Goal: Task Accomplishment & Management: Manage account settings

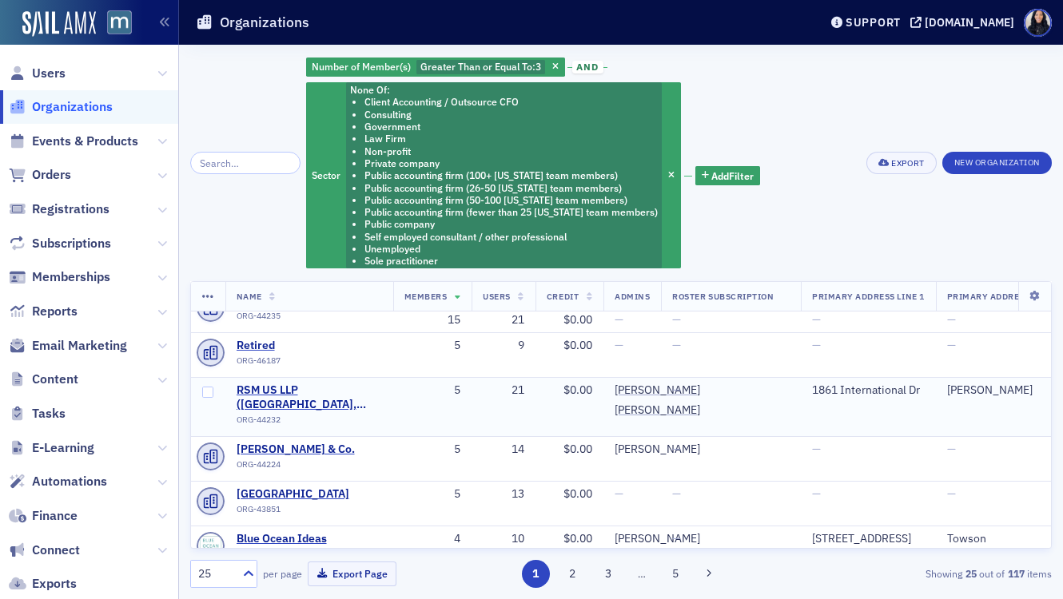
scroll to position [25, 0]
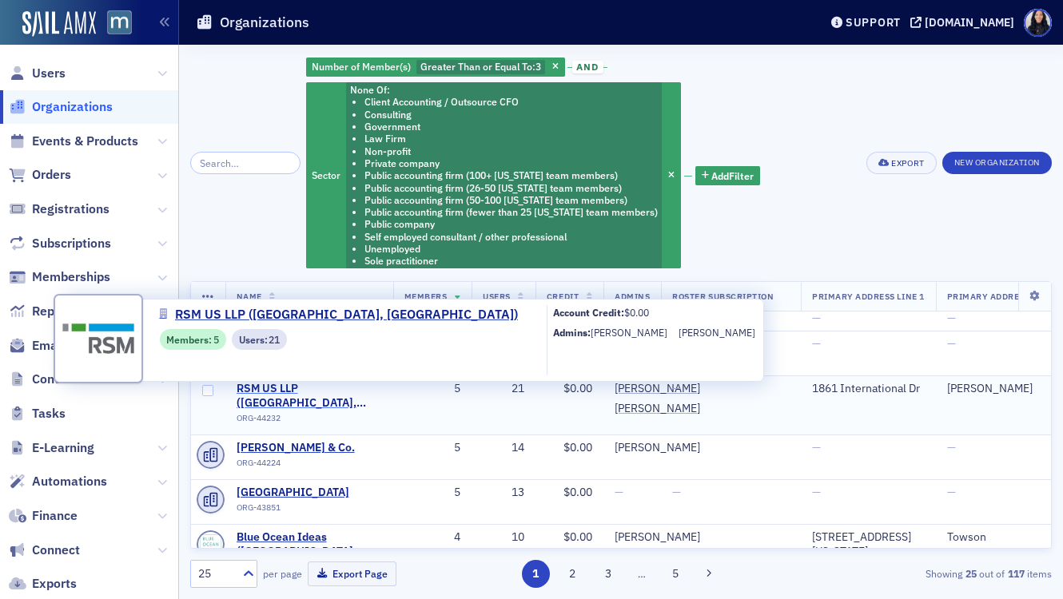
click at [346, 388] on span "RSM US LLP (McLean, VA)" at bounding box center [308, 396] width 145 height 28
select select "US"
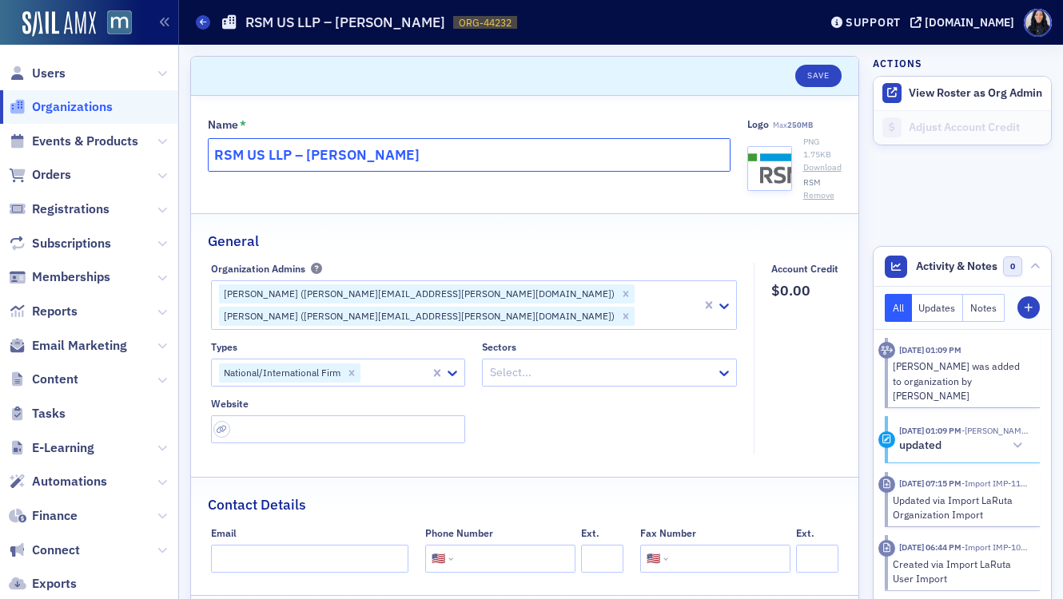
click at [531, 155] on input "RSM US LLP – McLean" at bounding box center [469, 155] width 523 height 34
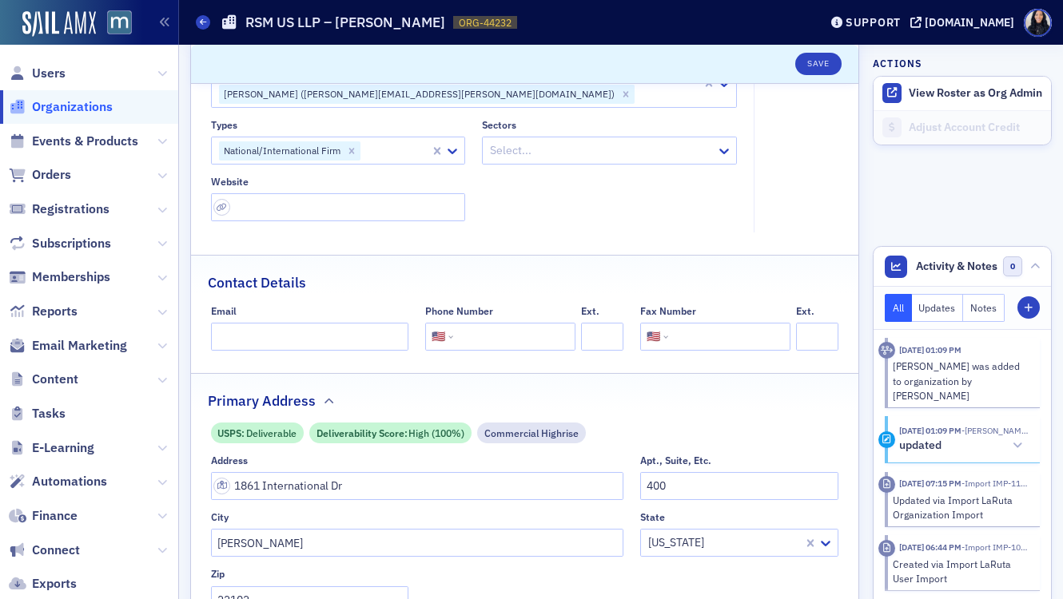
scroll to position [263, 0]
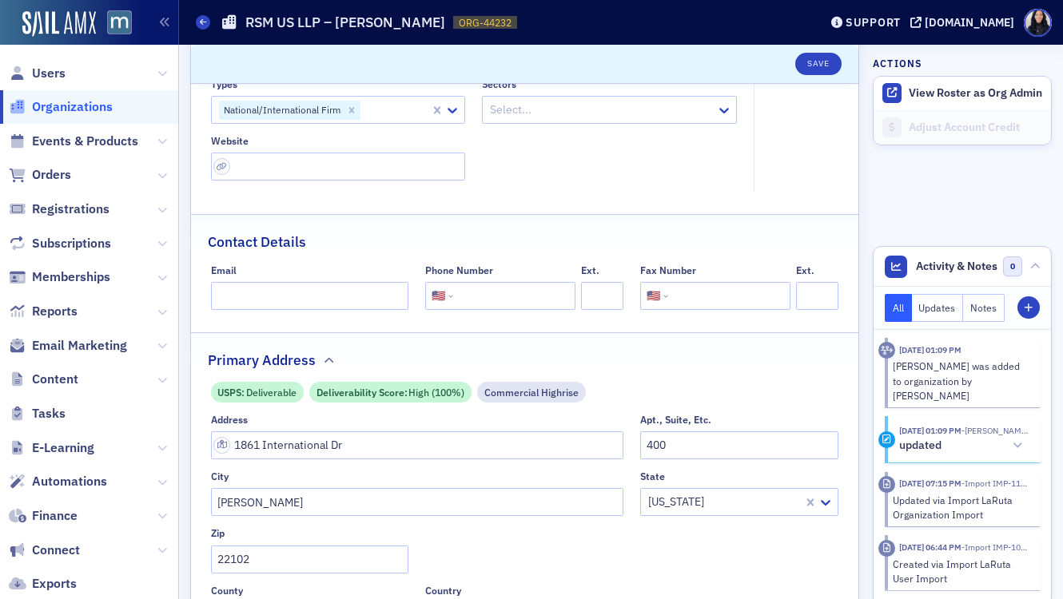
click at [472, 282] on input "tel" at bounding box center [512, 296] width 113 height 28
paste input "(703) 336-6400"
type input "(703) 336-6400"
click at [757, 215] on div "Contact Details" at bounding box center [525, 234] width 634 height 38
click at [238, 153] on input "url" at bounding box center [338, 167] width 255 height 28
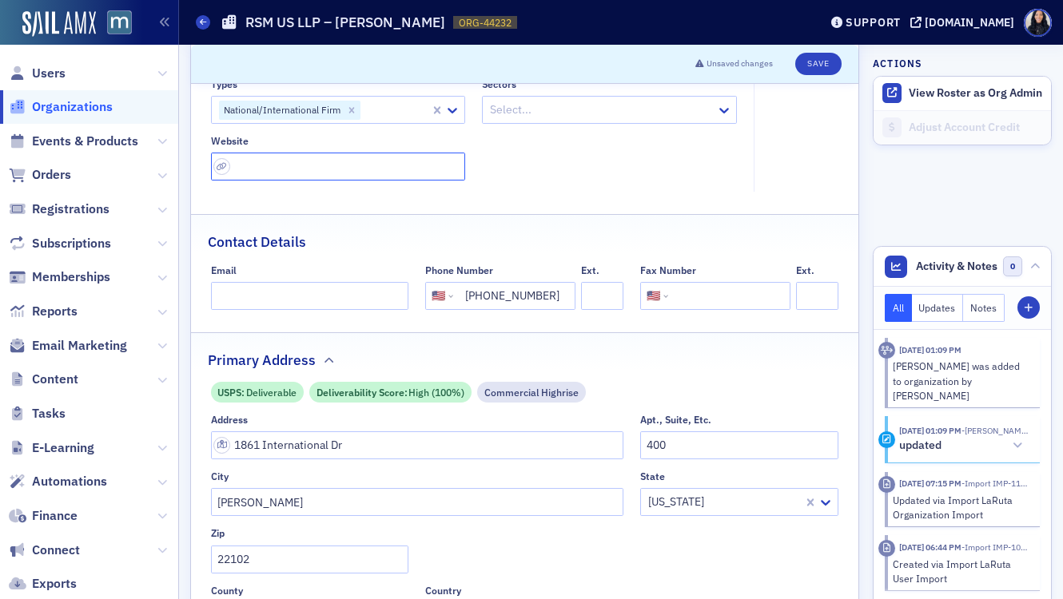
paste input "https://rsmus.com/"
type input "https://rsmus.com/"
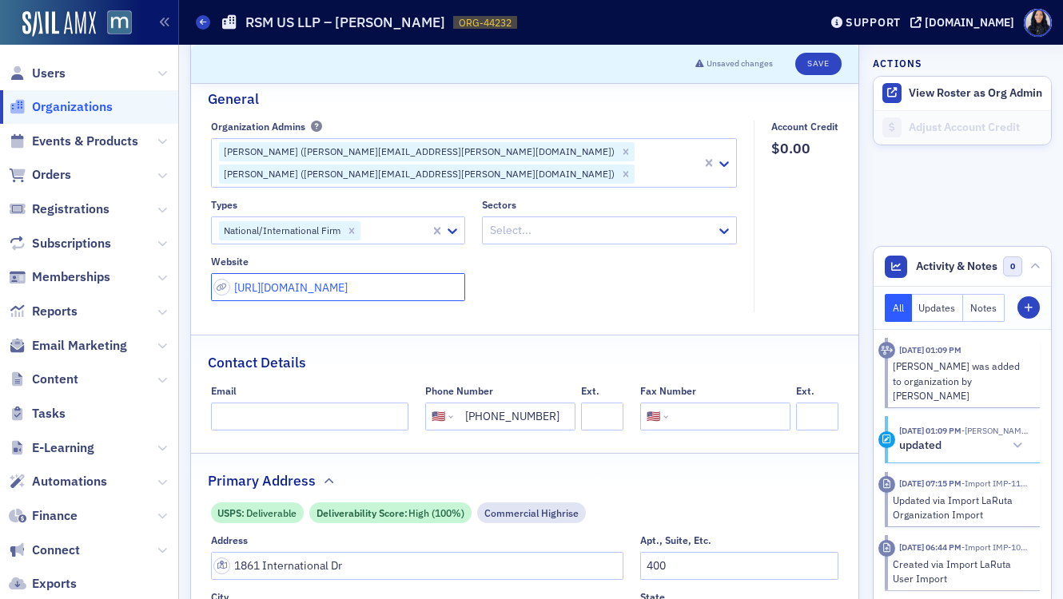
scroll to position [141, 0]
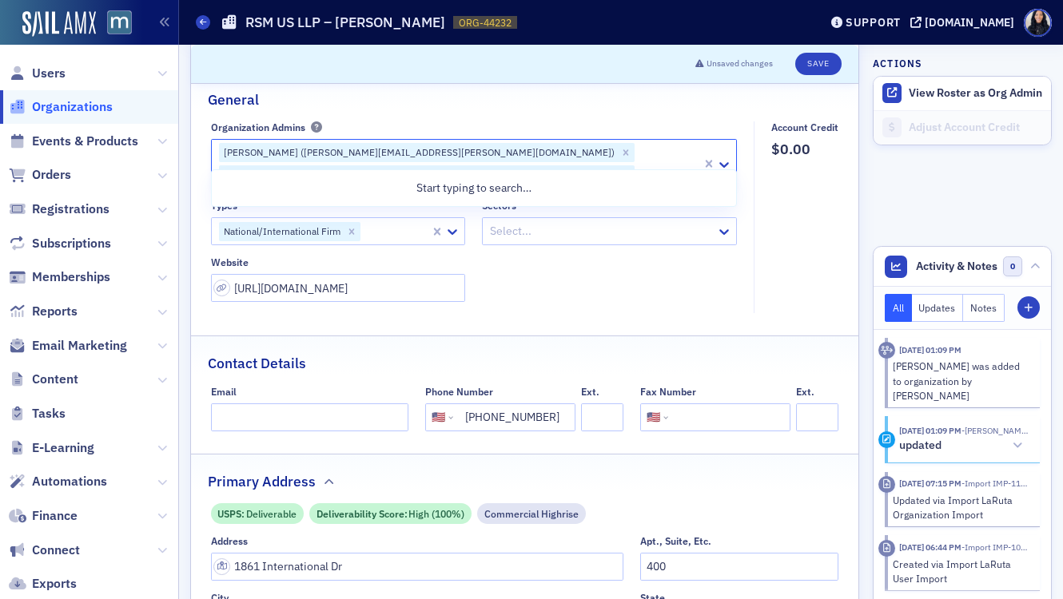
click at [382, 154] on div "Brianne Cohen (brianne.cohen@rsmus.com)" at bounding box center [418, 152] width 398 height 19
click at [765, 277] on fieldset "Account Credit $0.00" at bounding box center [799, 217] width 93 height 193
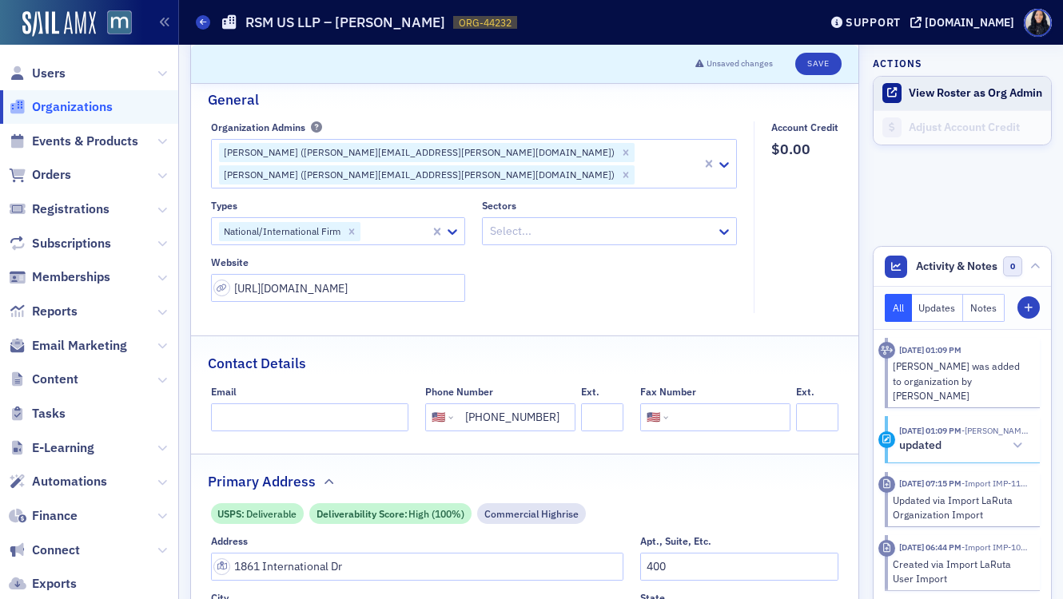
click at [928, 94] on button "View Roster as Org Admin" at bounding box center [974, 93] width 133 height 14
click at [627, 221] on div at bounding box center [601, 231] width 226 height 20
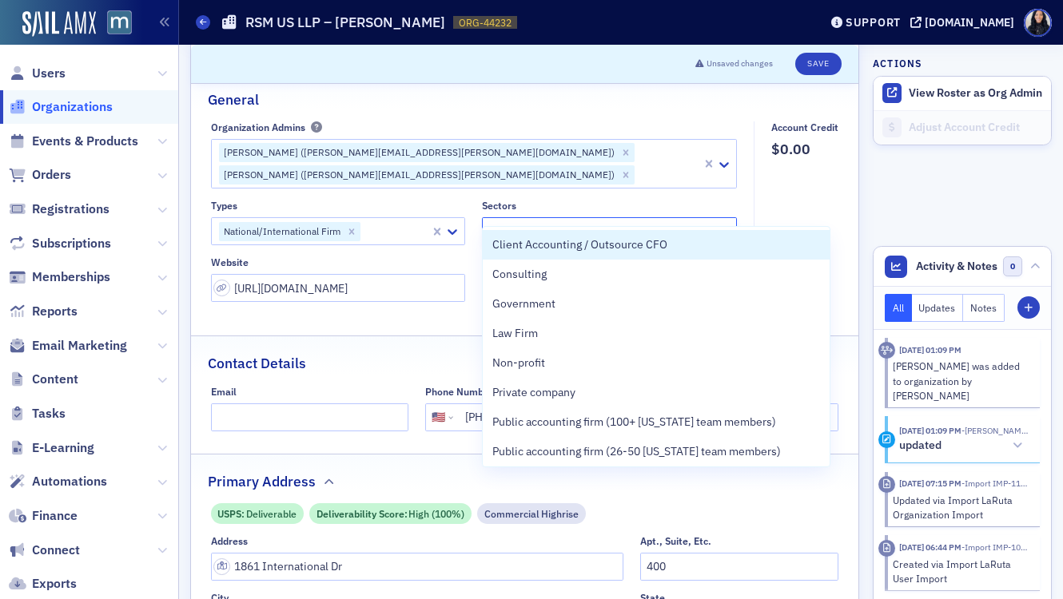
click at [396, 221] on div at bounding box center [395, 231] width 67 height 20
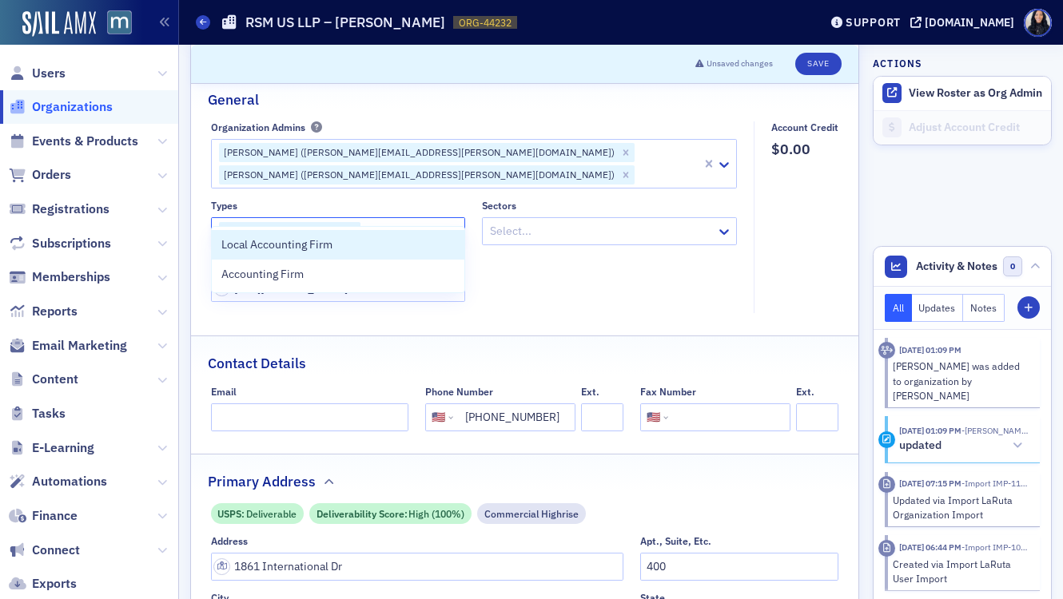
type input "accountin"
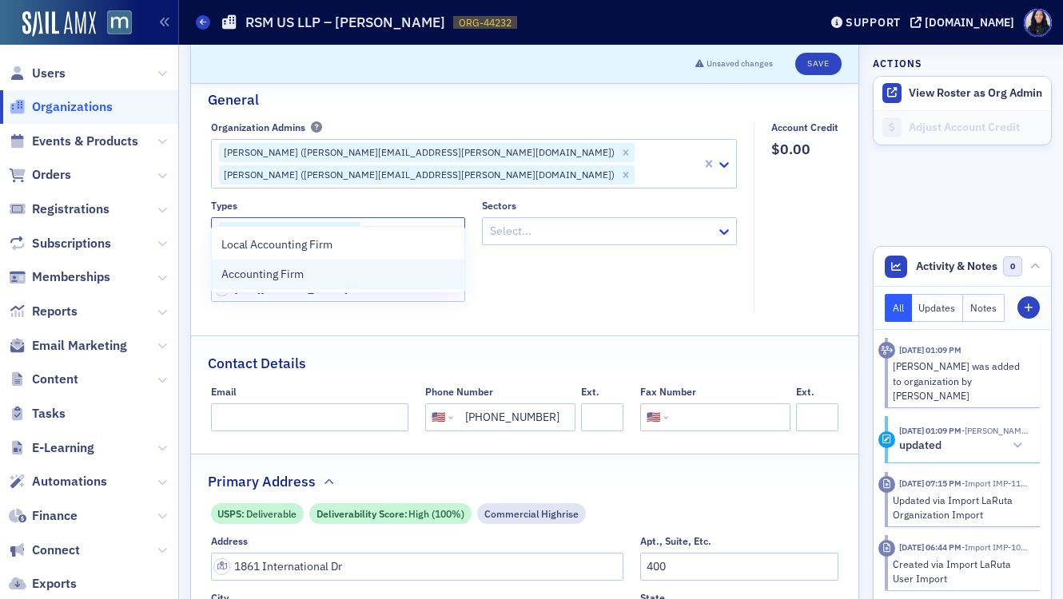
click at [365, 278] on div "Accounting Firm" at bounding box center [338, 274] width 234 height 17
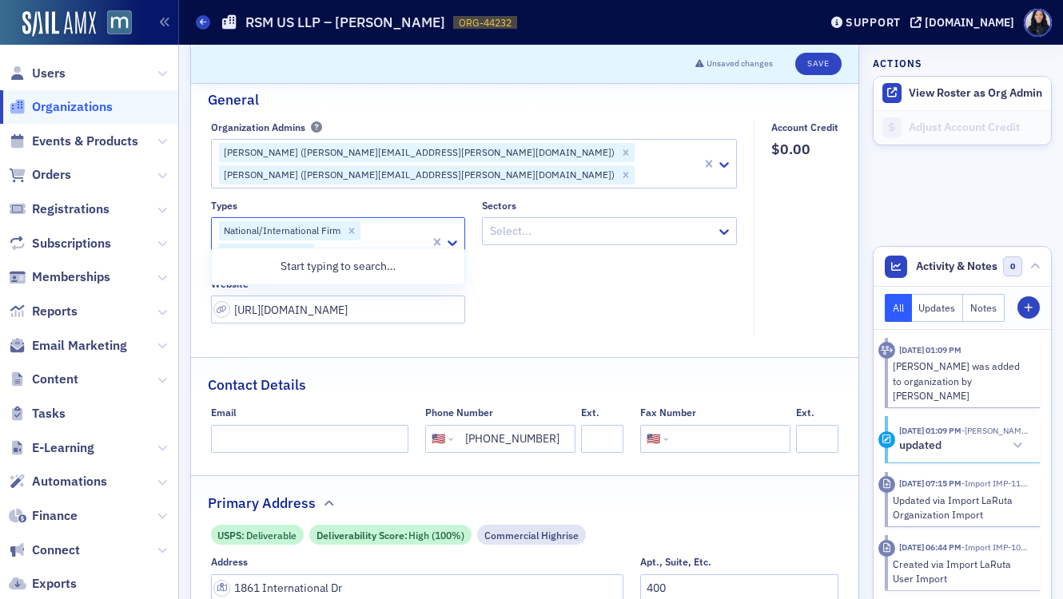
click at [586, 221] on div at bounding box center [601, 231] width 226 height 20
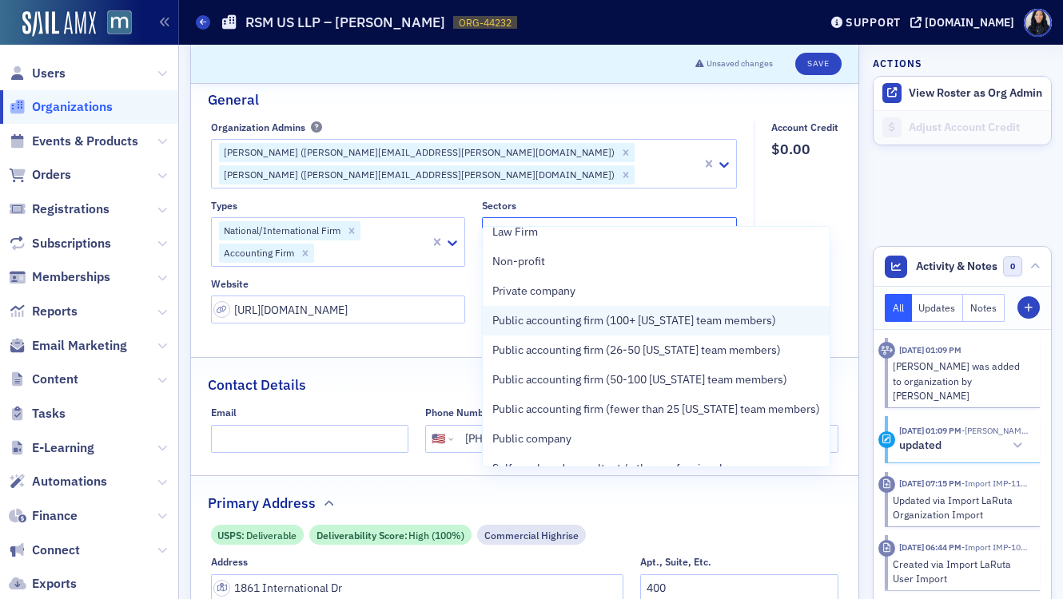
scroll to position [128, 0]
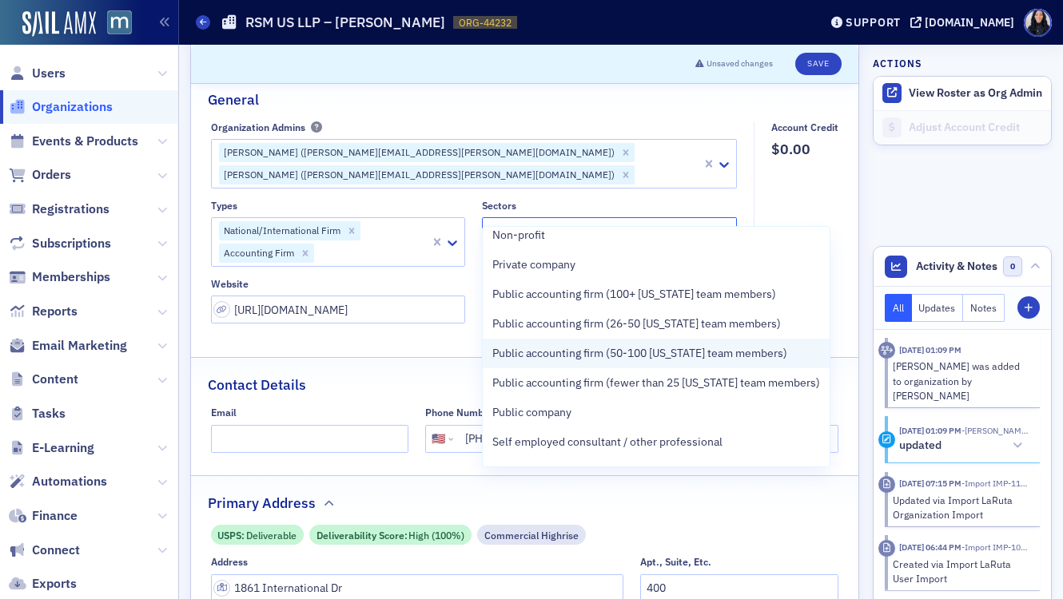
click at [627, 366] on div "Public accounting firm (50-100 [US_STATE] team members)" at bounding box center [656, 354] width 347 height 30
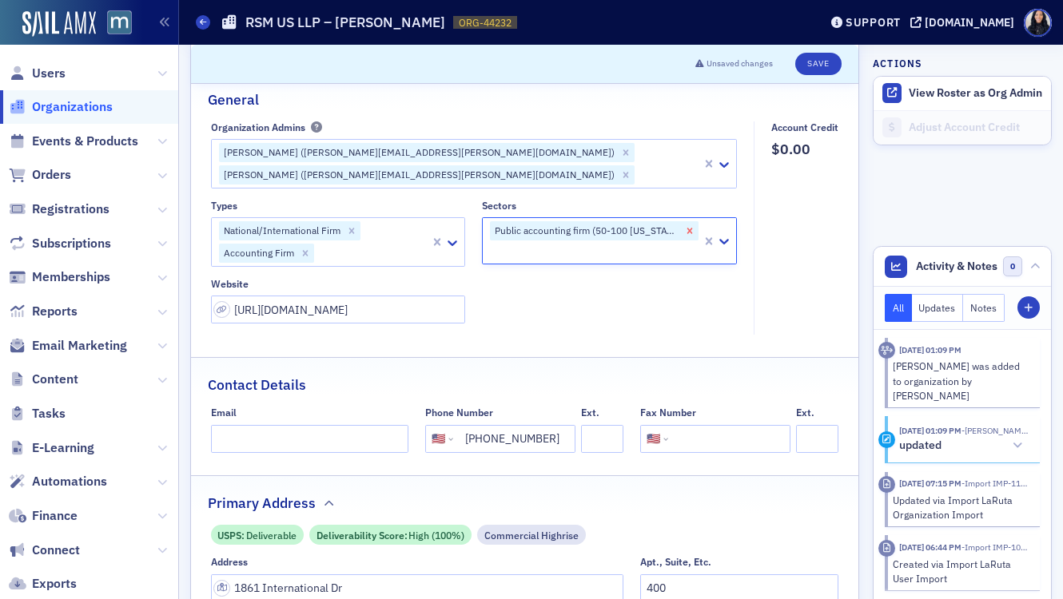
click at [690, 228] on icon "Remove Public accounting firm (50-100 Maryland team members)" at bounding box center [690, 231] width 6 height 6
click at [690, 242] on div at bounding box center [594, 252] width 212 height 20
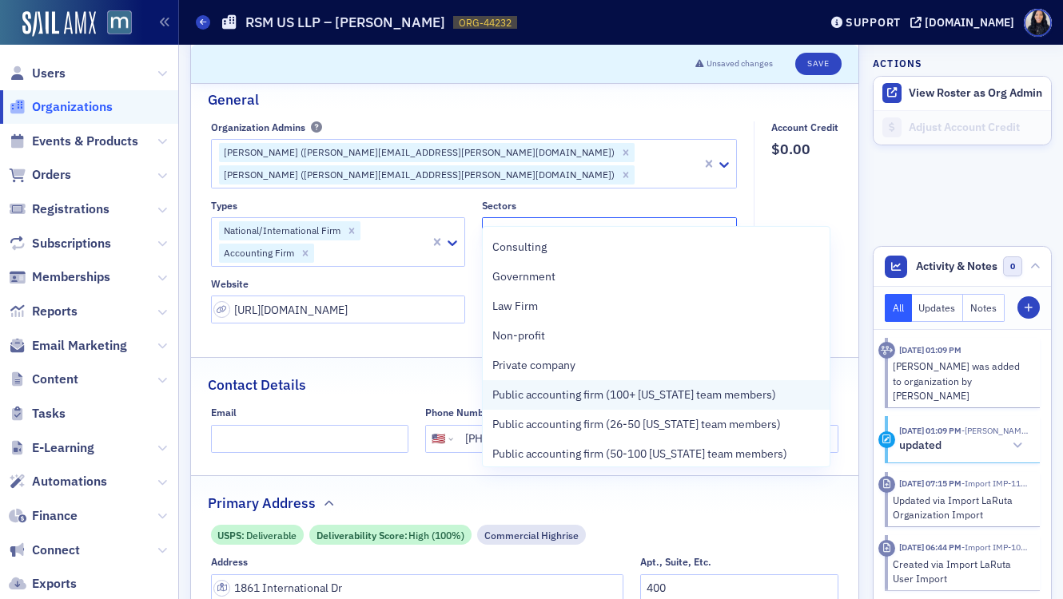
scroll to position [29, 0]
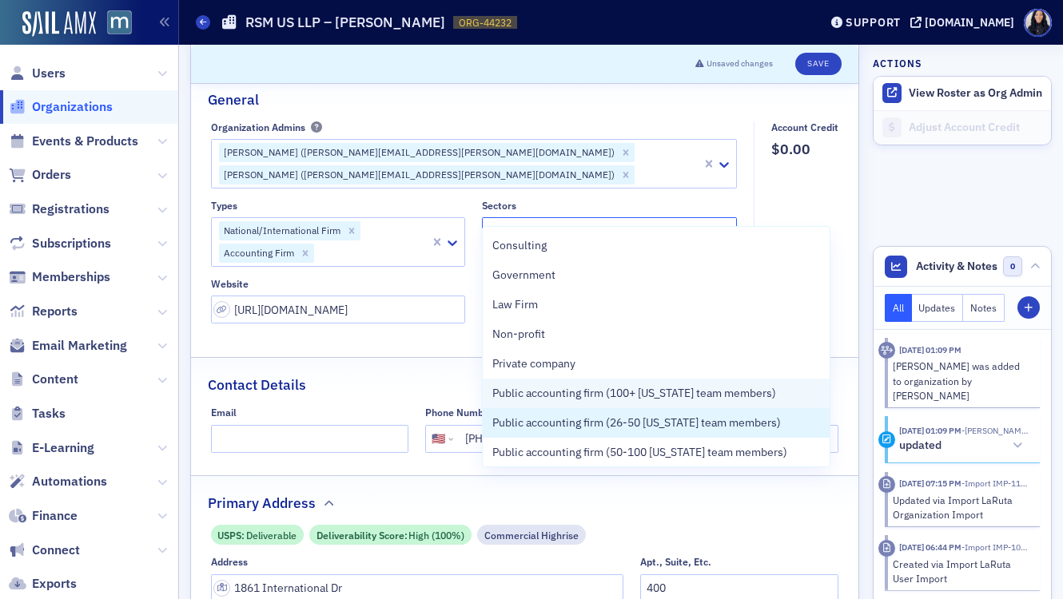
click at [654, 417] on span "Public accounting firm (26-50 [US_STATE] team members)" at bounding box center [636, 423] width 288 height 17
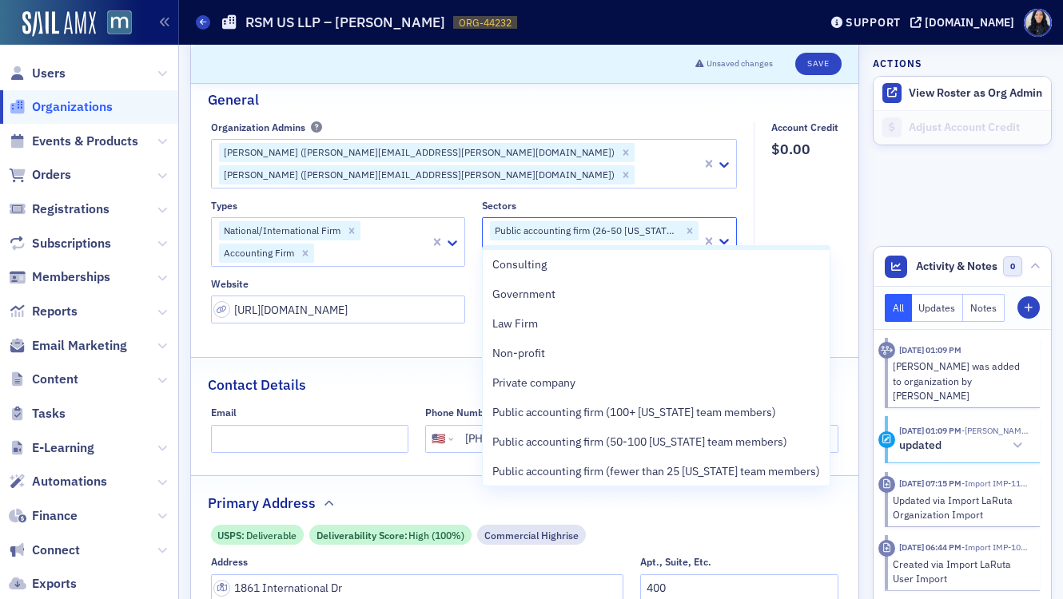
click at [809, 223] on fieldset "Account Credit $0.00" at bounding box center [799, 227] width 93 height 213
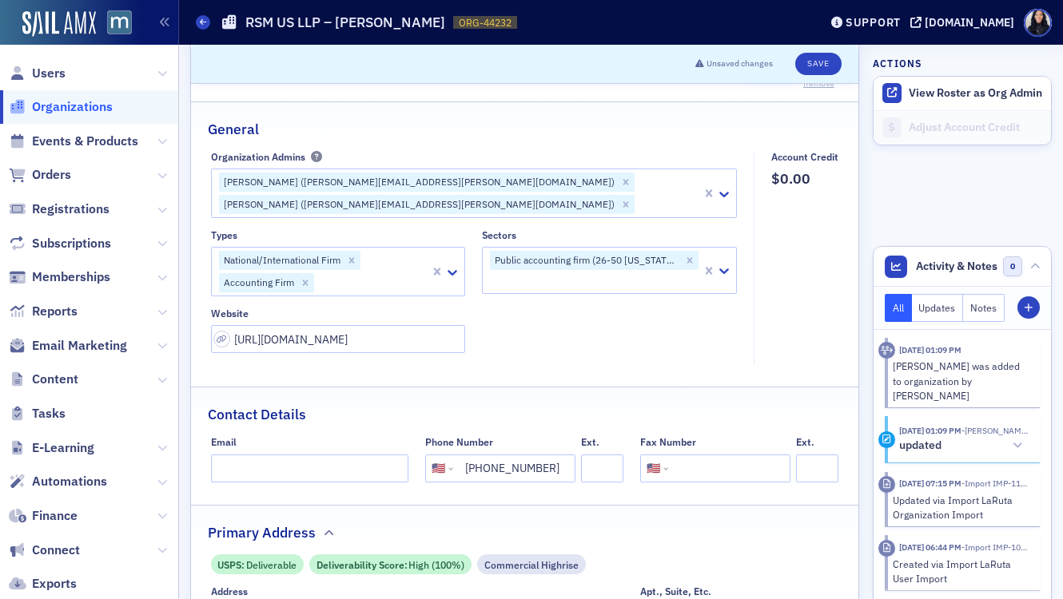
scroll to position [0, 0]
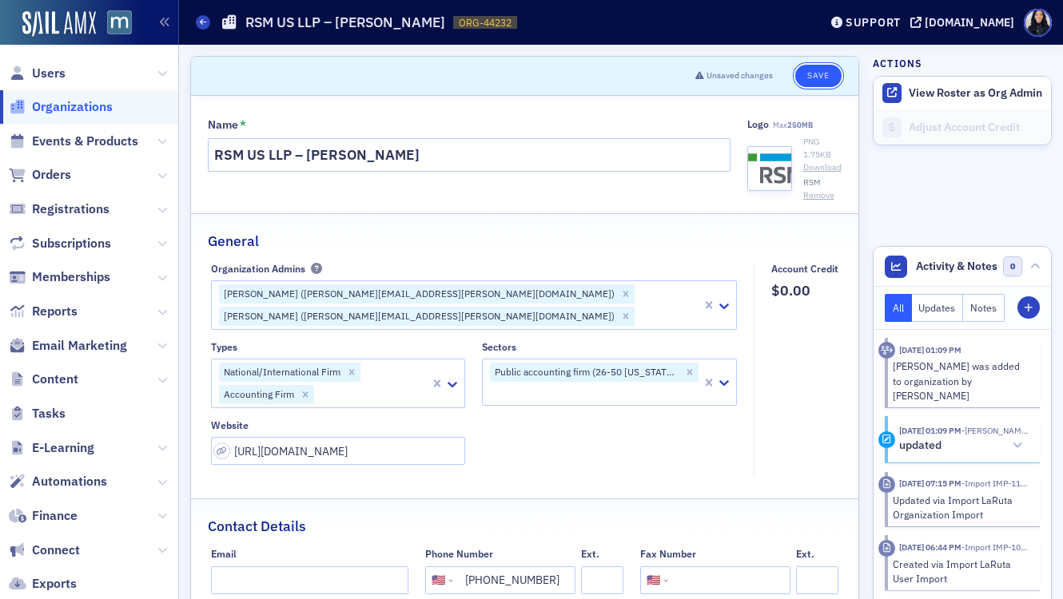
click at [820, 76] on button "Save" at bounding box center [818, 76] width 46 height 22
select select "US"
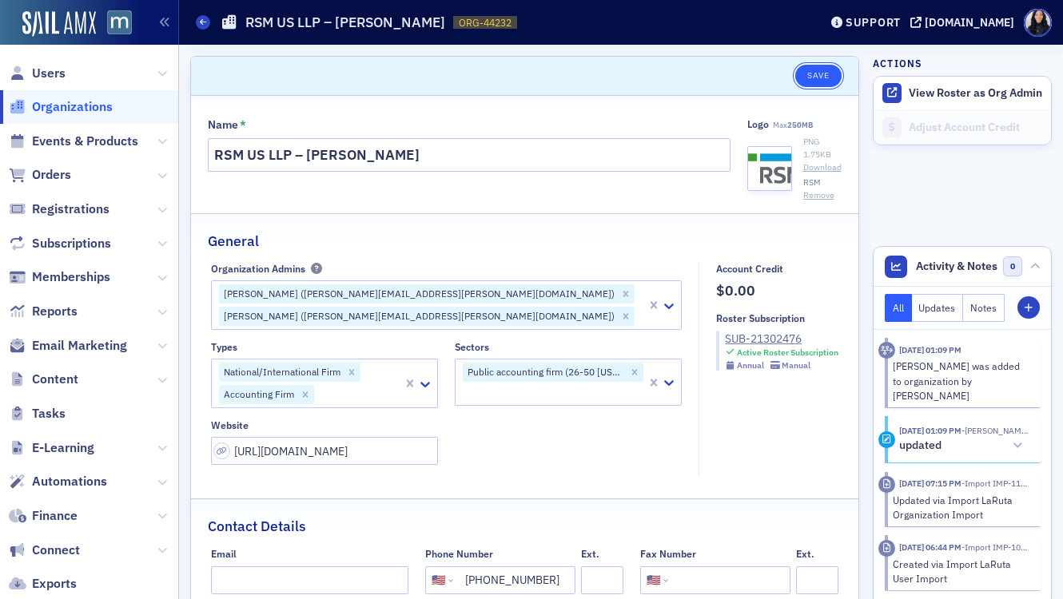
click at [813, 77] on button "Save" at bounding box center [818, 76] width 46 height 22
select select "US"
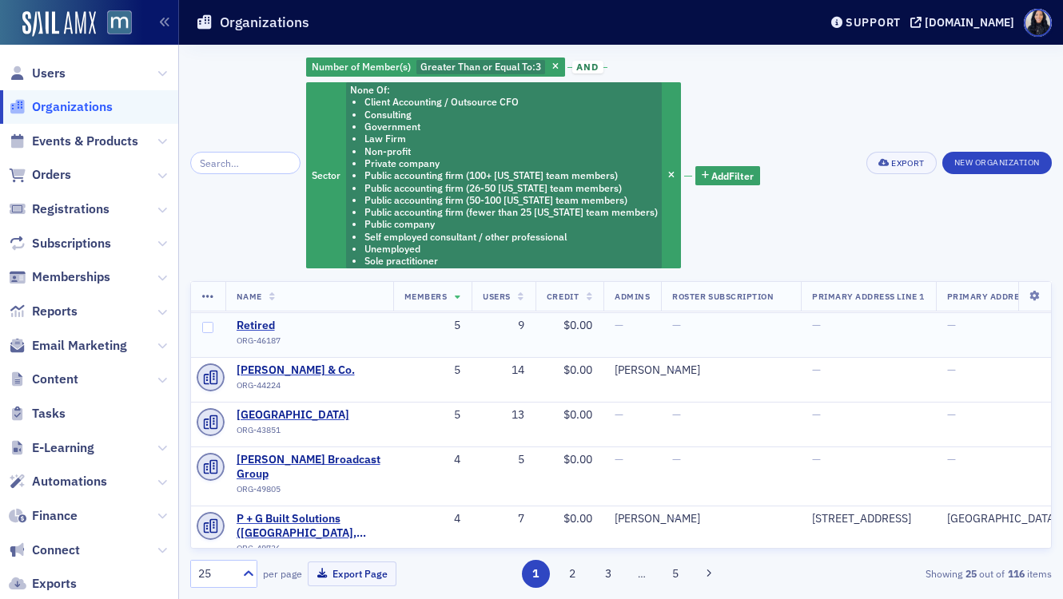
scroll to position [42, 0]
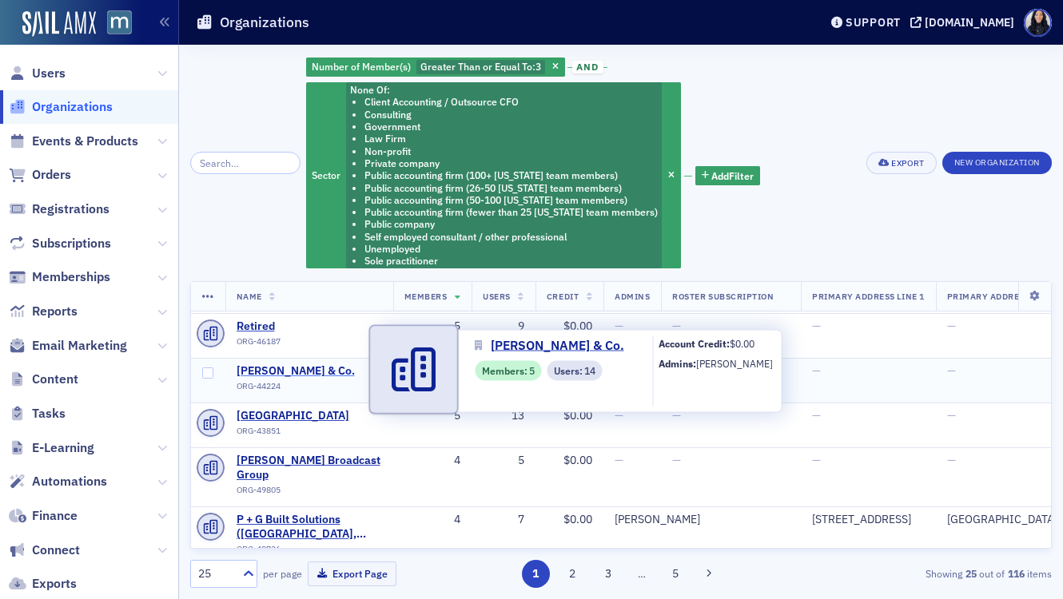
click at [297, 369] on span "Robert Philipson & Co." at bounding box center [308, 371] width 145 height 14
select select "US"
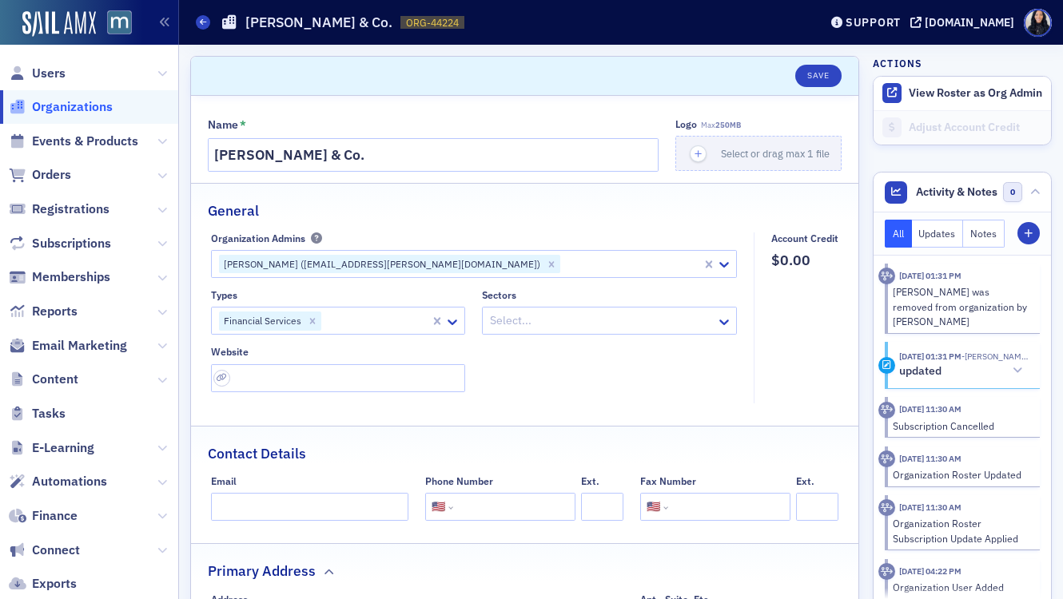
click at [350, 267] on div "Eun Ha Kang (ehk@philipson.com)" at bounding box center [381, 264] width 324 height 19
click at [527, 218] on div "General" at bounding box center [525, 203] width 634 height 38
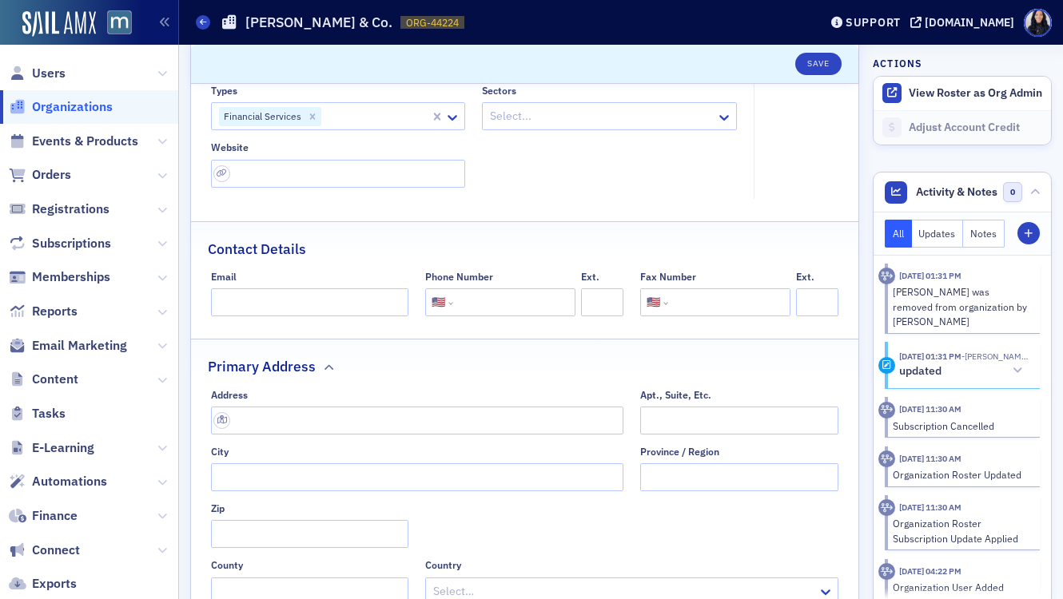
scroll to position [157, 0]
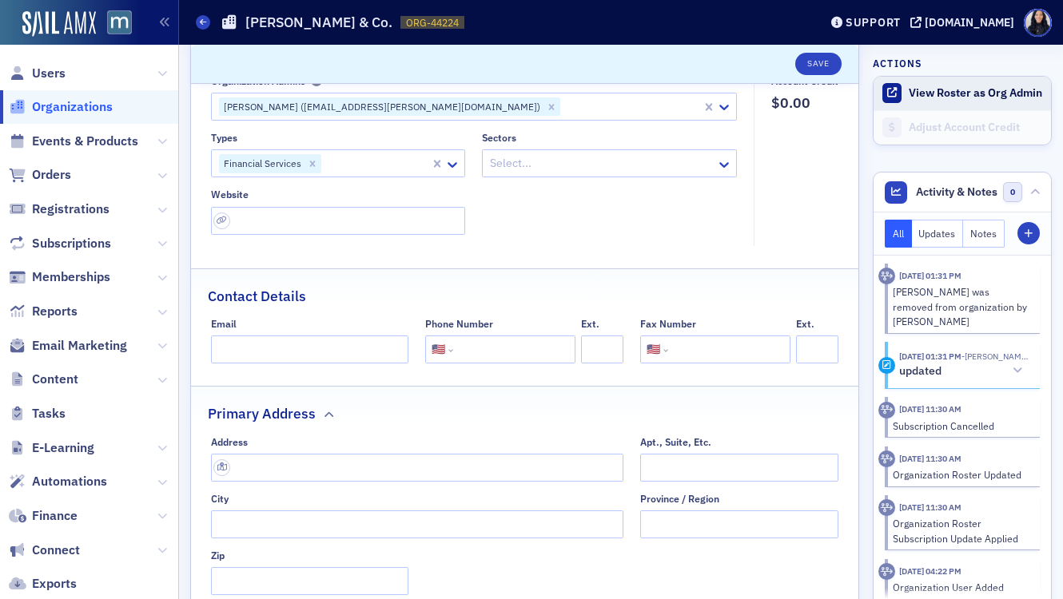
click at [947, 92] on button "View Roster as Org Admin" at bounding box center [974, 93] width 133 height 14
click at [0, 0] on div "Users Organizations Events & Products Orders Registrations Subscriptions Member…" at bounding box center [531, 299] width 1063 height 599
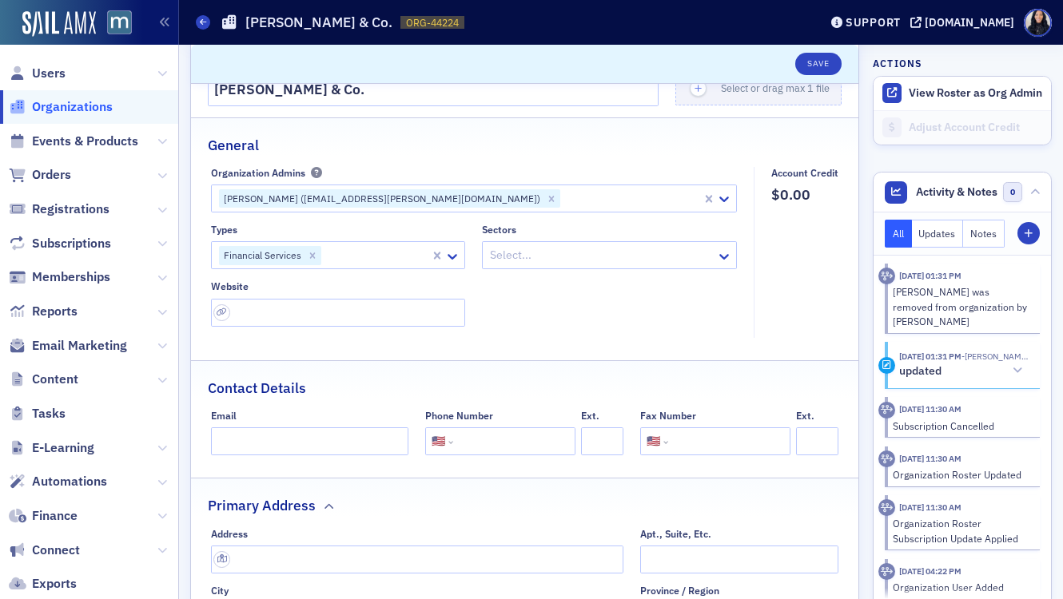
scroll to position [52, 0]
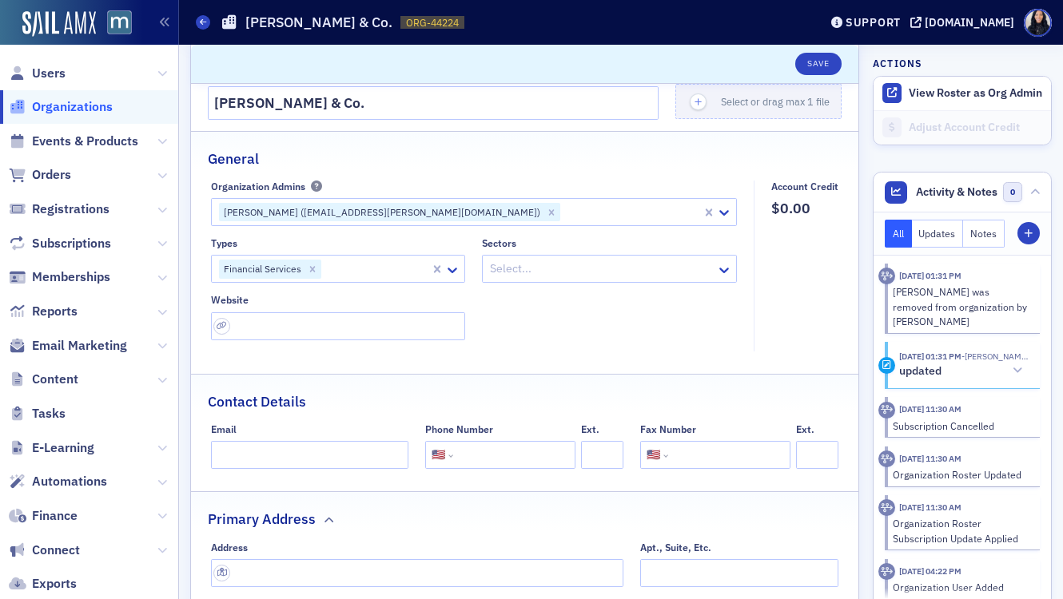
click at [308, 18] on h1 "Robert Philipson & Co." at bounding box center [318, 22] width 147 height 19
copy h1 "Robert Philipson & Co."
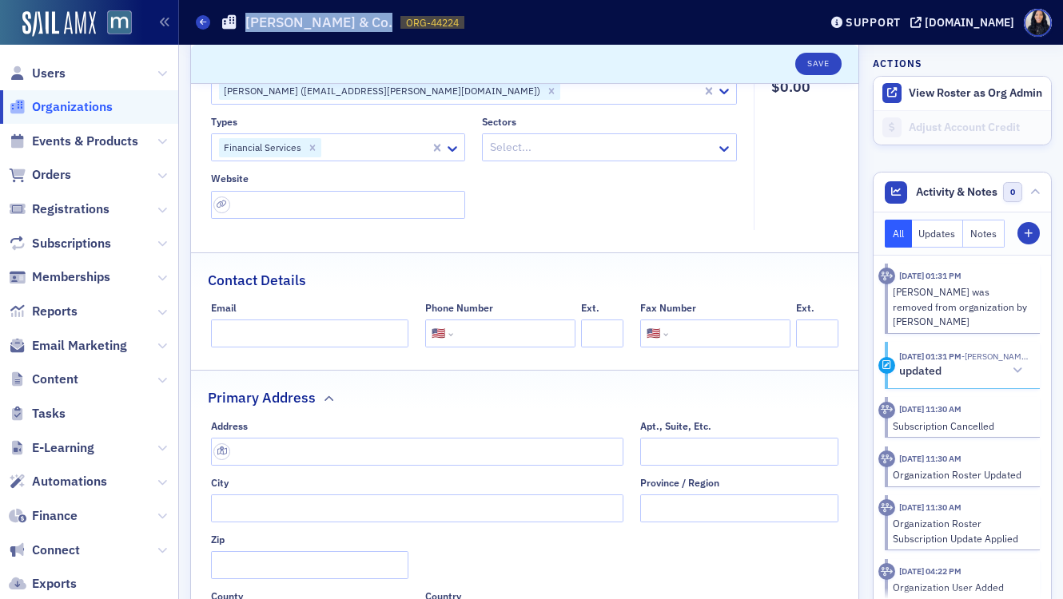
scroll to position [210, 0]
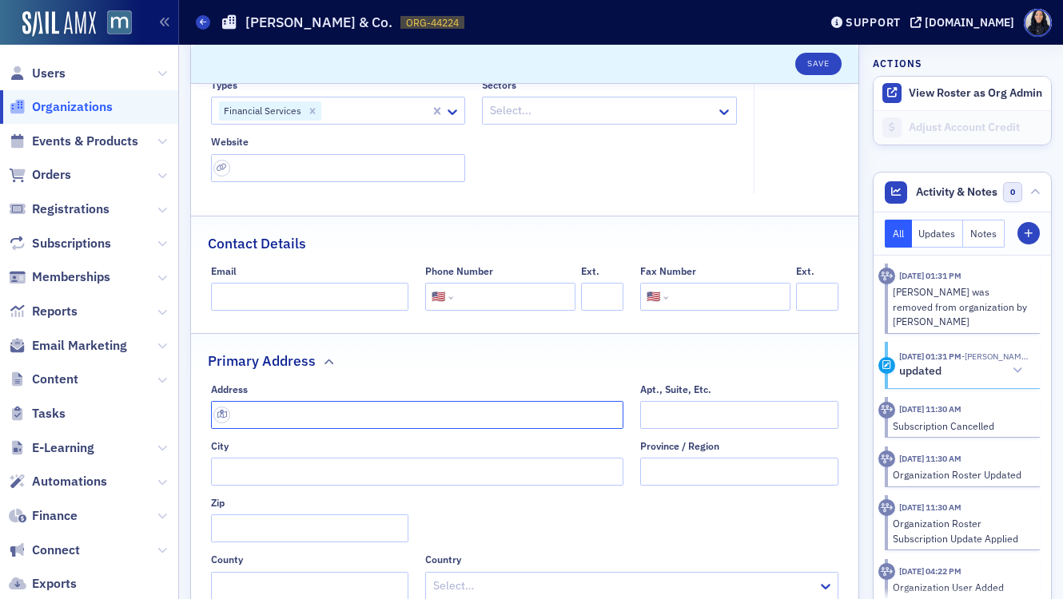
click at [376, 413] on input "text" at bounding box center [417, 415] width 413 height 28
paste input "8601 Georgia Ave. Ste 1001. Silver Spring, MD"
type input "8601 Georgia Ave ste 1001"
type input "Silver Spring"
type input "20910-3437"
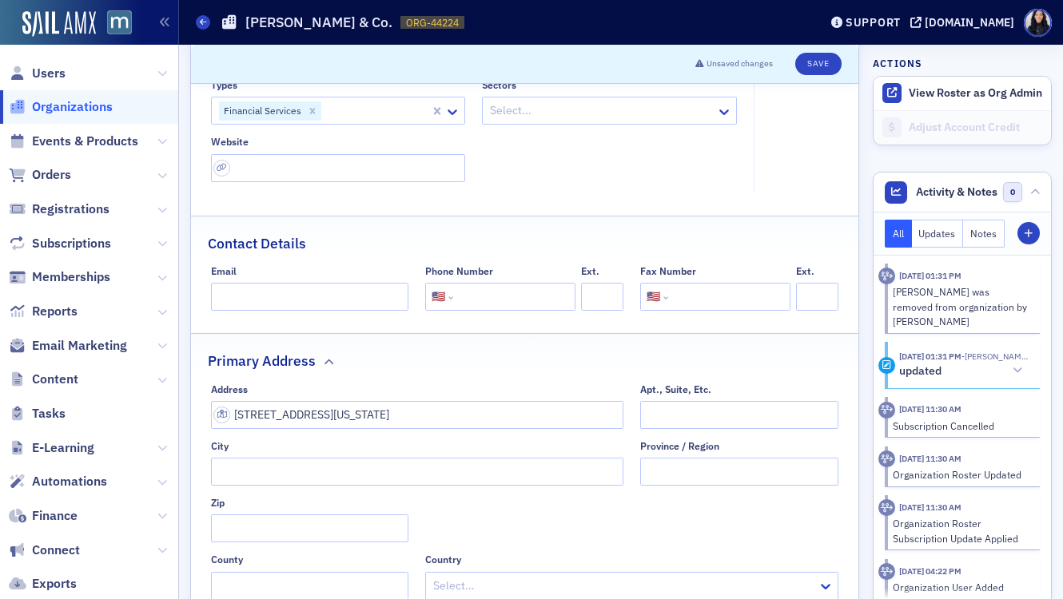
type input "Montgomery County"
click at [440, 384] on div "Address" at bounding box center [417, 390] width 413 height 12
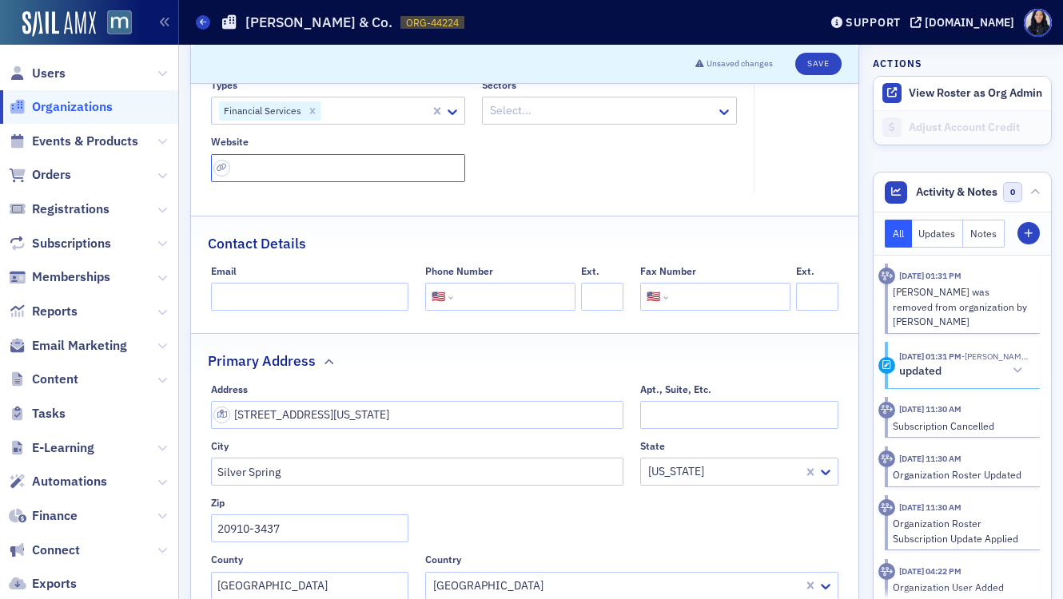
click at [291, 177] on input "url" at bounding box center [338, 168] width 255 height 28
paste input "https://www.pkfod.com/insights/pkf-oconnor-davies-welcomes-robert-philipson-com…"
type input "https://www.pkfod.com/insights/pkf-oconnor-davies-welcomes-robert-philipson-com…"
click at [678, 166] on div "Types Financial Services Sectors Select... Website https://www.pkfod.com/insigh…" at bounding box center [474, 130] width 527 height 103
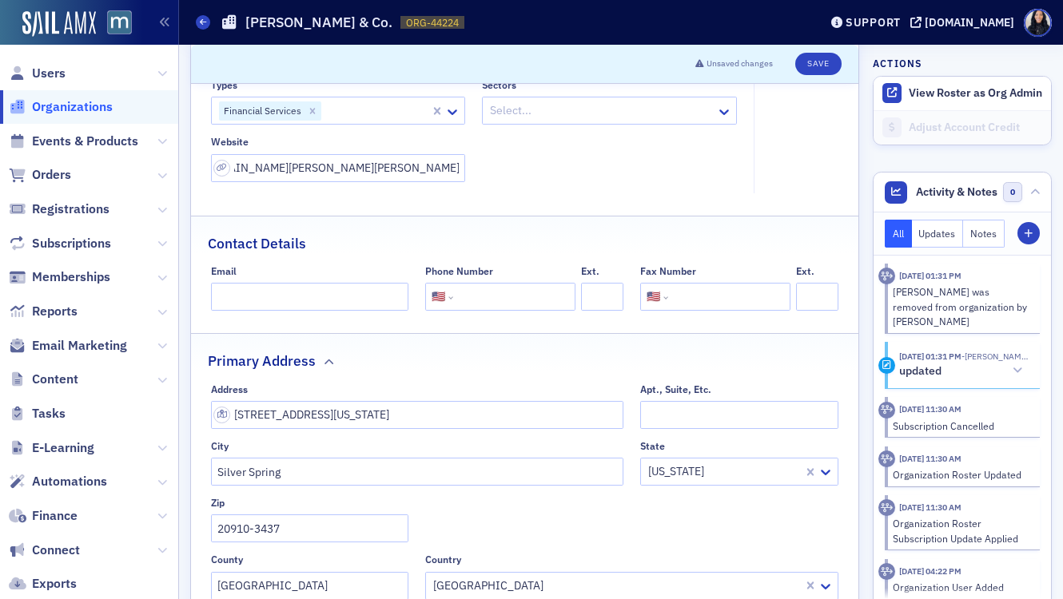
scroll to position [0, 0]
click at [373, 112] on div at bounding box center [376, 111] width 106 height 20
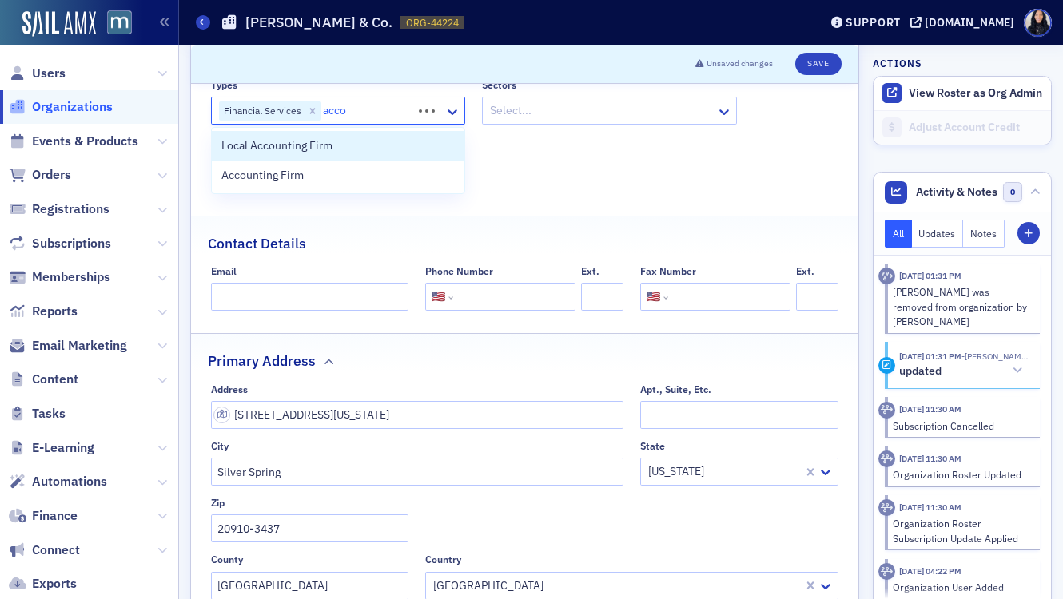
type input "accou"
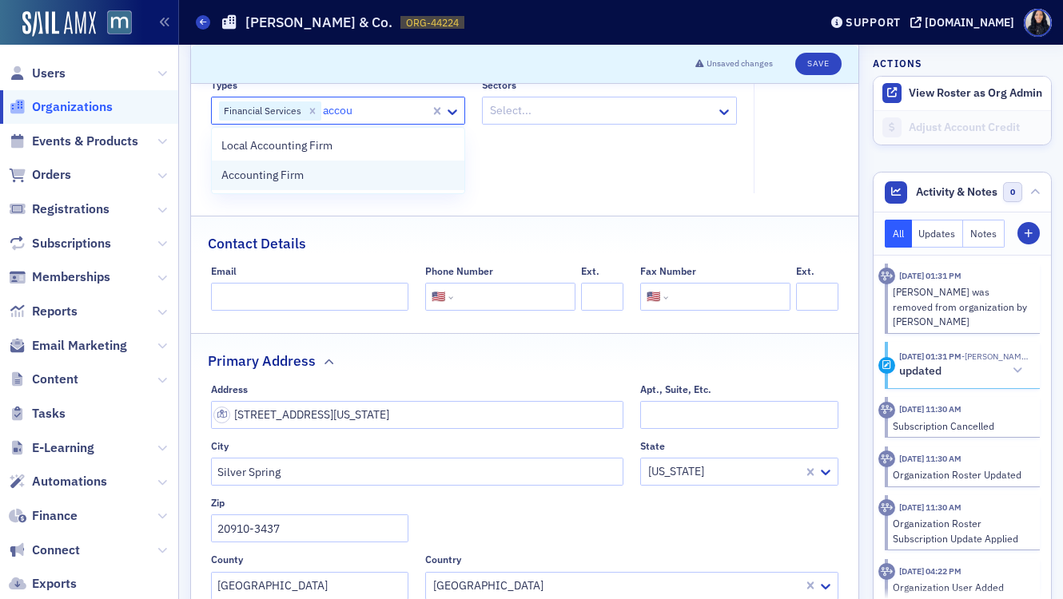
click at [360, 177] on div "Accounting Firm" at bounding box center [338, 175] width 234 height 17
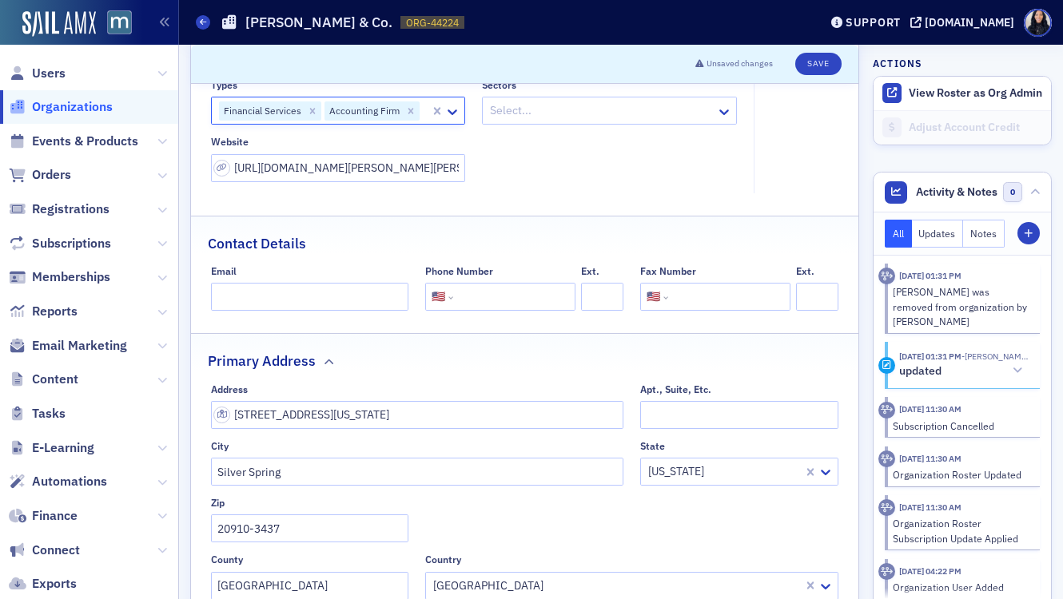
click at [714, 113] on div "Select..." at bounding box center [599, 110] width 233 height 23
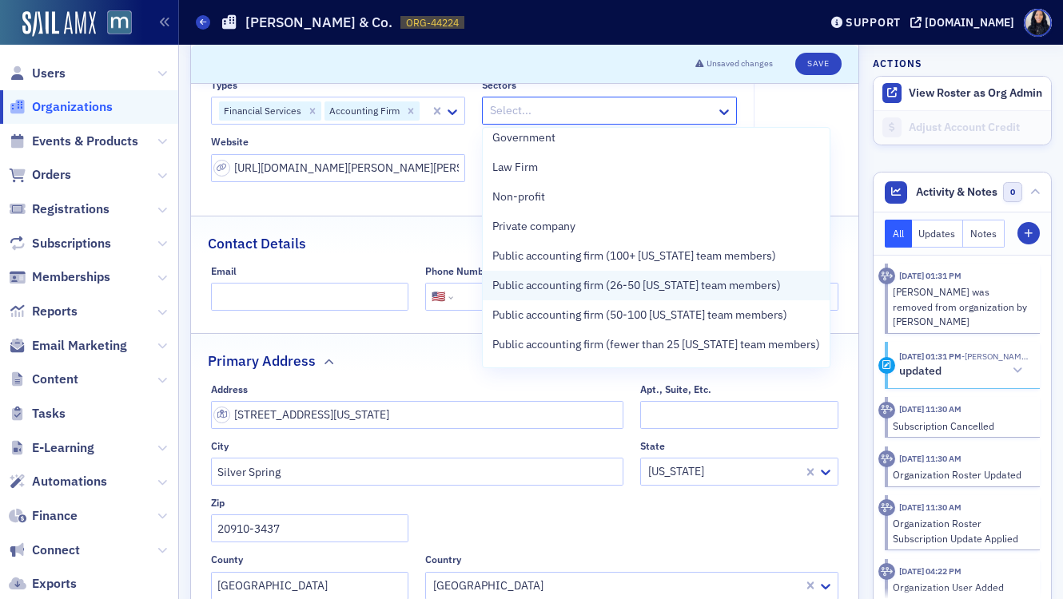
scroll to position [105, 0]
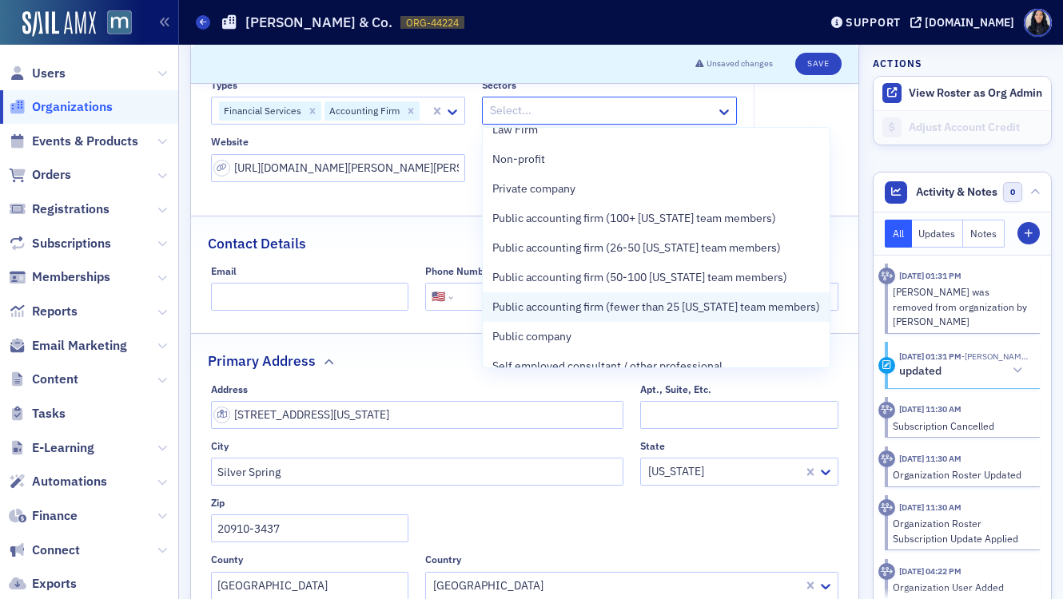
click at [626, 308] on span "Public accounting firm (fewer than 25 [US_STATE] team members)" at bounding box center [656, 307] width 328 height 17
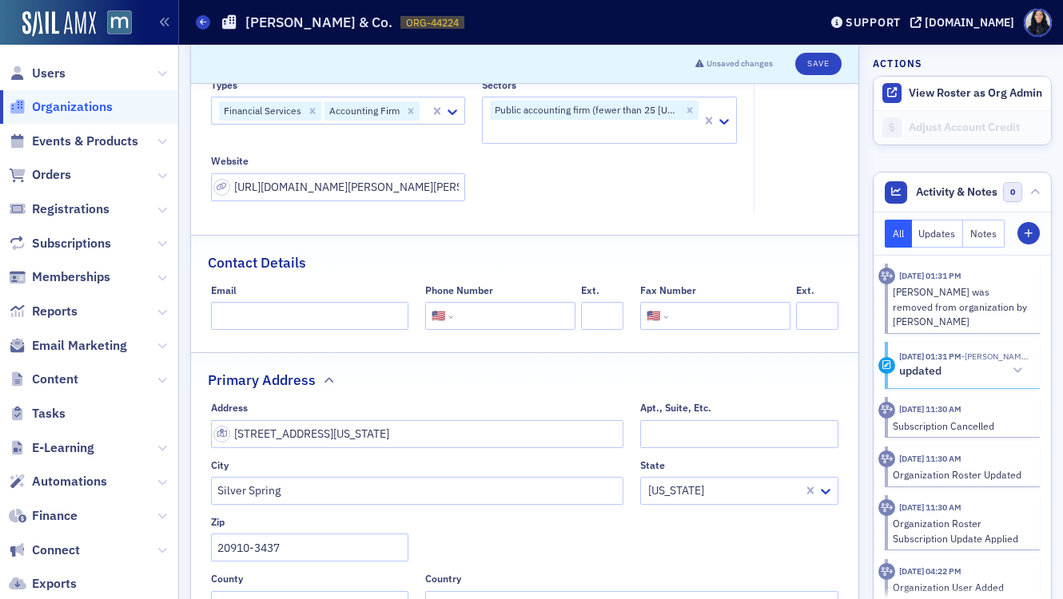
click at [820, 180] on fieldset "Account Credit $0.00" at bounding box center [799, 117] width 93 height 190
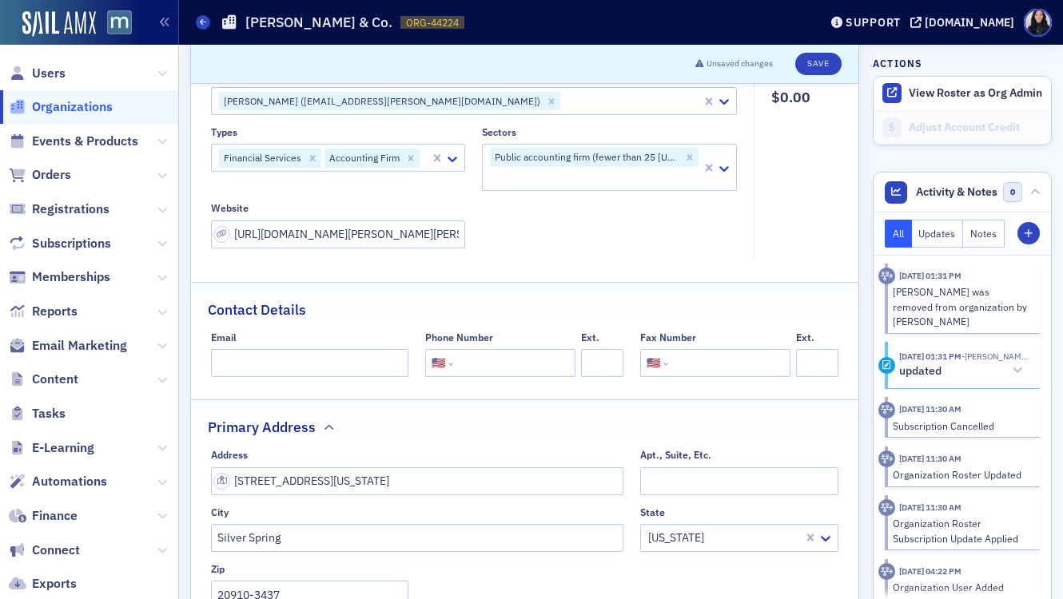
scroll to position [36, 0]
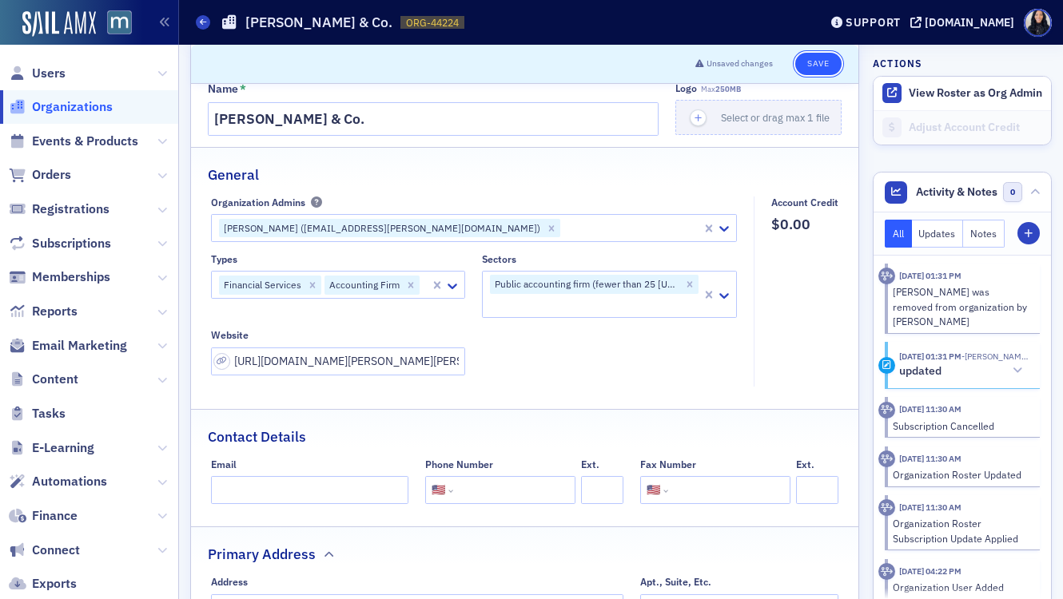
click at [823, 65] on button "Save" at bounding box center [818, 64] width 46 height 22
select select "US"
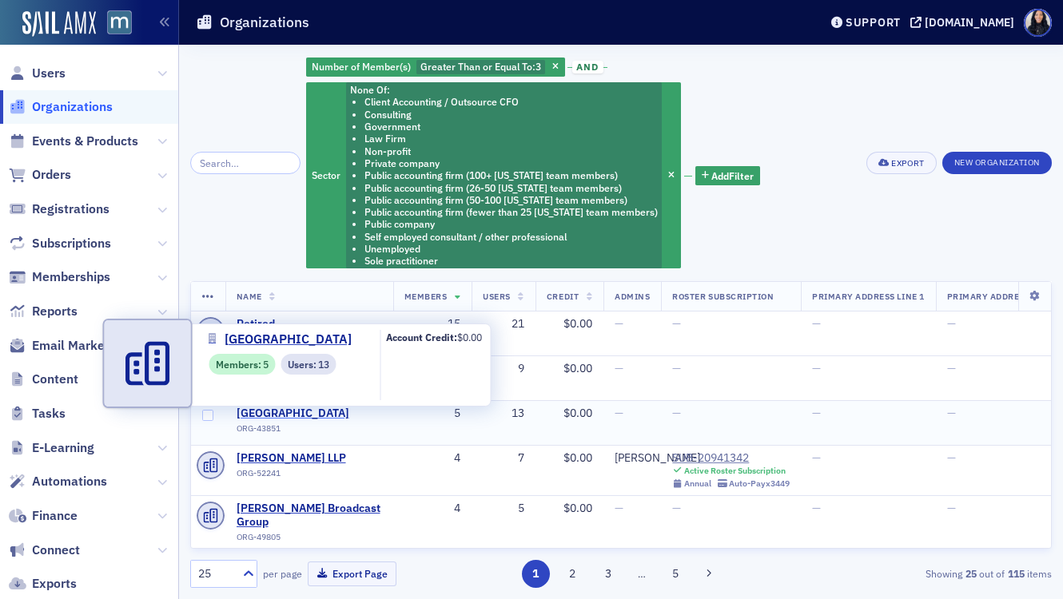
click at [317, 419] on span "University of Baltimore" at bounding box center [308, 414] width 145 height 14
select select "US"
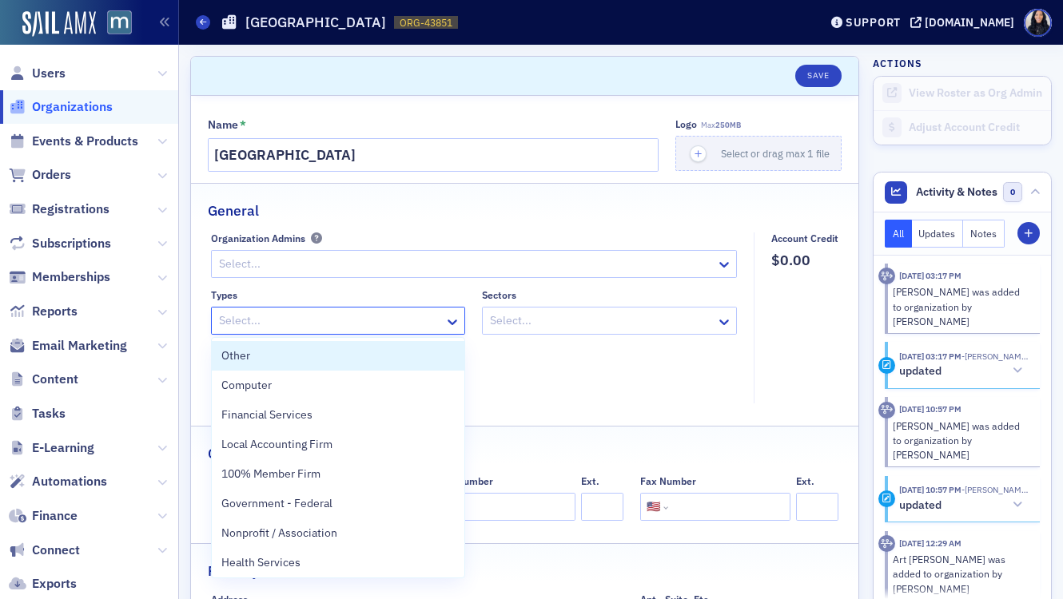
click at [365, 320] on div at bounding box center [330, 321] width 226 height 20
type input "Edu"
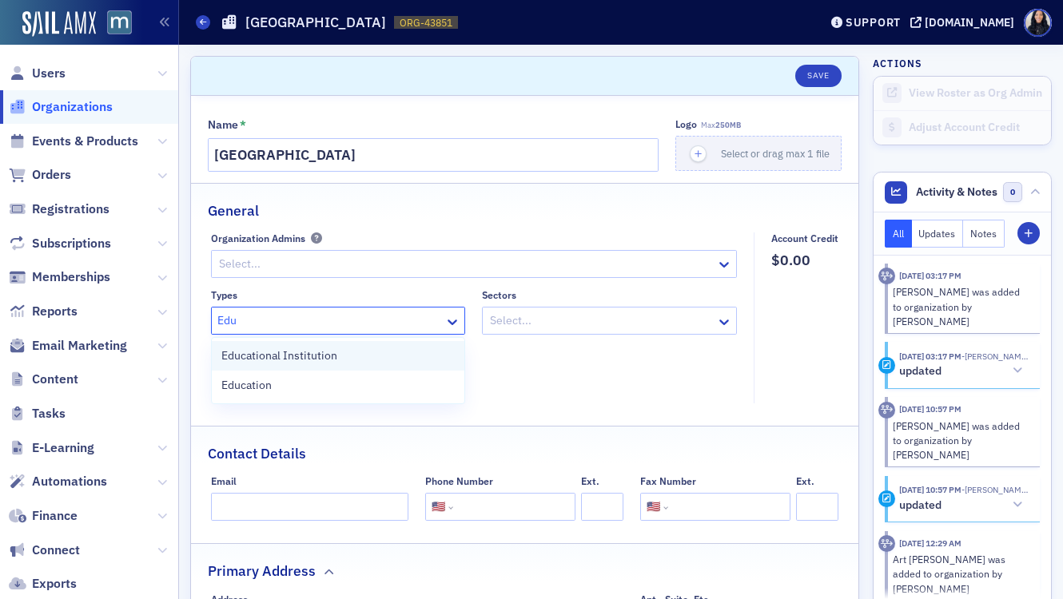
click at [320, 364] on div "Educational Institution" at bounding box center [338, 356] width 253 height 30
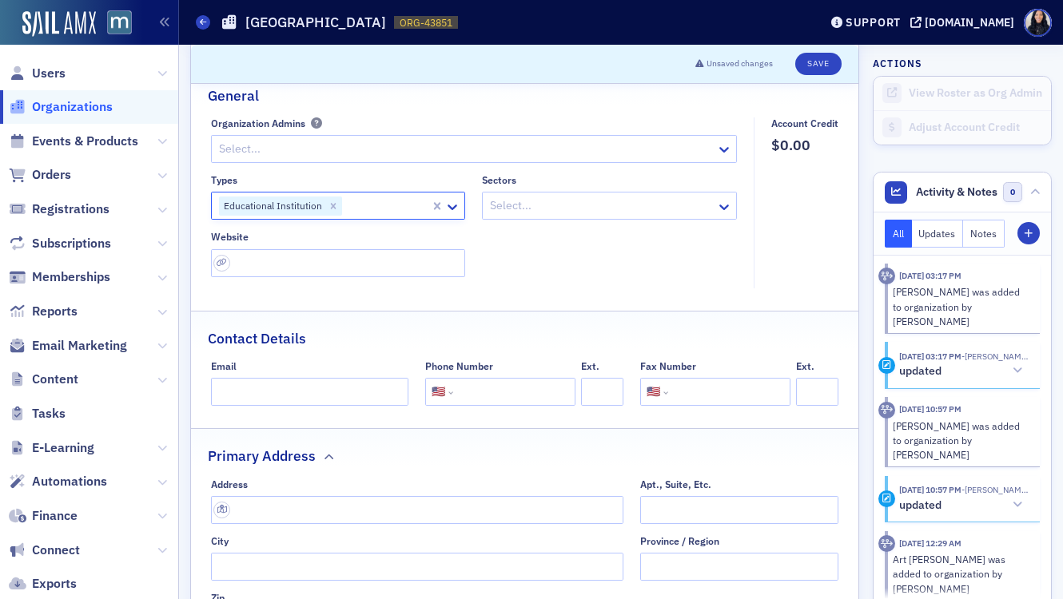
scroll to position [125, 0]
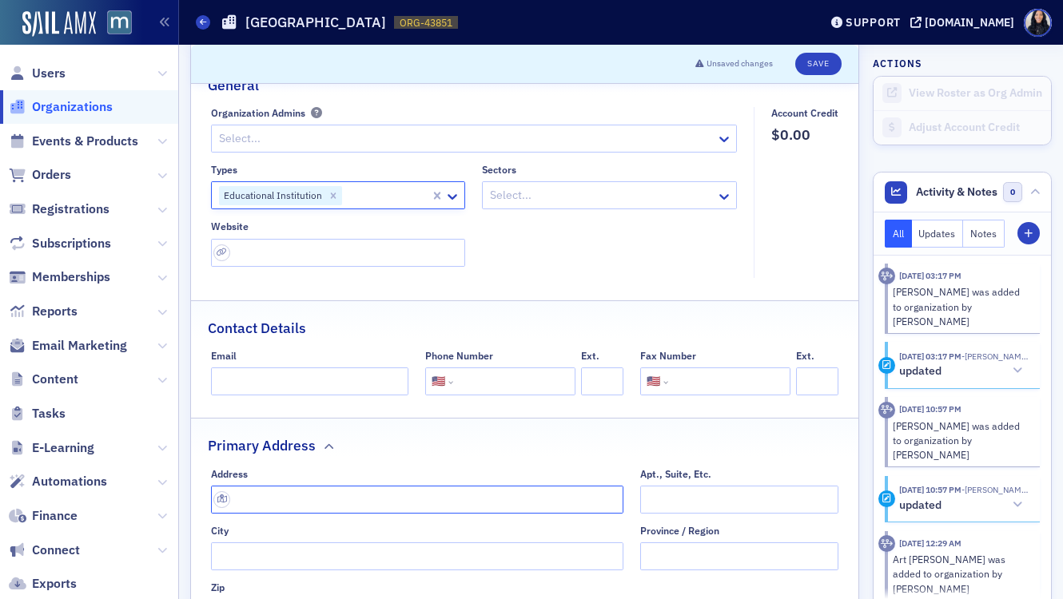
click at [281, 498] on input "text" at bounding box center [417, 500] width 413 height 28
paste input "1420 N Charles St, Baltimore, MD 21201"
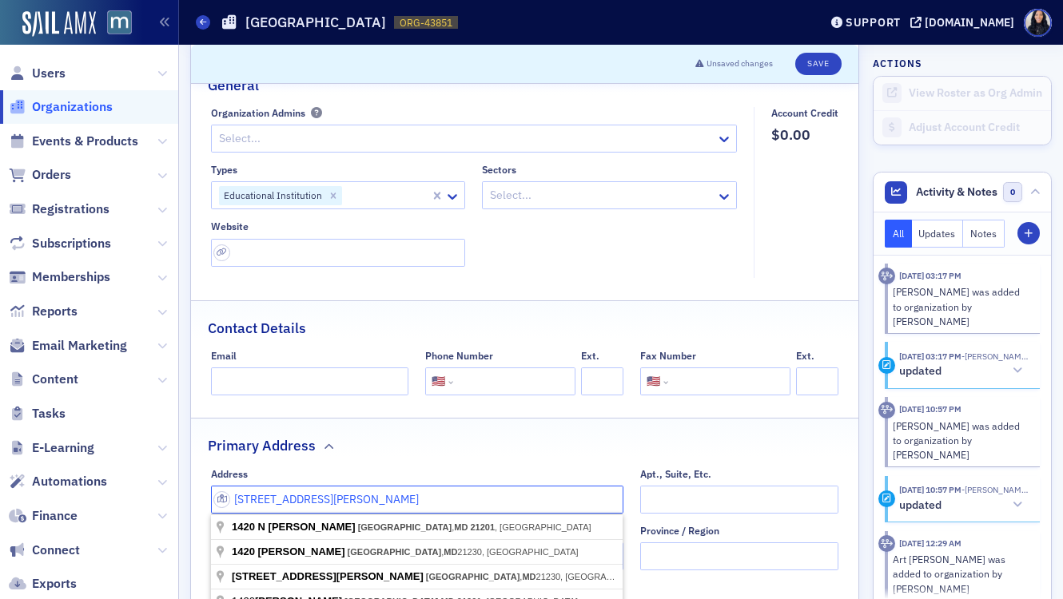
type input "1420 N Charles St, Baltimore, MD 21201"
click at [578, 202] on div at bounding box center [601, 195] width 226 height 20
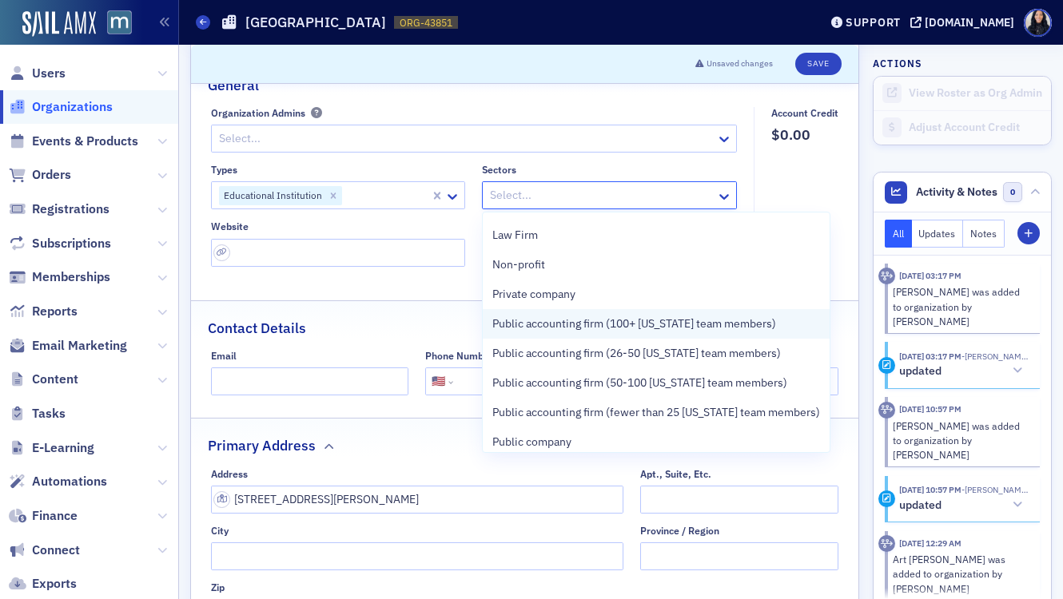
scroll to position [181, 0]
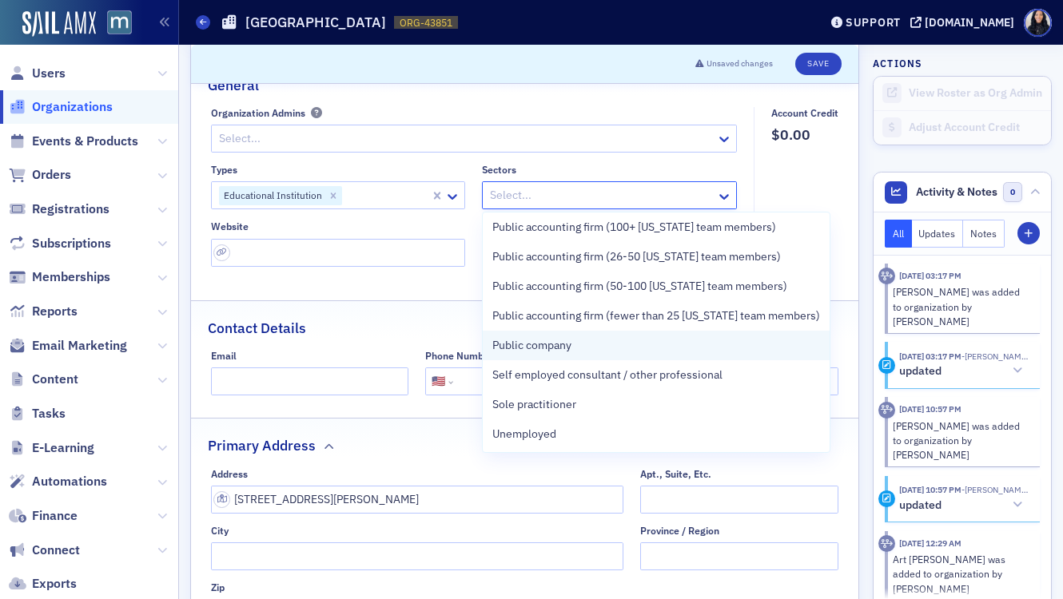
click at [544, 346] on span "Public company" at bounding box center [531, 345] width 79 height 17
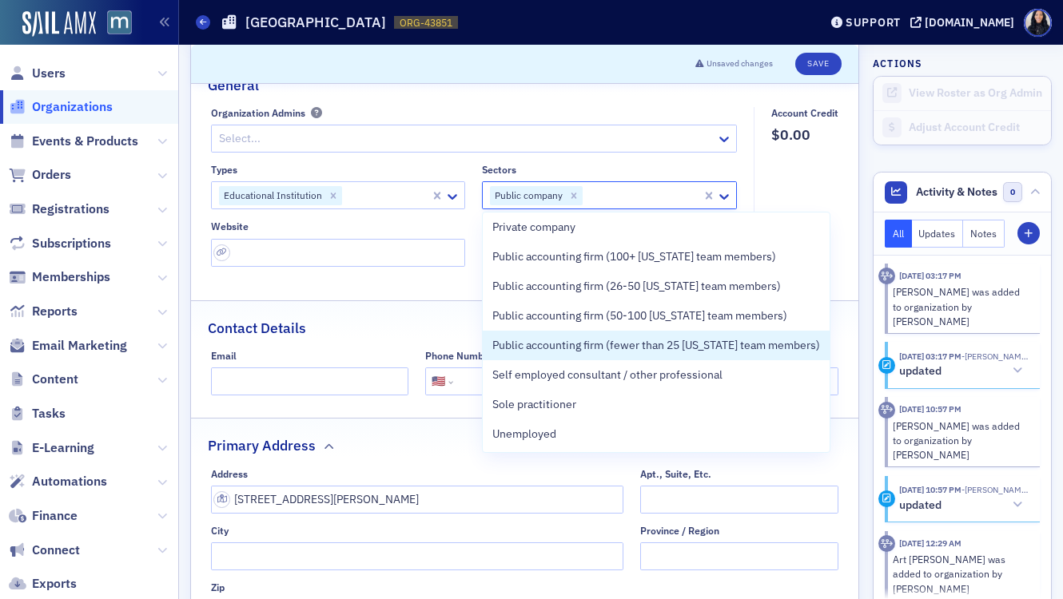
scroll to position [151, 0]
click at [389, 254] on input "url" at bounding box center [338, 253] width 255 height 28
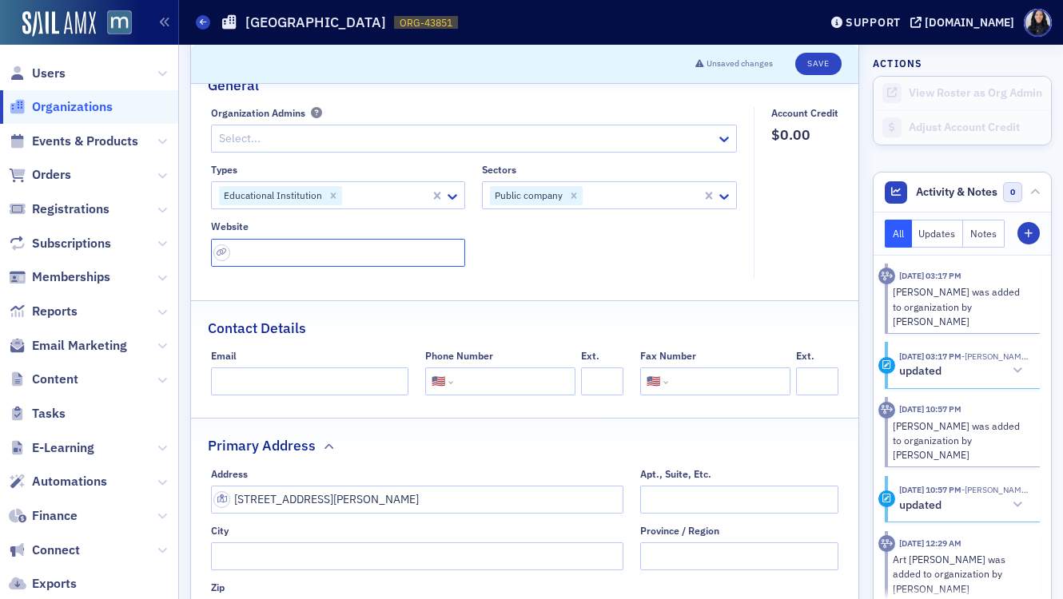
click at [281, 259] on input "url" at bounding box center [338, 253] width 255 height 28
paste input "https://www.ubalt.edu/"
type input "https://www.ubalt.edu/"
click at [469, 389] on input "tel" at bounding box center [512, 382] width 113 height 28
paste input "(410) 837-4200"
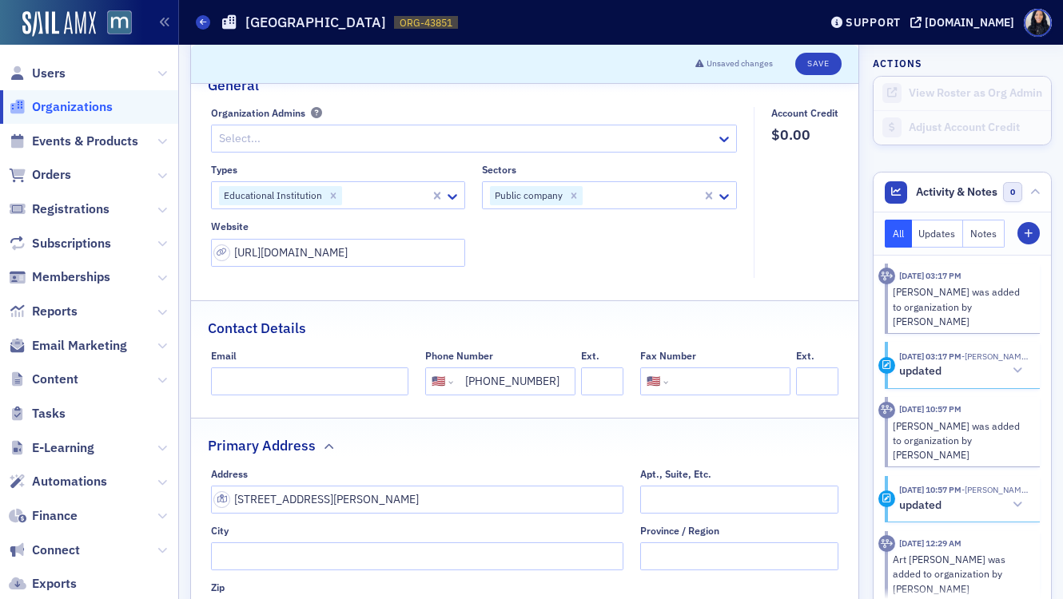
type input "(410) 837-4200"
click at [542, 328] on div "Contact Details" at bounding box center [525, 320] width 634 height 38
click at [811, 63] on button "Save" at bounding box center [818, 64] width 46 height 22
select select "US"
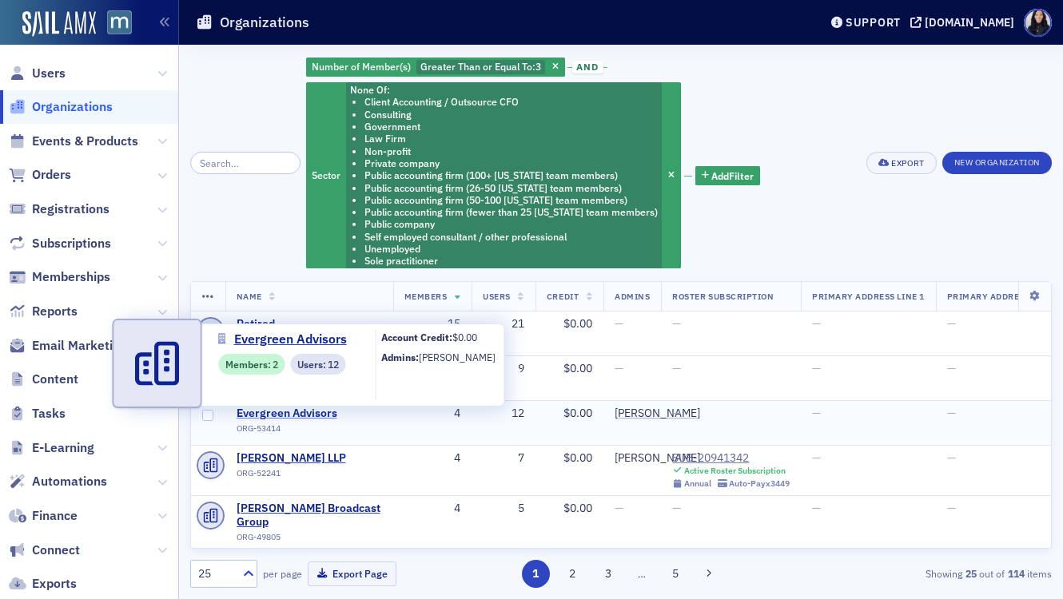
click at [325, 414] on span "Evergreen Advisors" at bounding box center [308, 414] width 145 height 14
select select "US"
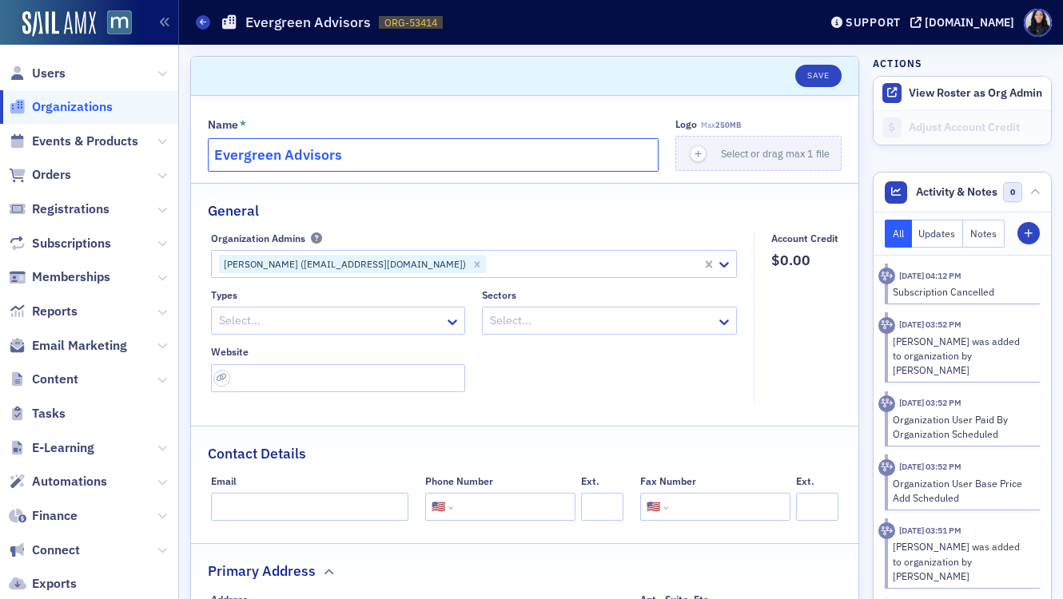
click at [413, 153] on input "Evergreen Advisors" at bounding box center [433, 155] width 451 height 34
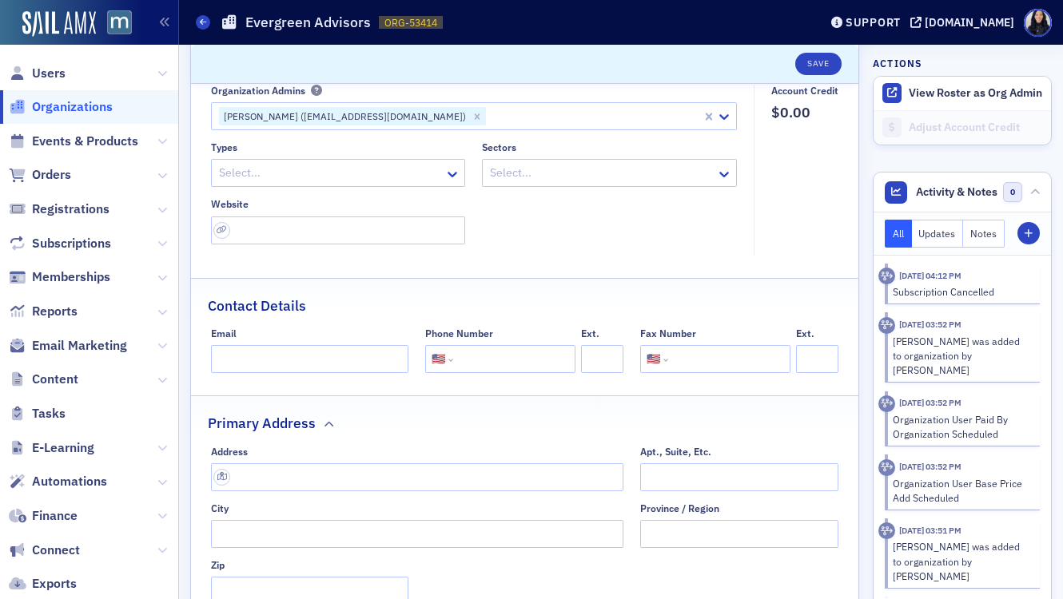
scroll to position [166, 0]
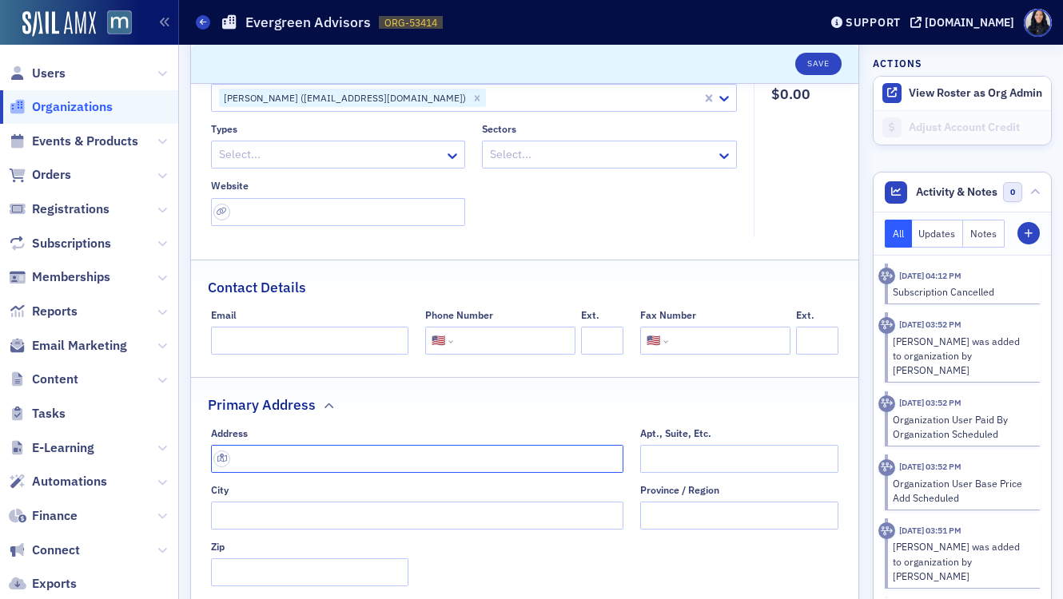
click at [300, 466] on input "text" at bounding box center [417, 459] width 413 height 28
paste input "[STREET_ADDRESS]"
type input "[STREET_ADDRESS]"
type input "Columbia"
type input "21044"
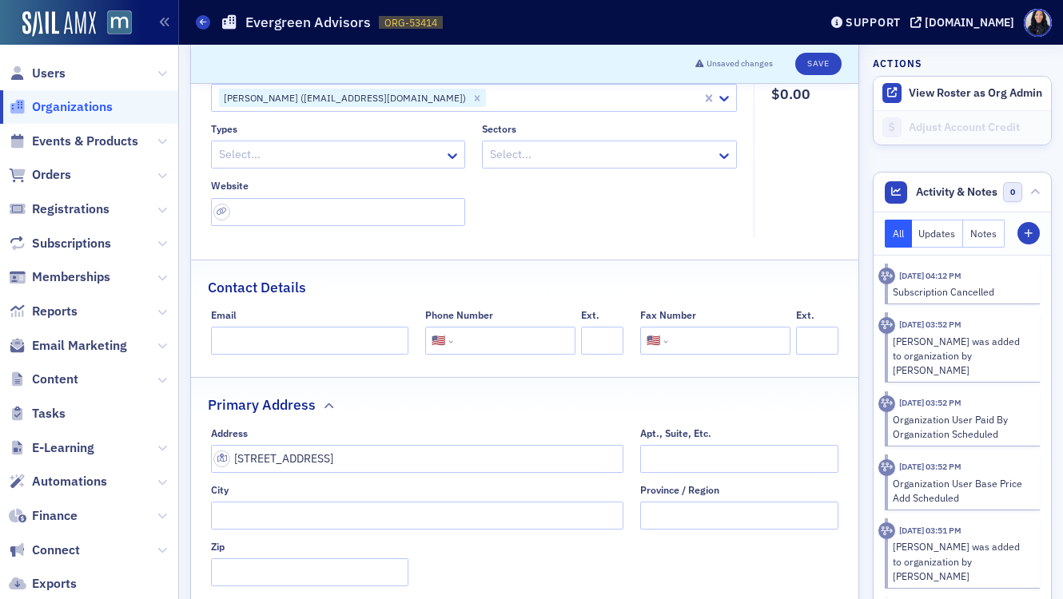
type input "[GEOGRAPHIC_DATA]"
click at [472, 347] on input "tel" at bounding box center [512, 341] width 113 height 28
paste input "[PHONE_NUMBER]"
type input "[PHONE_NUMBER]"
click at [569, 292] on div "Contact Details" at bounding box center [525, 279] width 634 height 38
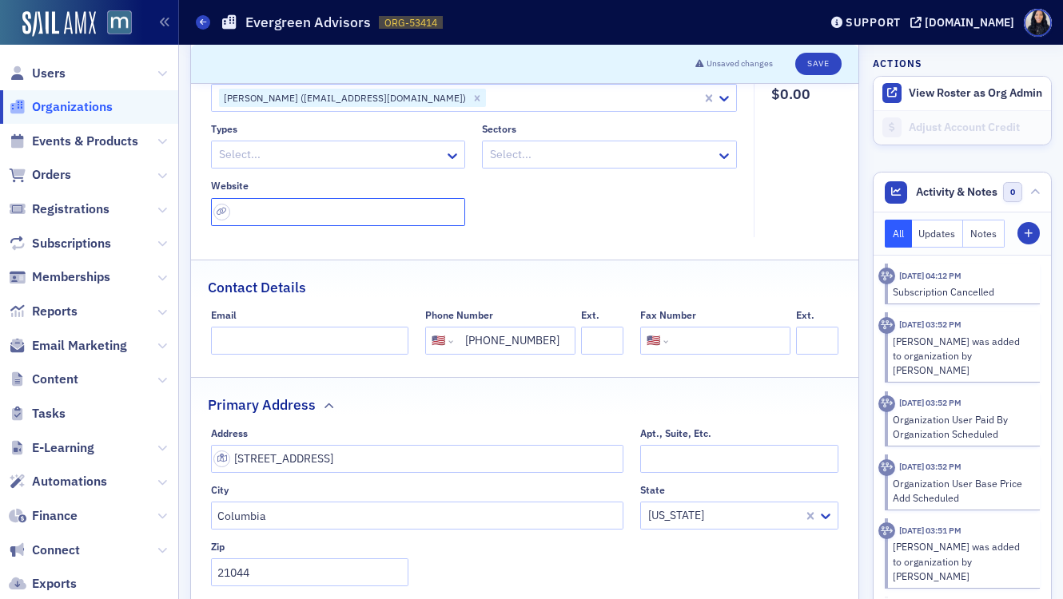
click at [254, 205] on input "url" at bounding box center [338, 212] width 255 height 28
paste input "[URL][DOMAIN_NAME]"
type input "[URL][DOMAIN_NAME]"
click at [286, 153] on div at bounding box center [330, 155] width 226 height 20
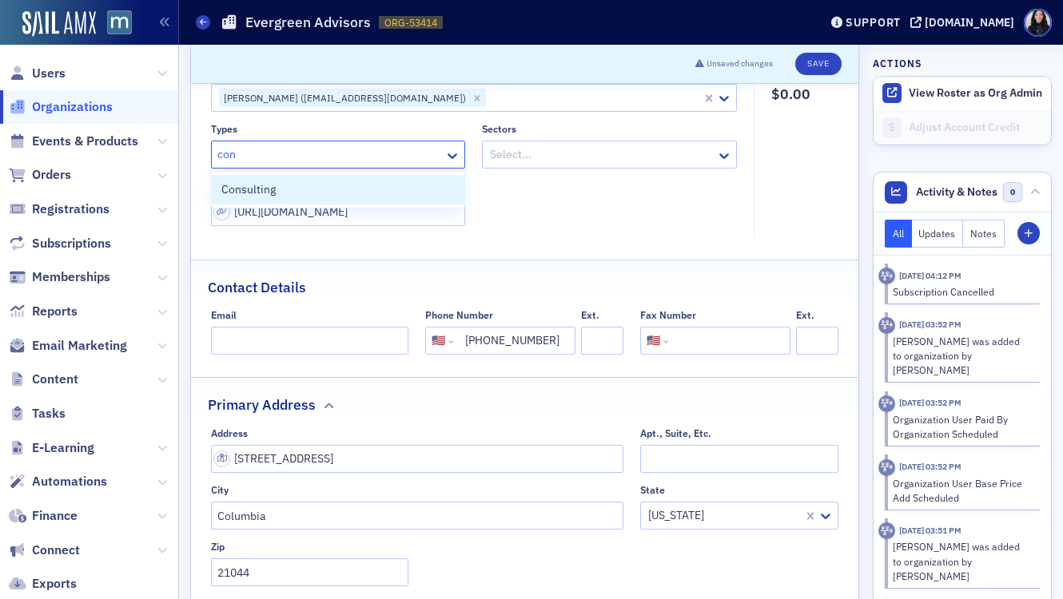
type input "con"
click at [242, 459] on input "[STREET_ADDRESS]" at bounding box center [417, 459] width 413 height 28
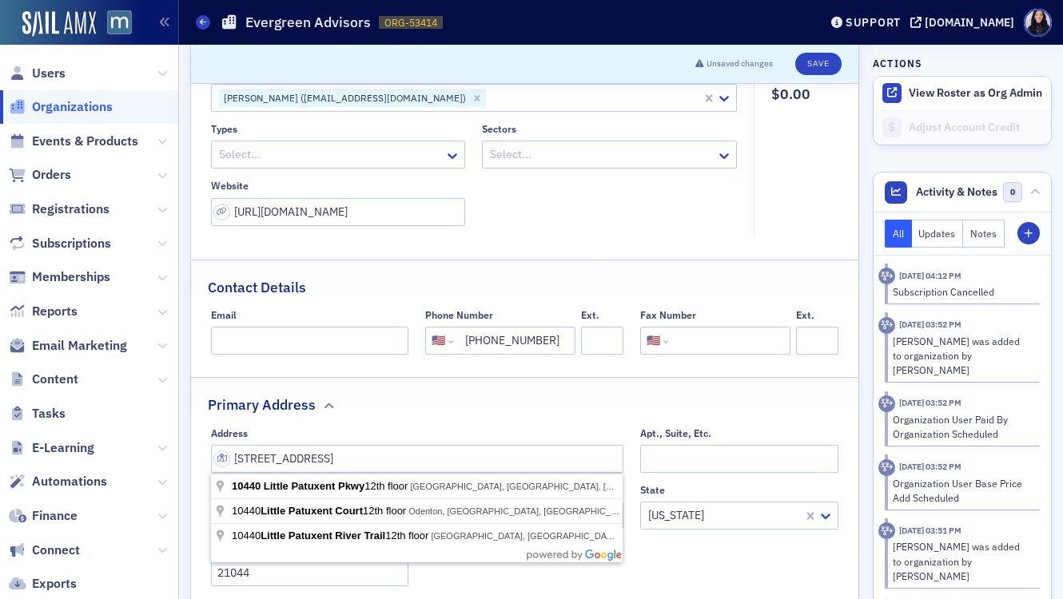
click at [292, 157] on div at bounding box center [330, 155] width 226 height 20
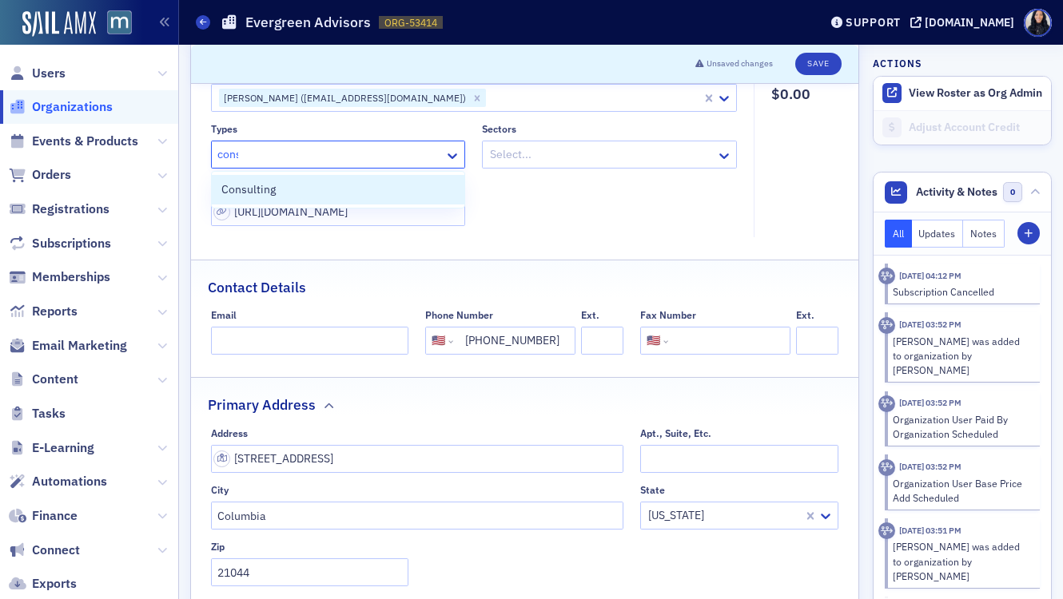
type input "consu"
click at [275, 193] on div "Consulting" at bounding box center [338, 189] width 234 height 17
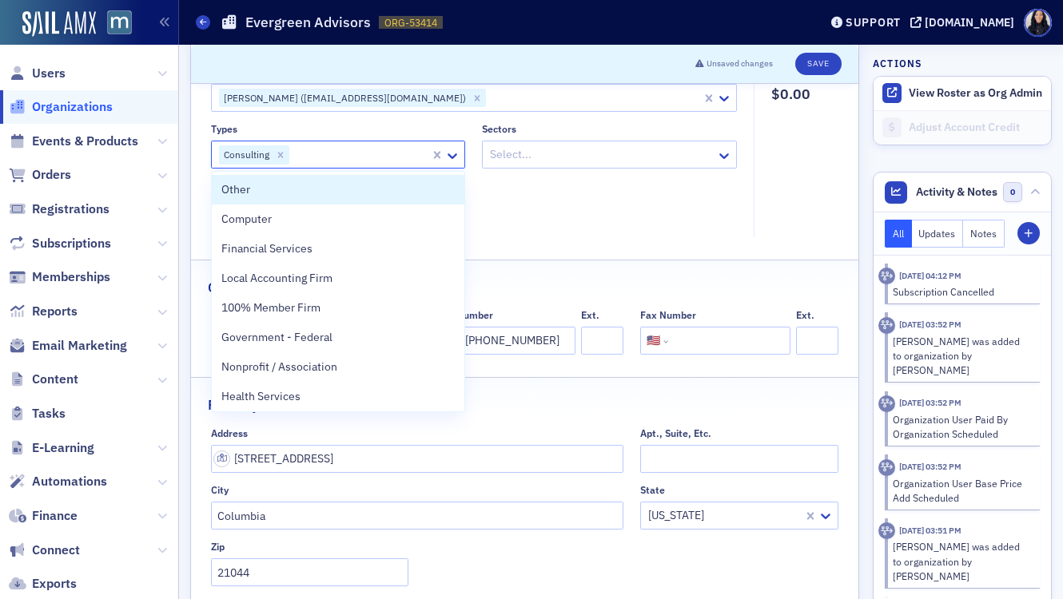
click at [555, 197] on div "Types option Consulting, selected. Other, 1 of 35. 35 results available. Use Up…" at bounding box center [474, 174] width 527 height 103
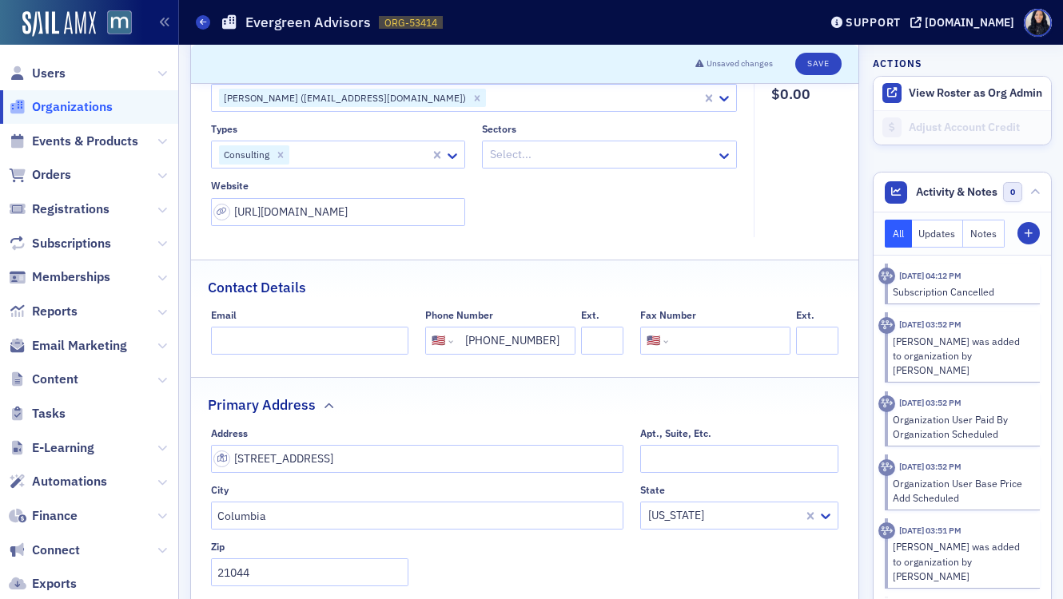
click at [318, 152] on div at bounding box center [360, 155] width 138 height 20
type input "bank"
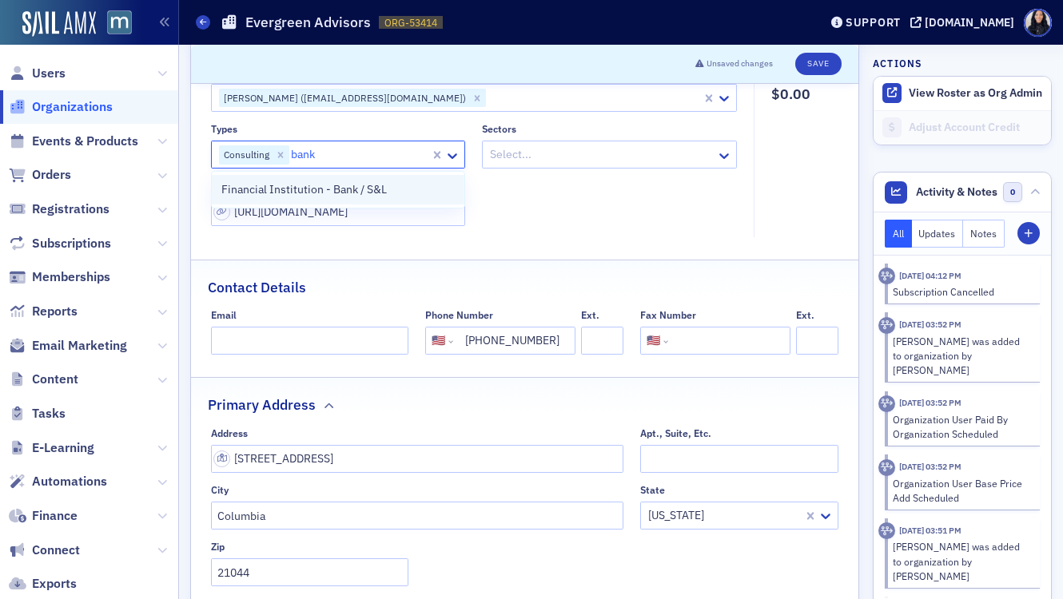
click at [293, 191] on span "Financial Institution - Bank / S&L" at bounding box center [303, 189] width 165 height 17
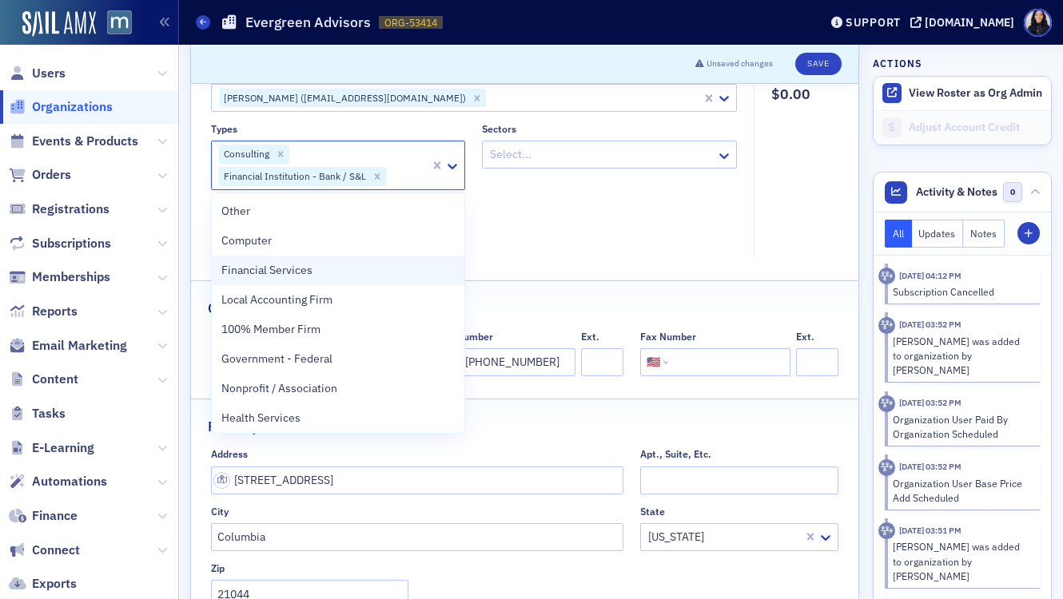
click at [288, 273] on span "Financial Services" at bounding box center [266, 270] width 91 height 17
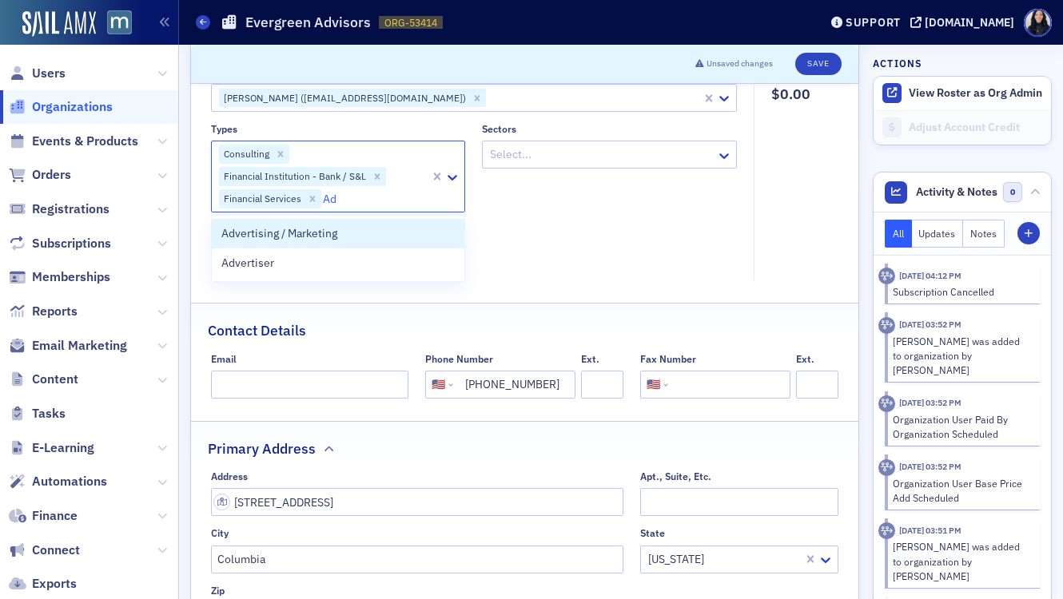
type input "A"
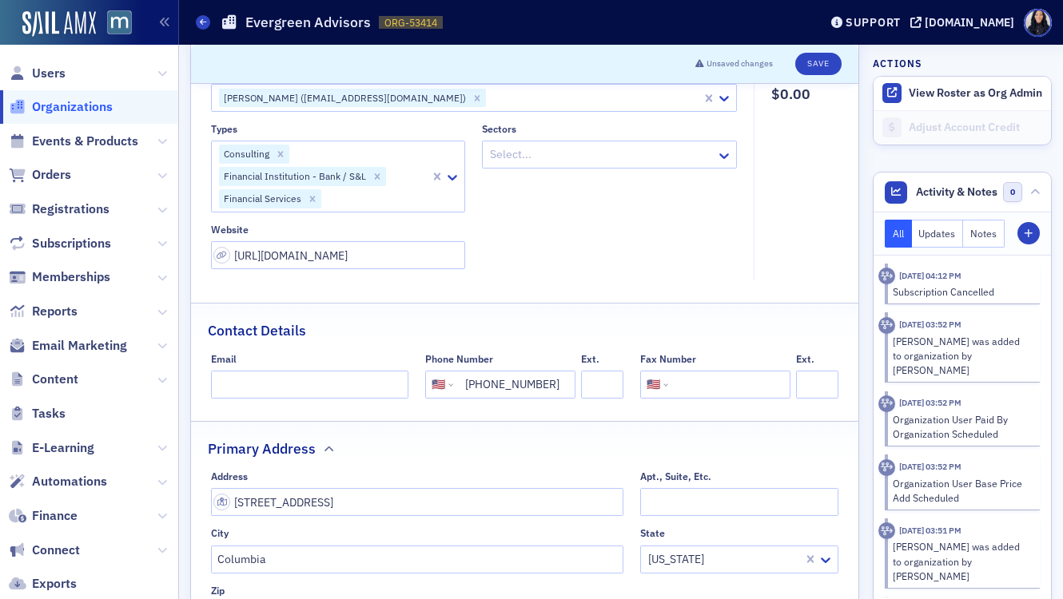
click at [565, 216] on div "Types Consulting Financial Institution - Bank / S&L Financial Services Sectors …" at bounding box center [474, 196] width 527 height 146
click at [720, 157] on icon at bounding box center [724, 156] width 16 height 16
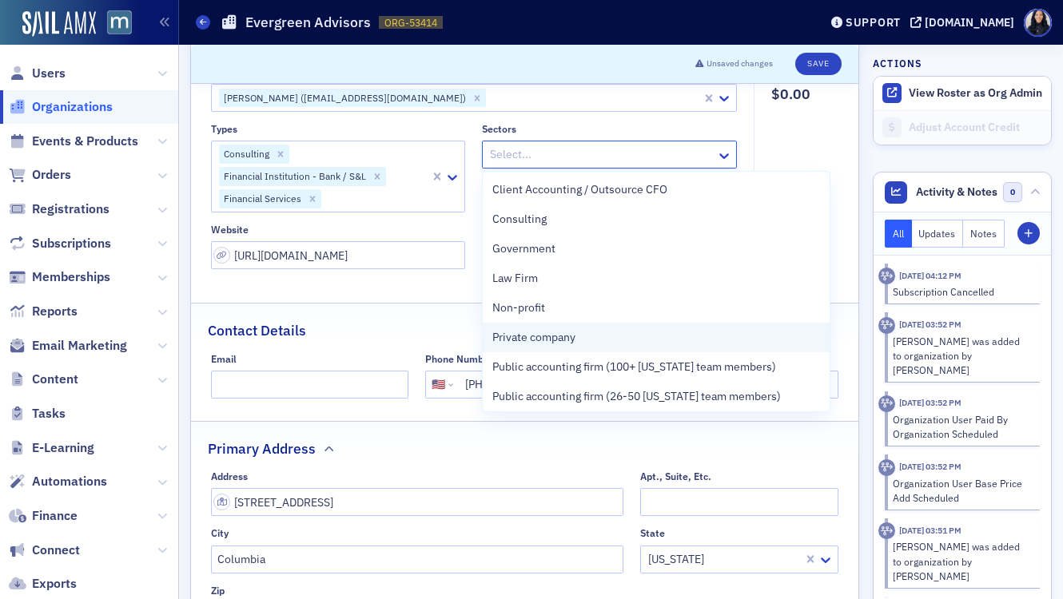
click at [622, 342] on div "Private company" at bounding box center [656, 337] width 328 height 17
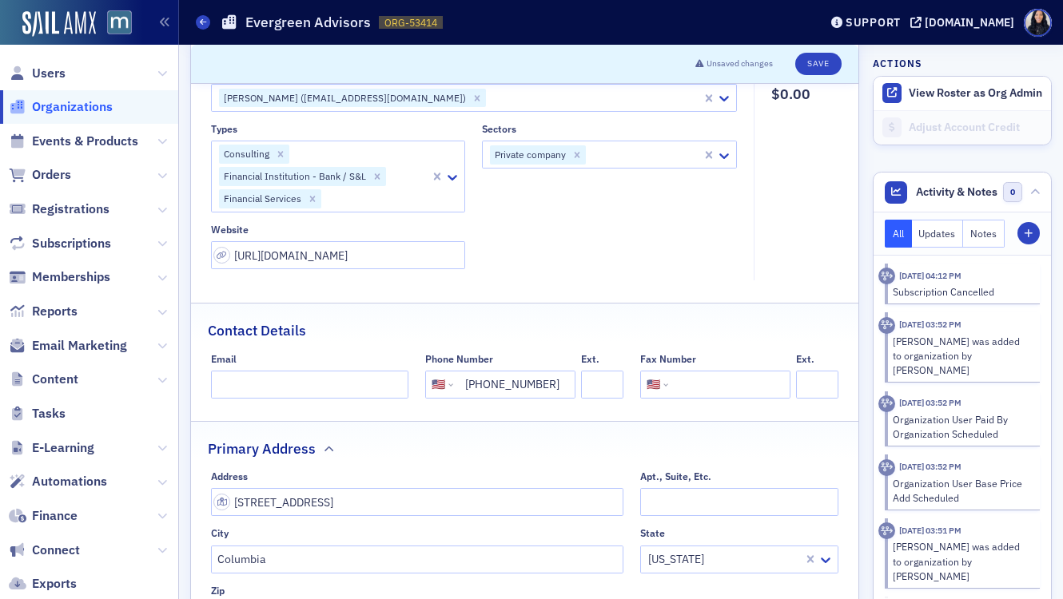
click at [817, 133] on fieldset "Account Credit $0.00" at bounding box center [799, 173] width 93 height 215
click at [825, 65] on button "Save" at bounding box center [818, 64] width 46 height 22
select select "US"
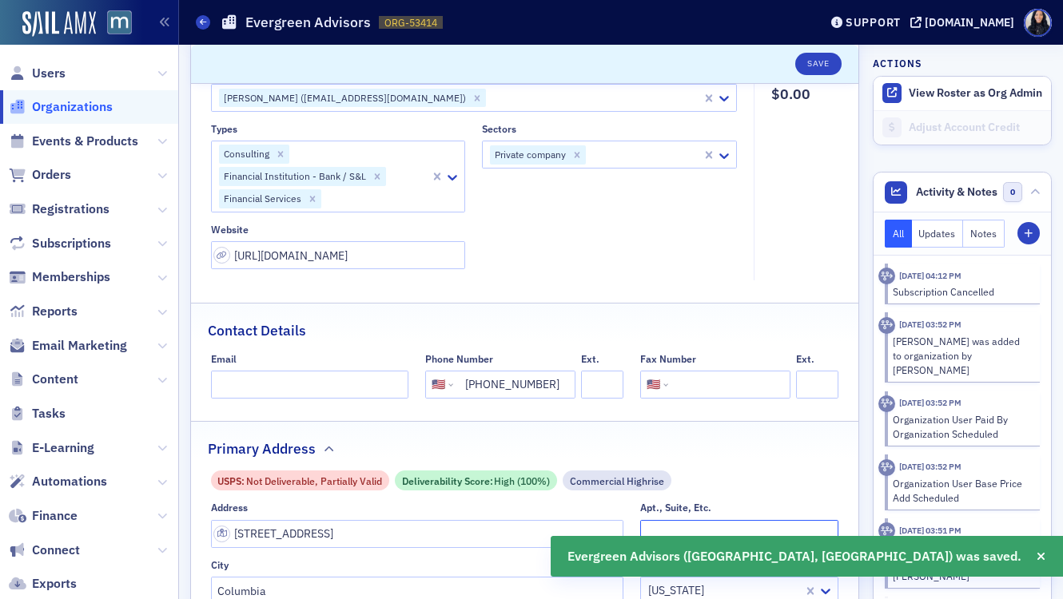
click at [662, 534] on input "Apt., Suite, Etc." at bounding box center [739, 534] width 198 height 28
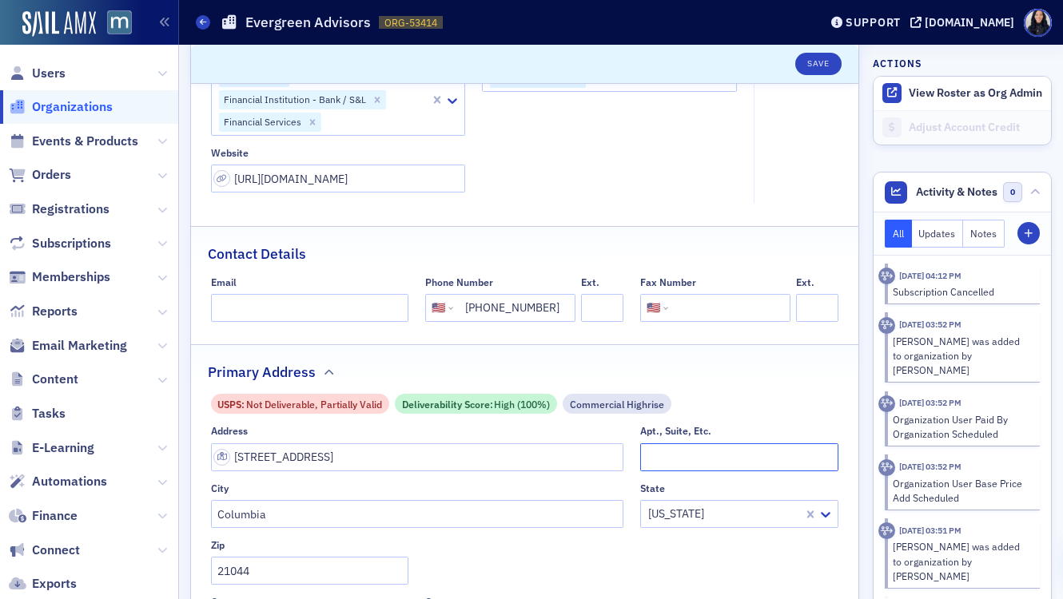
scroll to position [252, 0]
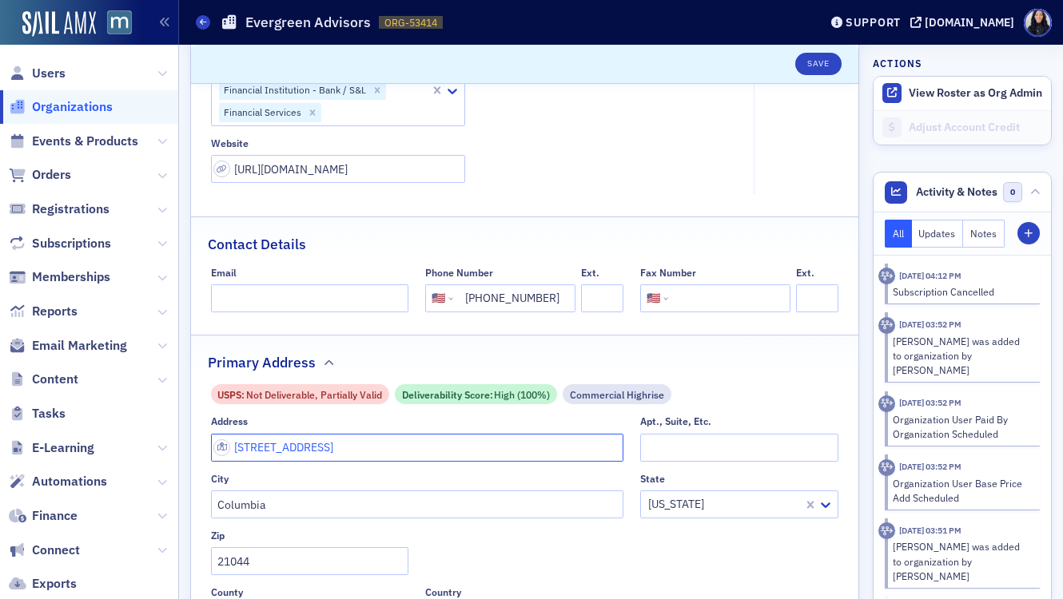
click at [489, 452] on input "10440 Little Patuxent Pkwy 12th floor" at bounding box center [417, 448] width 413 height 28
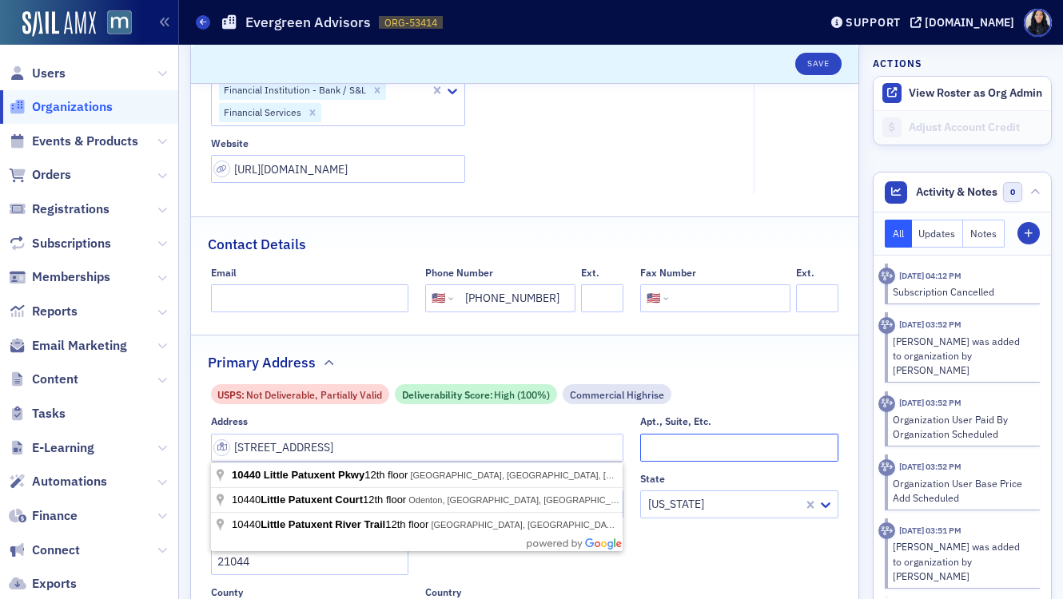
click at [675, 448] on input "Apt., Suite, Etc." at bounding box center [739, 448] width 198 height 28
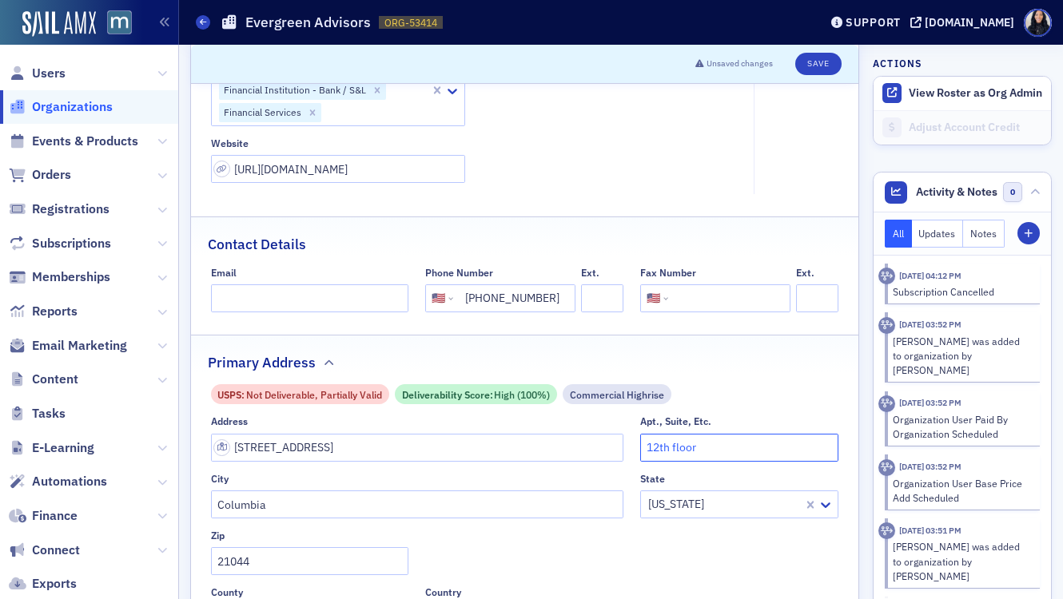
type input "12th floor"
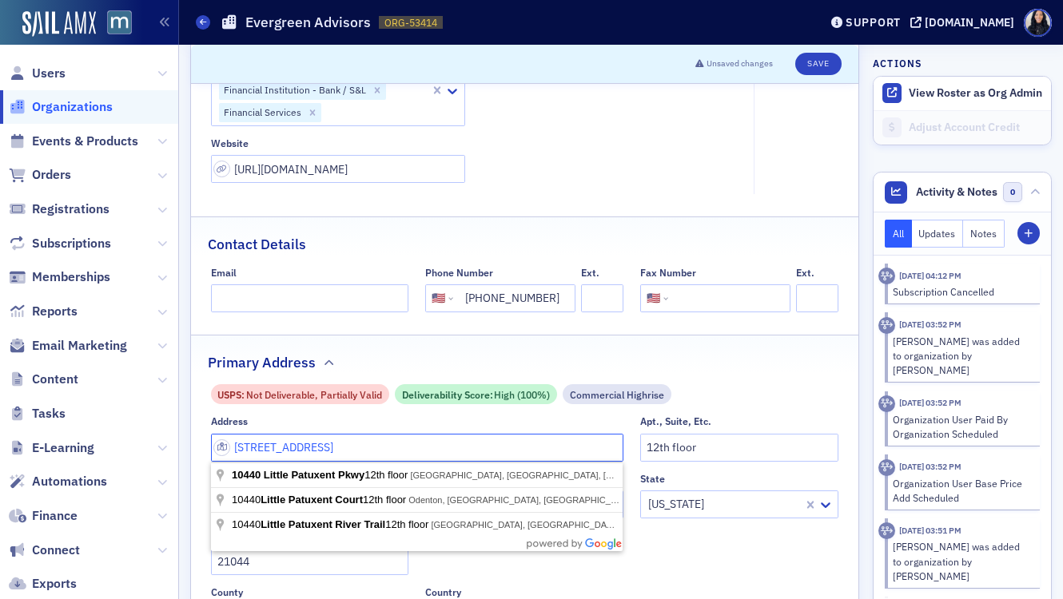
click at [522, 452] on input "10440 Little Patuxent Pkwy 12th floor" at bounding box center [417, 448] width 413 height 28
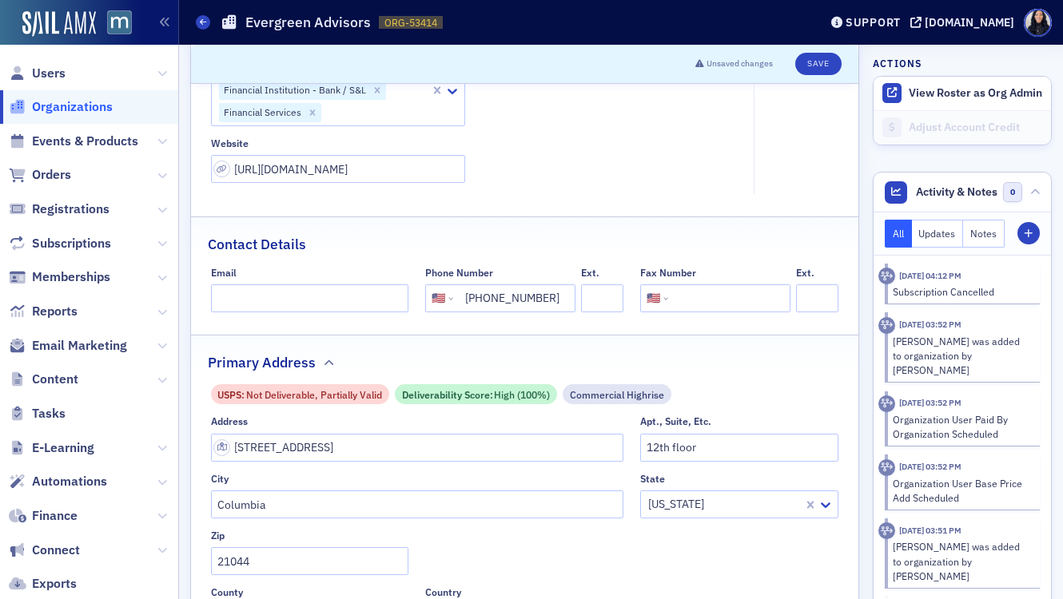
click at [554, 423] on div "Address" at bounding box center [417, 421] width 413 height 12
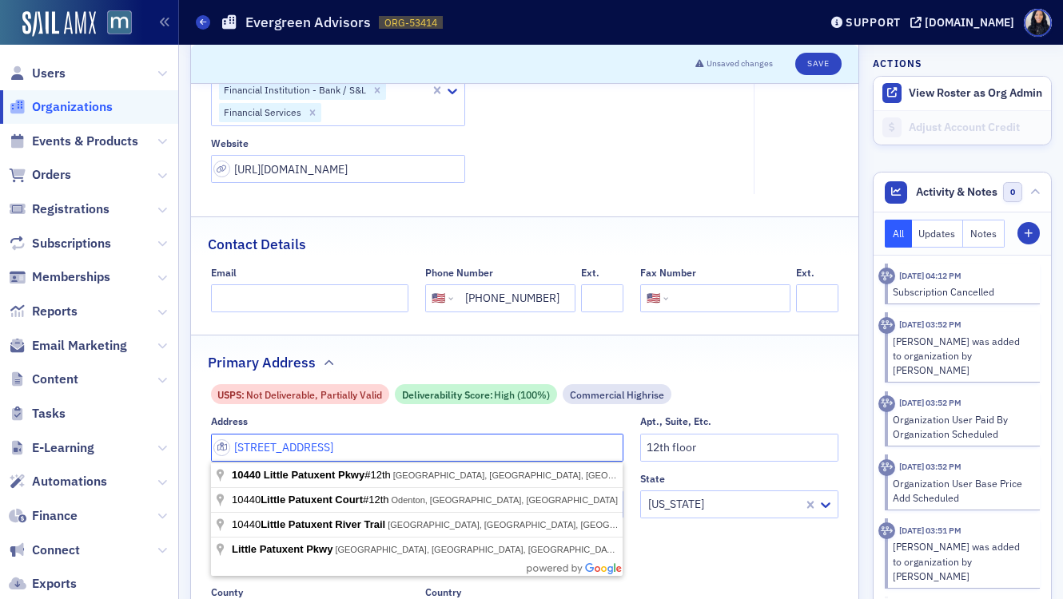
click at [409, 450] on input "10440 Little Patuxent Pkwy 12th" at bounding box center [417, 448] width 413 height 28
type input "10440 Little Patuxent Pkwy"
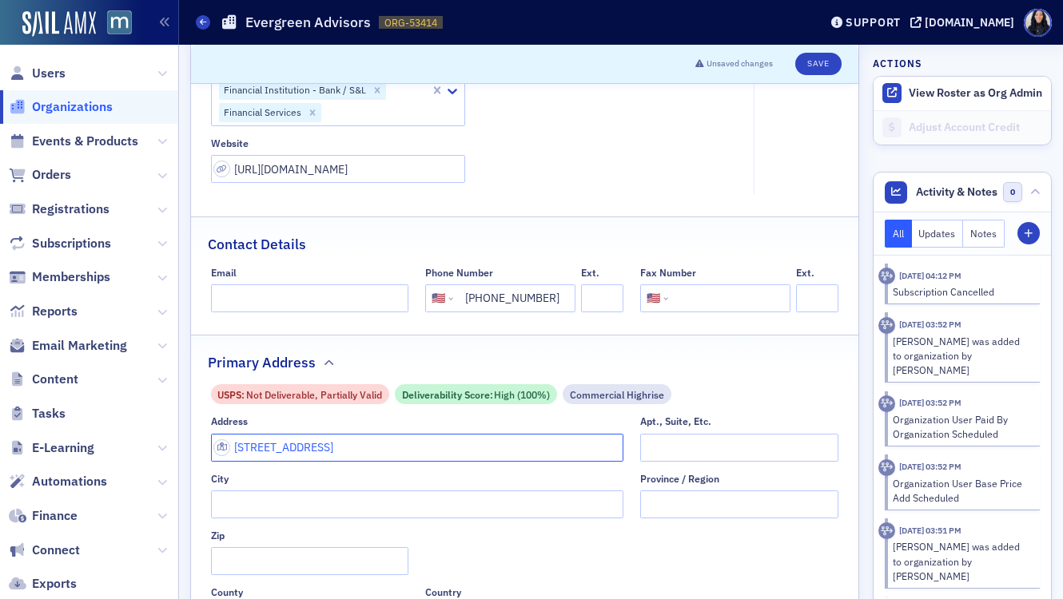
click at [409, 450] on input "10440 Little Patuxent Pkwy" at bounding box center [417, 448] width 413 height 28
click at [368, 451] on input "10440 Little Patuxent Pkwy" at bounding box center [417, 448] width 413 height 28
click at [369, 451] on input "10440 Little Patuxent Pkwy" at bounding box center [417, 448] width 413 height 28
type input "10440 Little Patuxent Pkwy"
type input "Columbia"
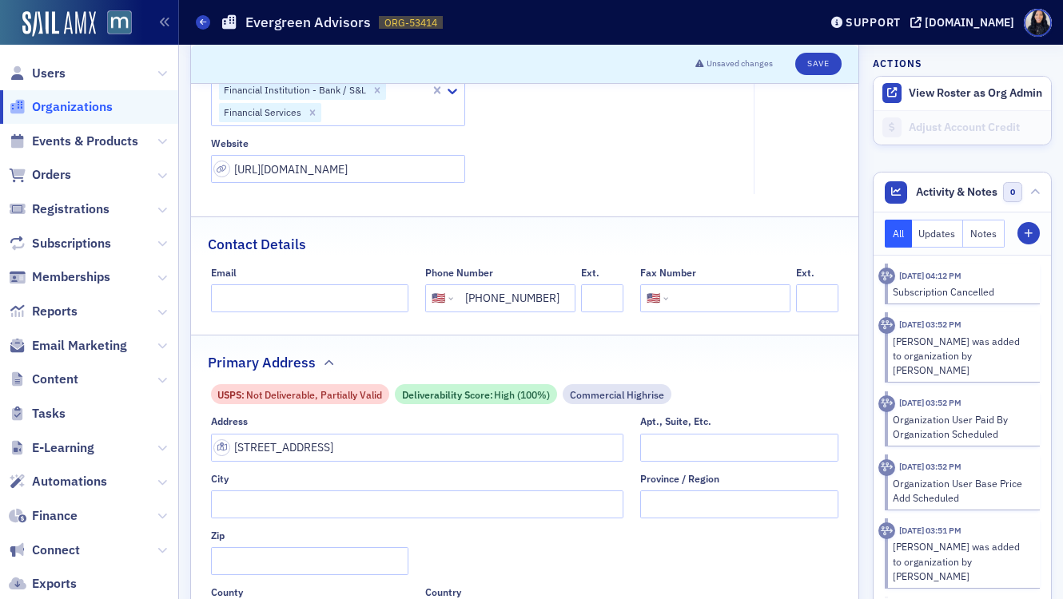
type input "21044"
type input "Howard County"
click at [714, 446] on input "Apt., Suite, Etc." at bounding box center [739, 448] width 198 height 28
type input "12th floor"
click at [802, 384] on div "USPS : Not Deliverable, Partially Valid Deliverability Score : High (100%) Comm…" at bounding box center [525, 394] width 628 height 20
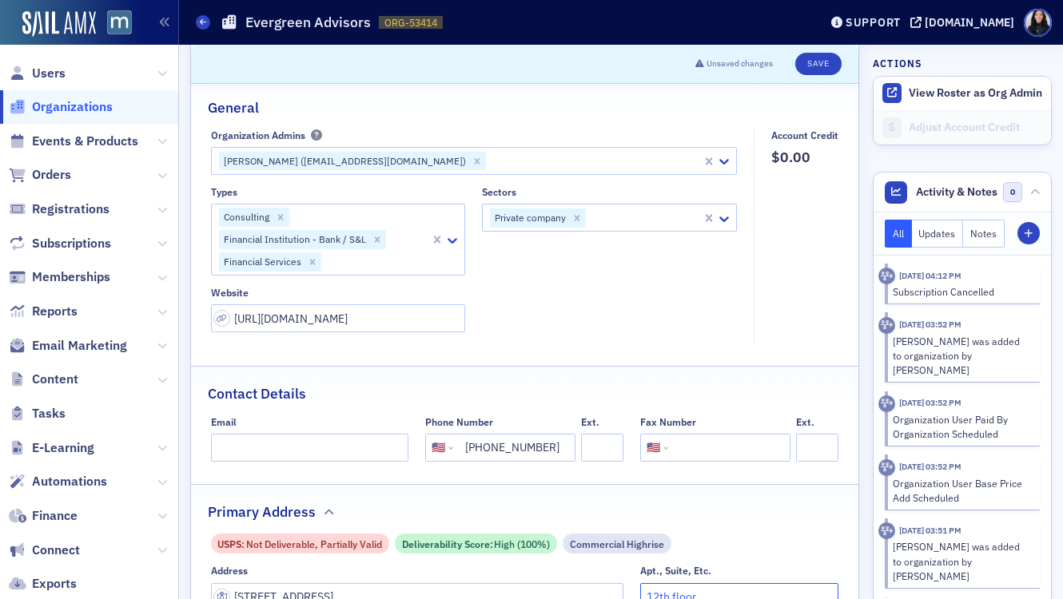
scroll to position [0, 0]
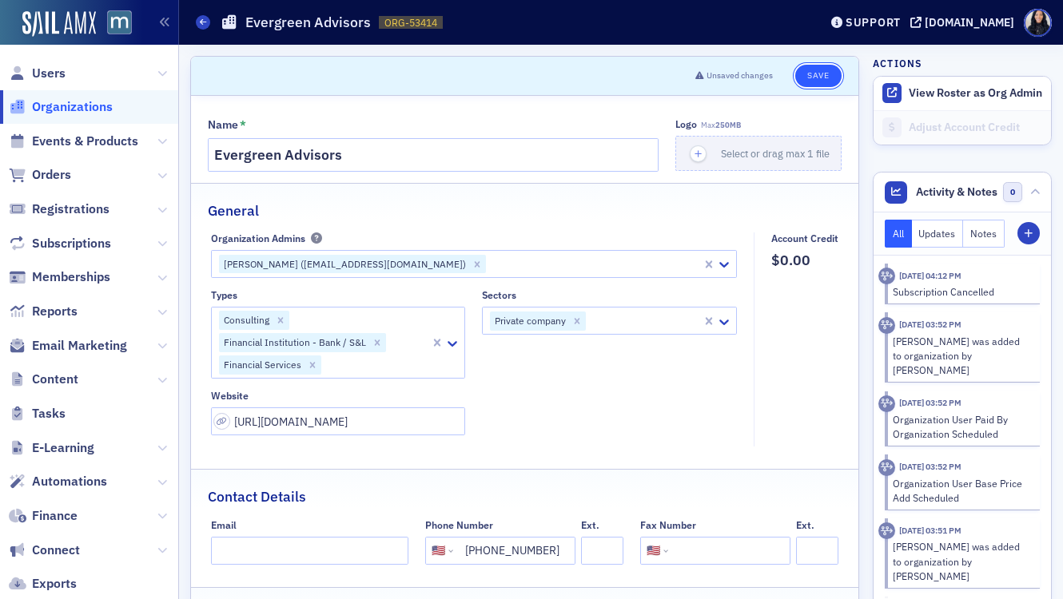
click at [812, 74] on button "Save" at bounding box center [818, 76] width 46 height 22
select select "US"
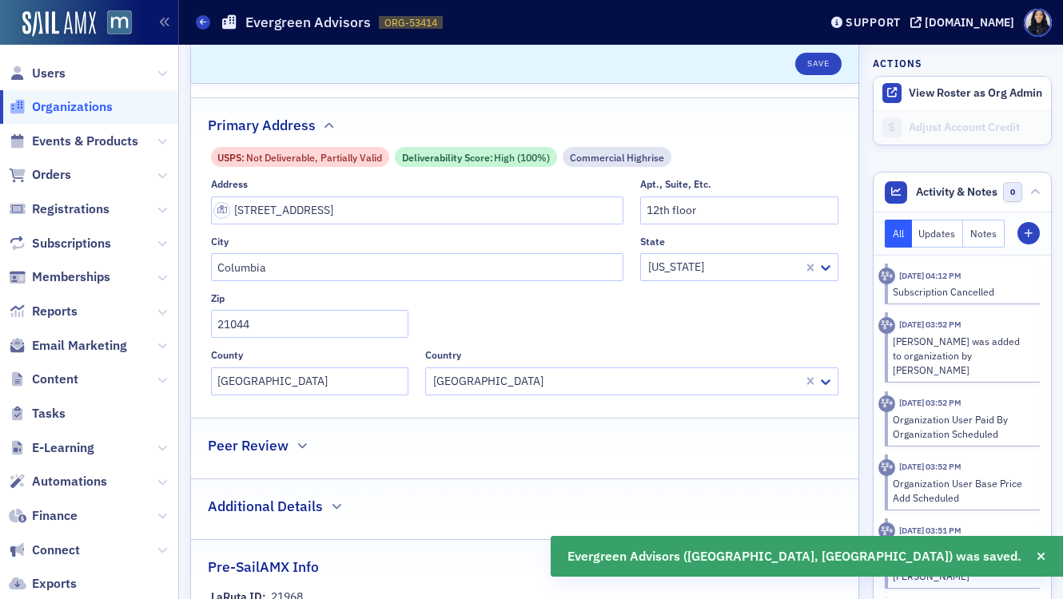
scroll to position [450, 0]
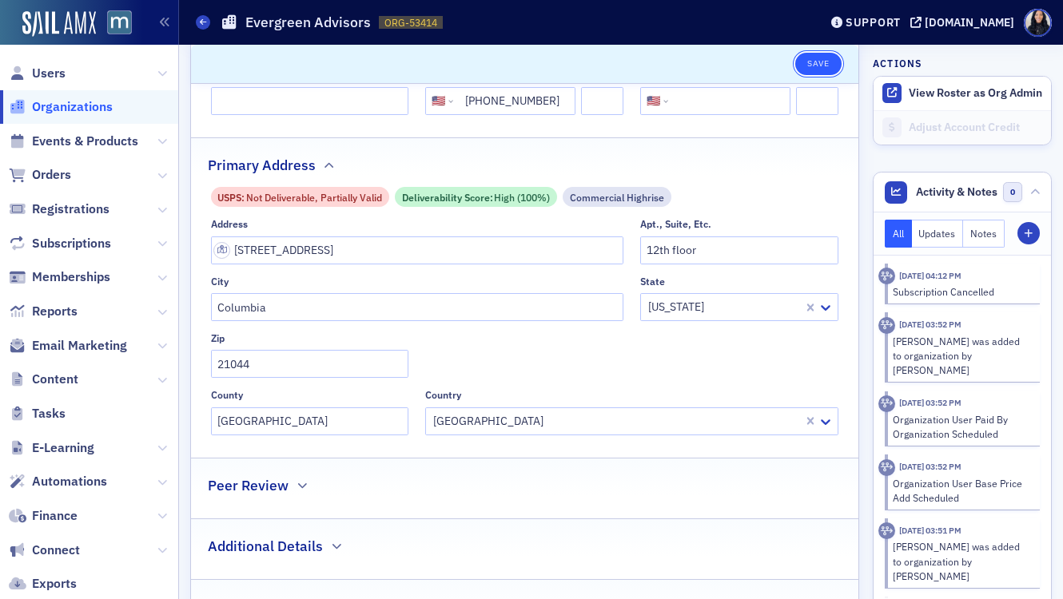
click at [822, 66] on button "Save" at bounding box center [818, 64] width 46 height 22
select select "US"
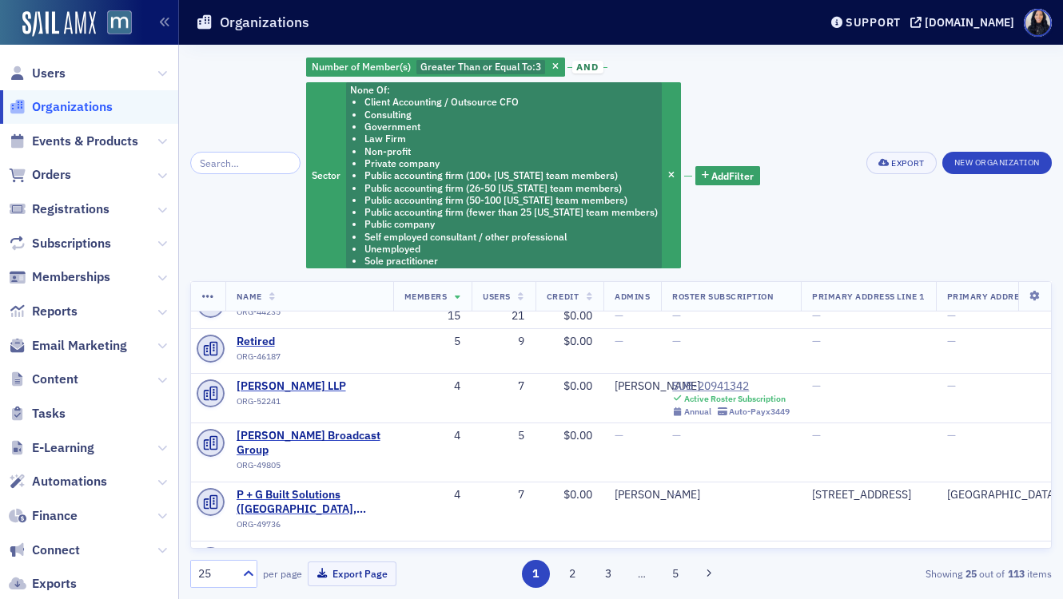
scroll to position [35, 0]
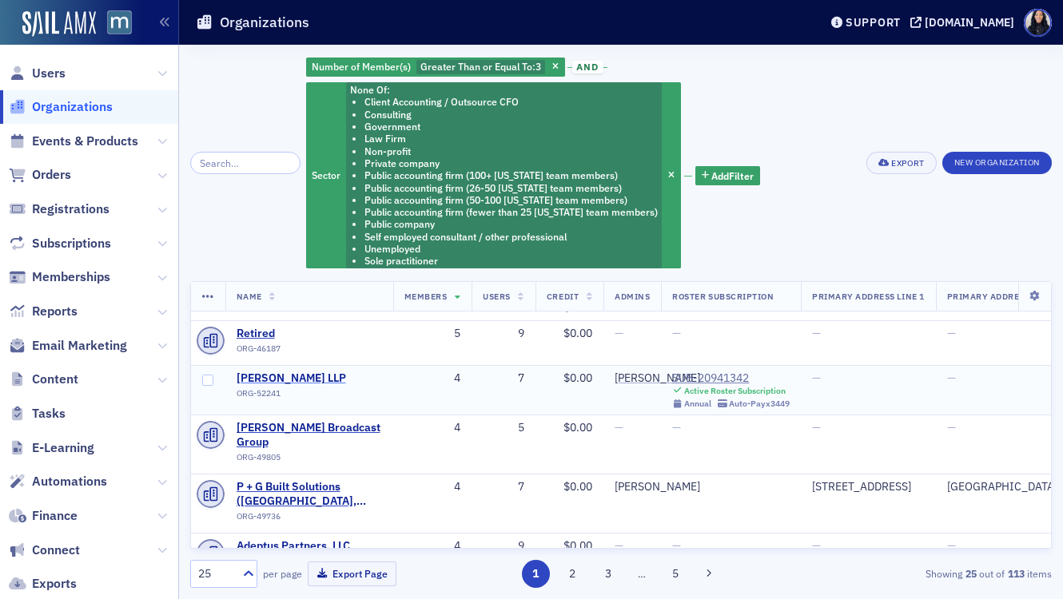
click at [269, 379] on span "[PERSON_NAME] LLP" at bounding box center [308, 379] width 145 height 14
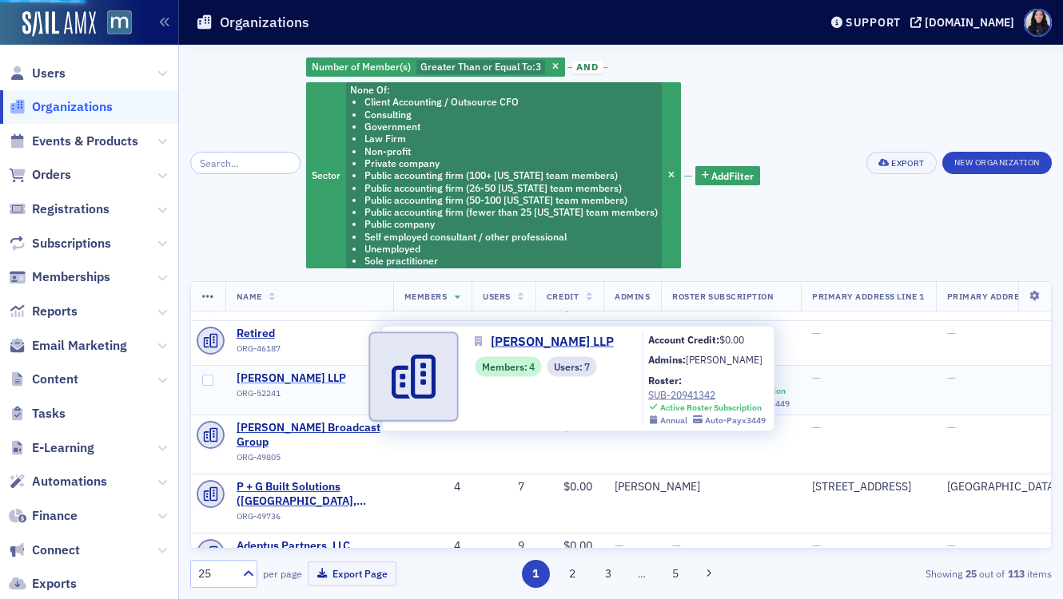
select select "US"
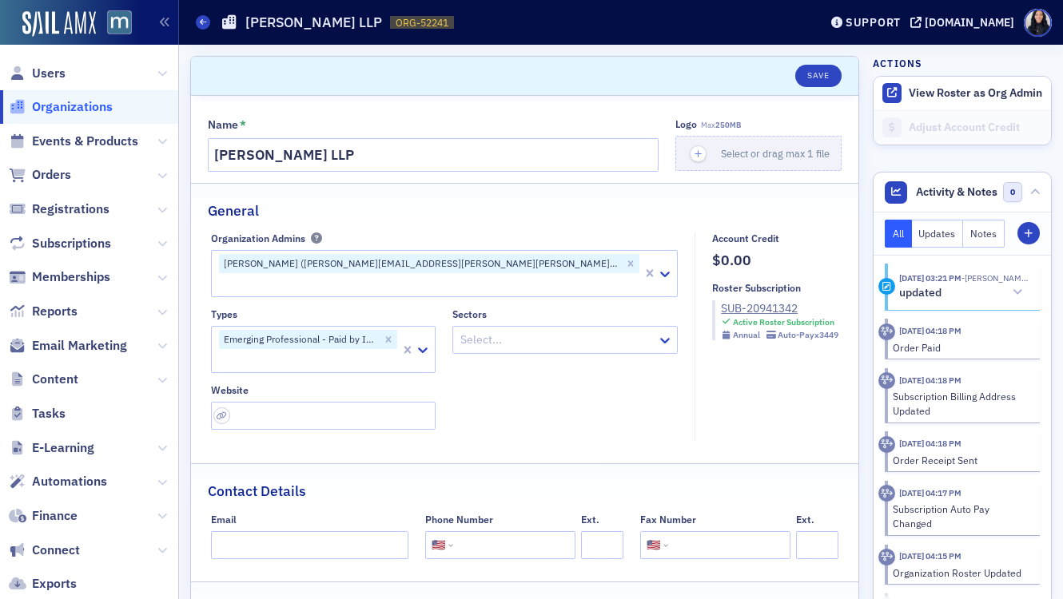
click at [478, 535] on input "tel" at bounding box center [512, 545] width 113 height 28
paste input "[PHONE_NUMBER]"
type input "[PHONE_NUMBER]"
click at [571, 435] on div "Name * [PERSON_NAME] LLP Logo Max 250MB Select or drag max 1 file General Organ…" at bounding box center [524, 591] width 667 height 991
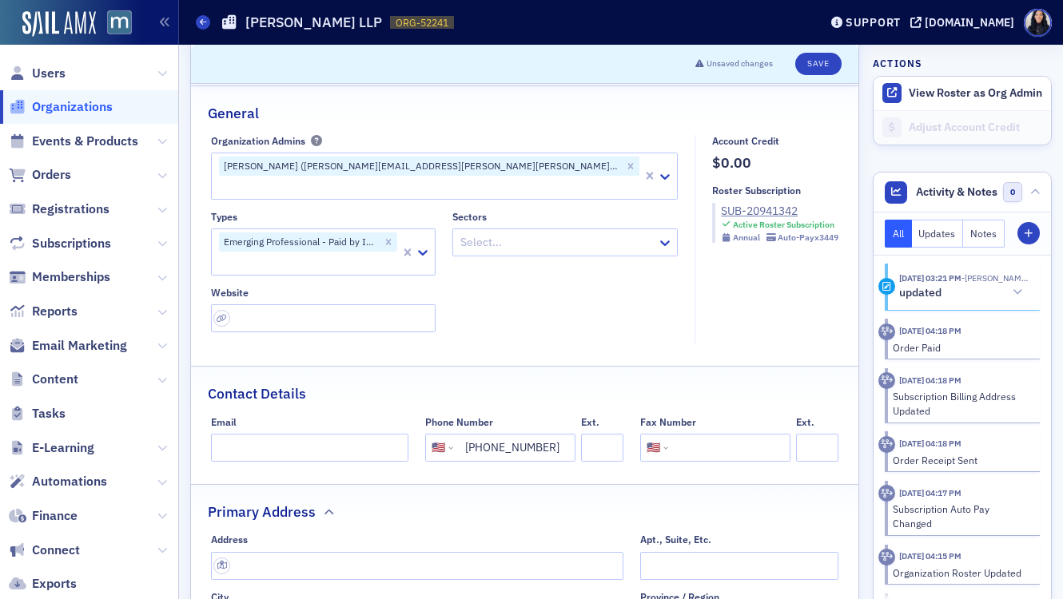
scroll to position [175, 0]
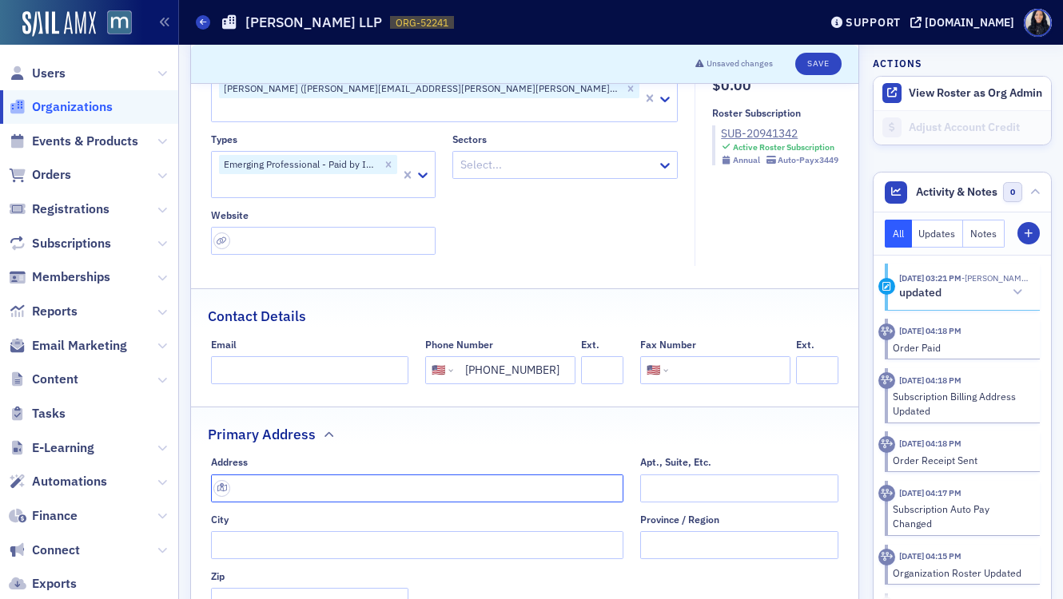
click at [344, 477] on input "text" at bounding box center [417, 489] width 413 height 28
paste input "[STREET_ADDRESS][US_STATE]"
click at [537, 475] on input "[STREET_ADDRESS][US_STATE]" at bounding box center [417, 489] width 413 height 28
click at [598, 456] on div "Address" at bounding box center [417, 462] width 413 height 12
click at [530, 475] on input "701 13th St. NW Suite 852 Washington, D.C. 20005-3962" at bounding box center [417, 489] width 413 height 28
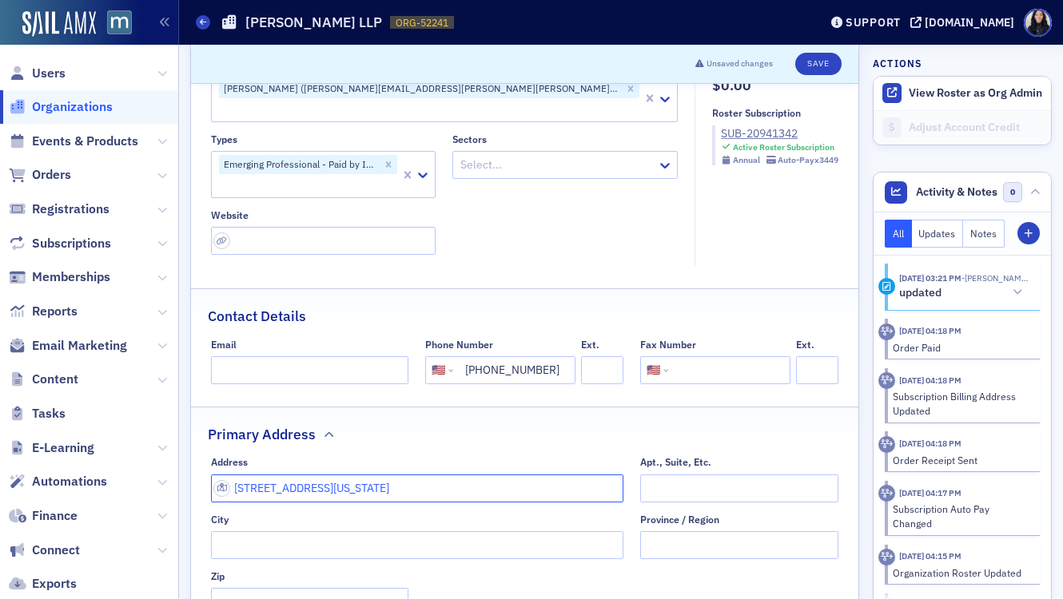
drag, startPoint x: 459, startPoint y: 471, endPoint x: 531, endPoint y: 459, distance: 72.9
click at [531, 475] on input "701 13th St. NW Suite 852 Washington, D.C. 20005-3962" at bounding box center [417, 489] width 413 height 28
drag, startPoint x: 460, startPoint y: 469, endPoint x: 519, endPoint y: 468, distance: 59.1
click at [519, 475] on input "701 13th St. NW Suite 852 Washington, D.C. 20005-3962" at bounding box center [417, 489] width 413 height 28
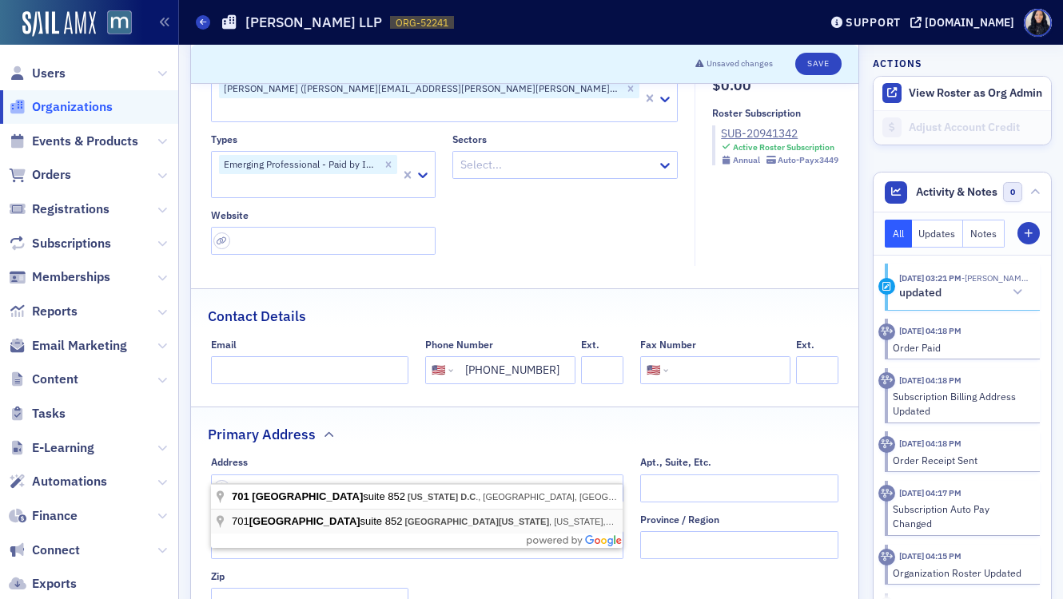
type input "13th Place Northwest"
type input "Washington"
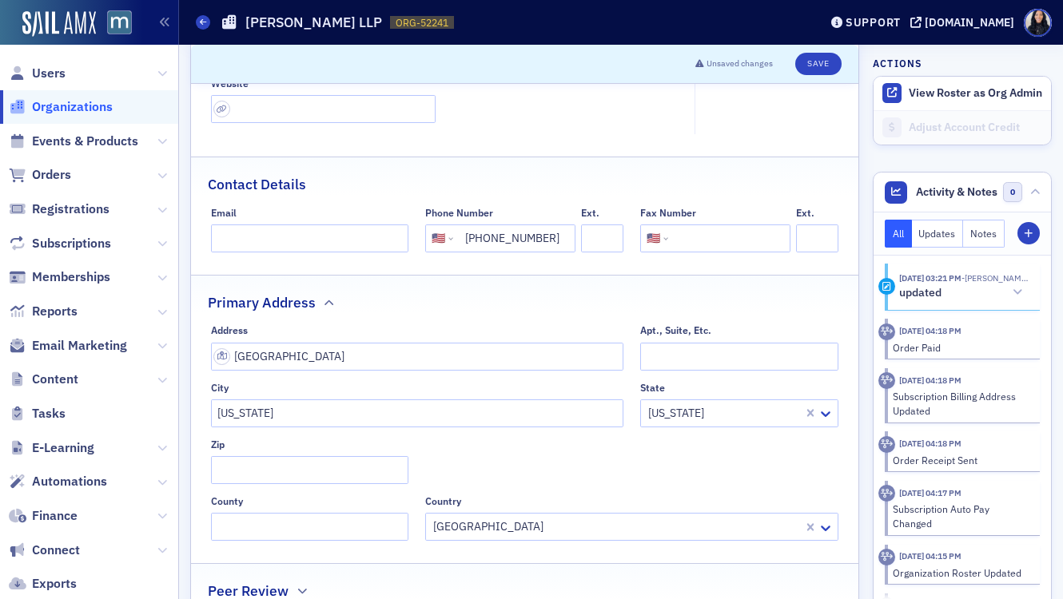
scroll to position [403, 0]
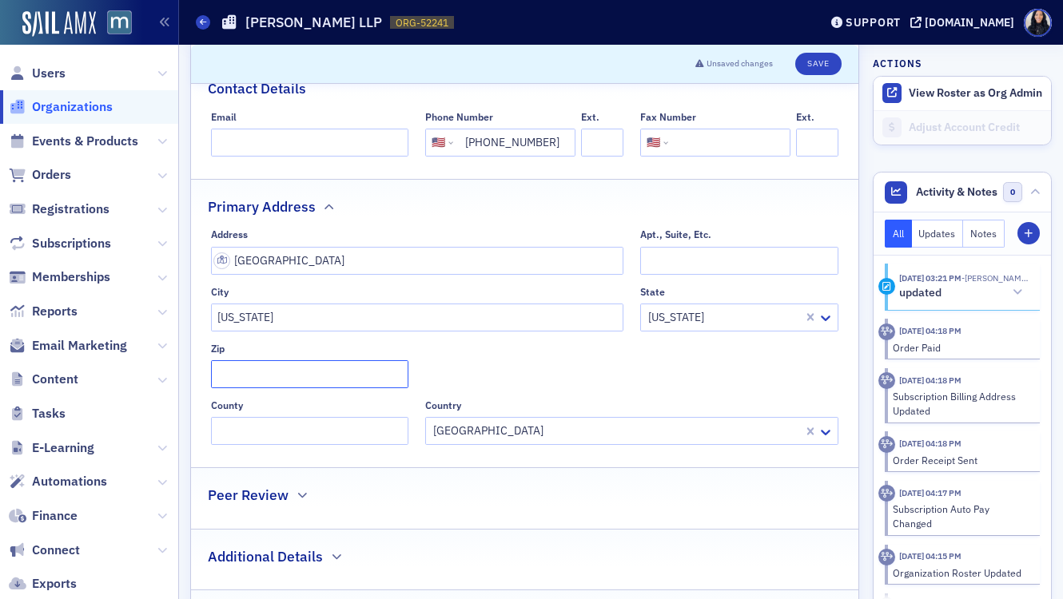
click at [377, 363] on input "Zip" at bounding box center [310, 374] width 198 height 28
paste input "20005-3962"
type input "20005-3962"
click at [575, 352] on div "Address 13th Place Northwest Apt., Suite, Etc. City Washington State District o…" at bounding box center [525, 337] width 628 height 217
click at [753, 247] on input "Apt., Suite, Etc." at bounding box center [739, 261] width 198 height 28
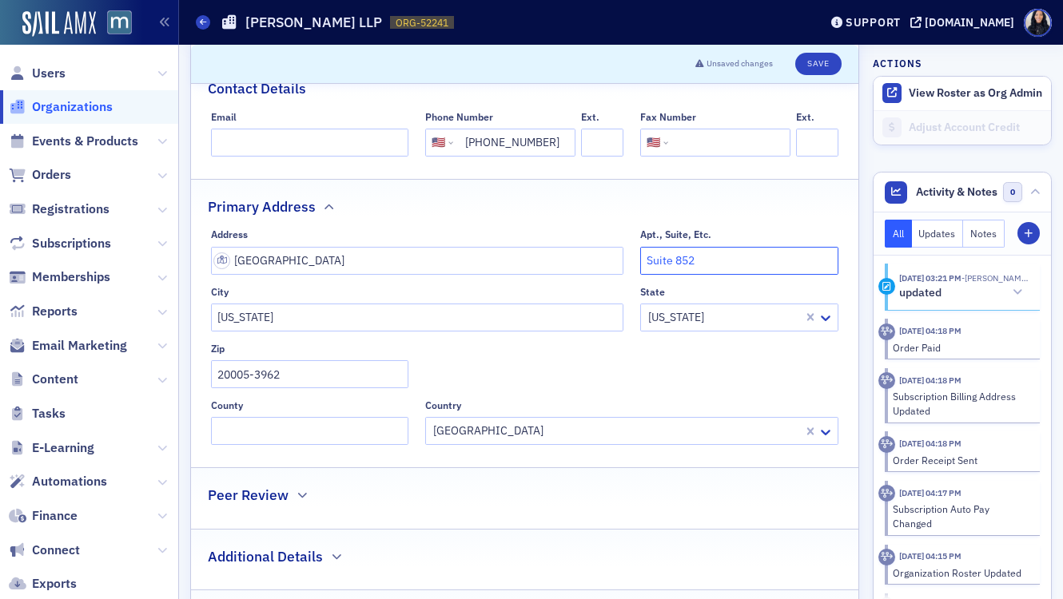
type input "Suite 852"
click at [565, 229] on div "Address" at bounding box center [417, 235] width 413 height 12
click at [821, 63] on button "Save" at bounding box center [818, 64] width 46 height 22
select select "US"
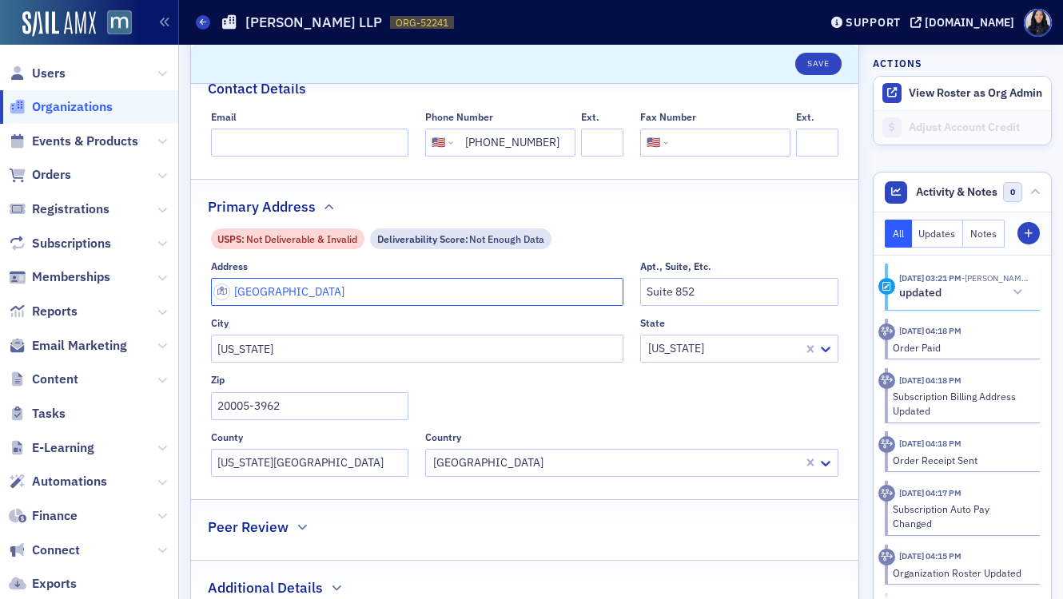
click at [234, 278] on input "13th Place Northwest" at bounding box center [417, 292] width 413 height 28
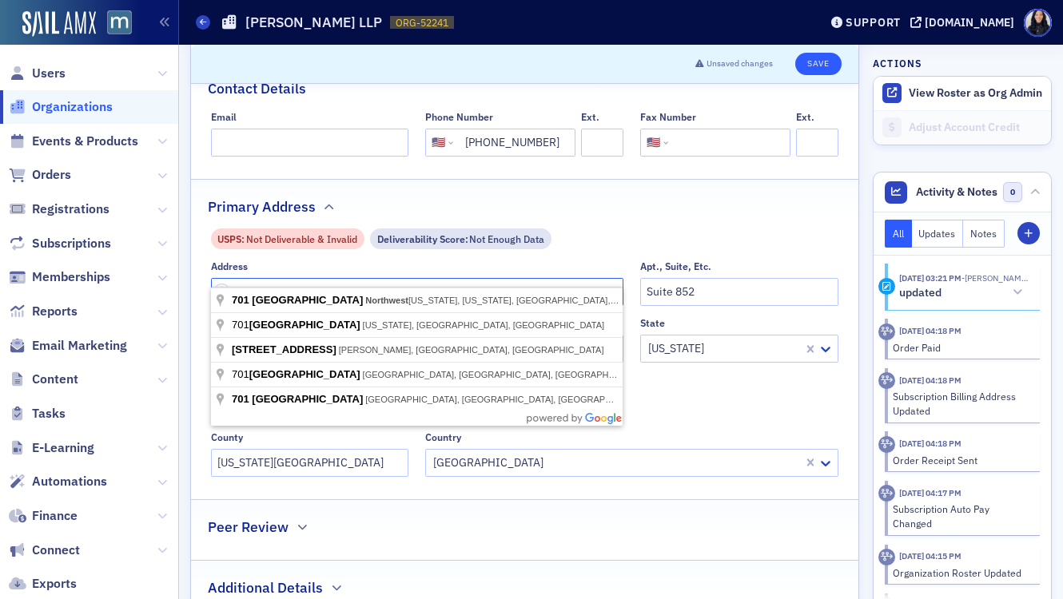
type input "701 13th Place Northwest"
click at [813, 67] on button "Save" at bounding box center [818, 64] width 46 height 22
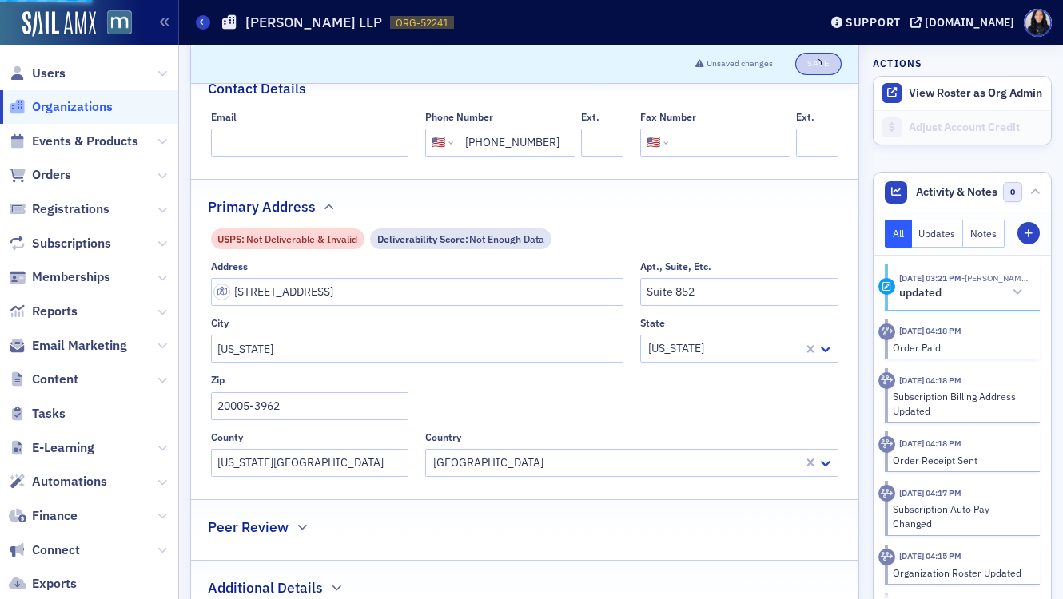
select select "US"
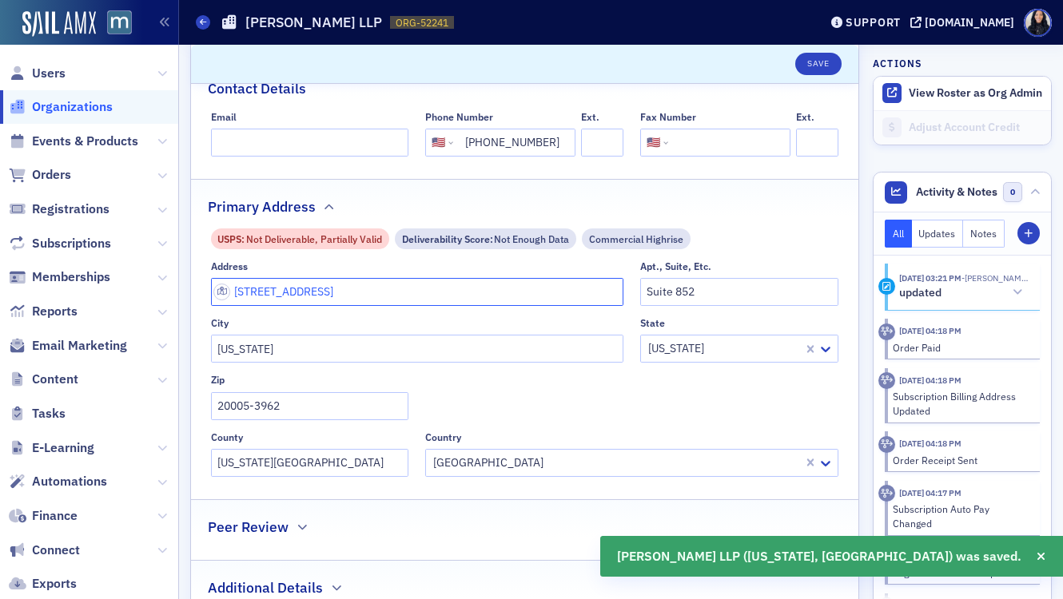
click at [517, 278] on input "701 13th Place Northwest" at bounding box center [417, 292] width 413 height 28
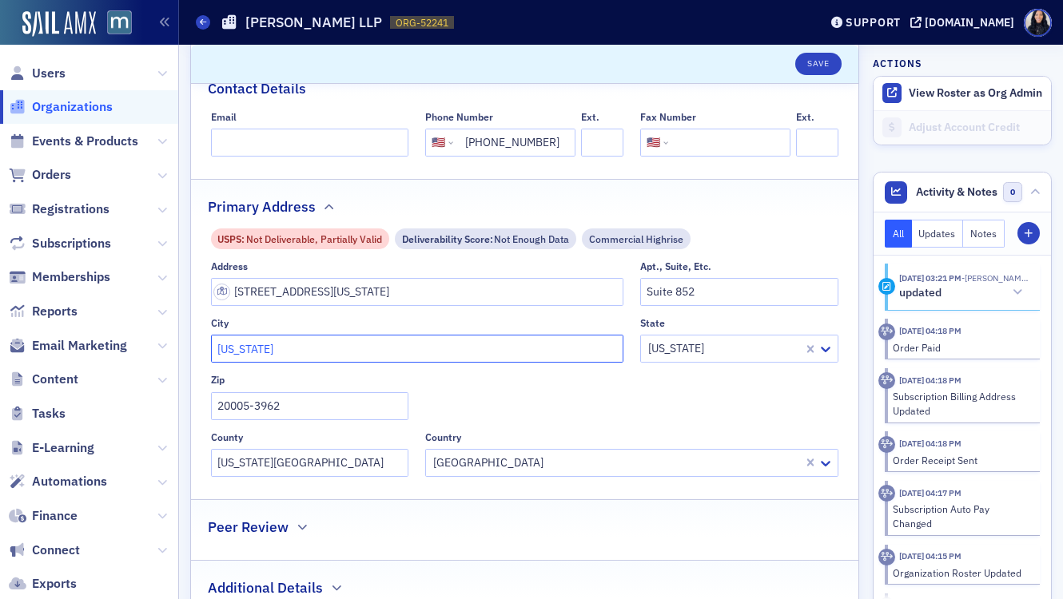
type input "13th Place Northwest"
type input "District of Columbia"
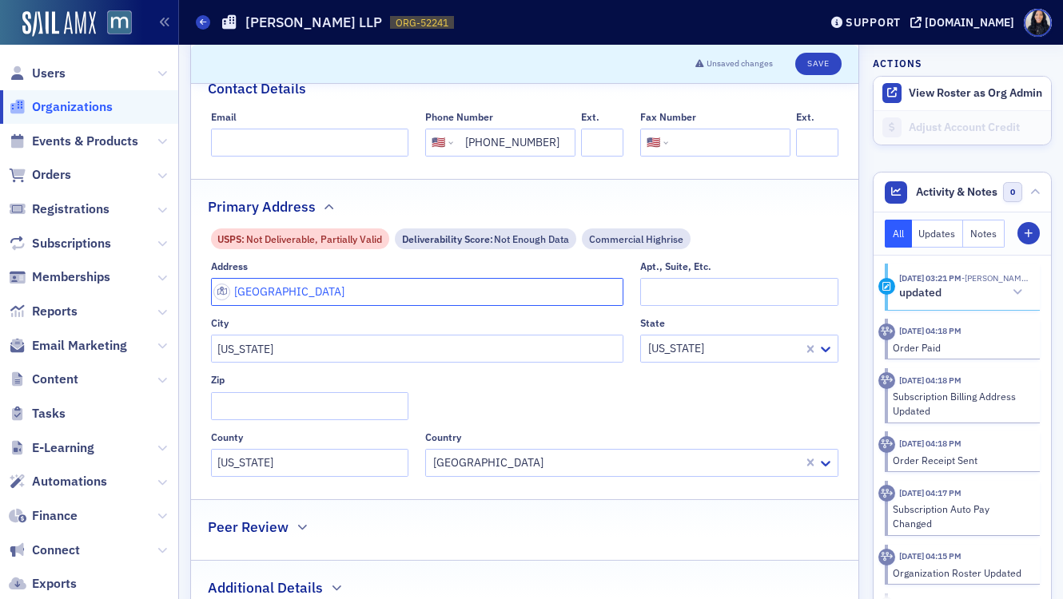
click at [236, 278] on input "13th Place Northwest" at bounding box center [417, 292] width 413 height 28
type input "701 13th St NW"
type input "20005-3962"
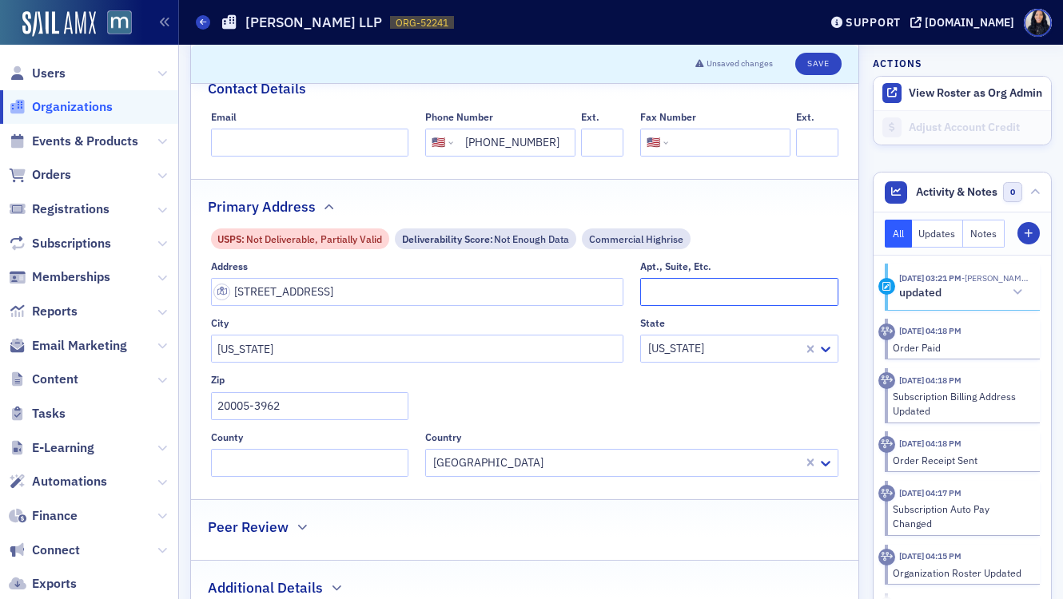
click at [673, 278] on input "Apt., Suite, Etc." at bounding box center [739, 292] width 198 height 28
click at [707, 278] on input "856" at bounding box center [739, 292] width 198 height 28
type input "852"
click at [830, 68] on button "Save" at bounding box center [818, 64] width 46 height 22
select select "US"
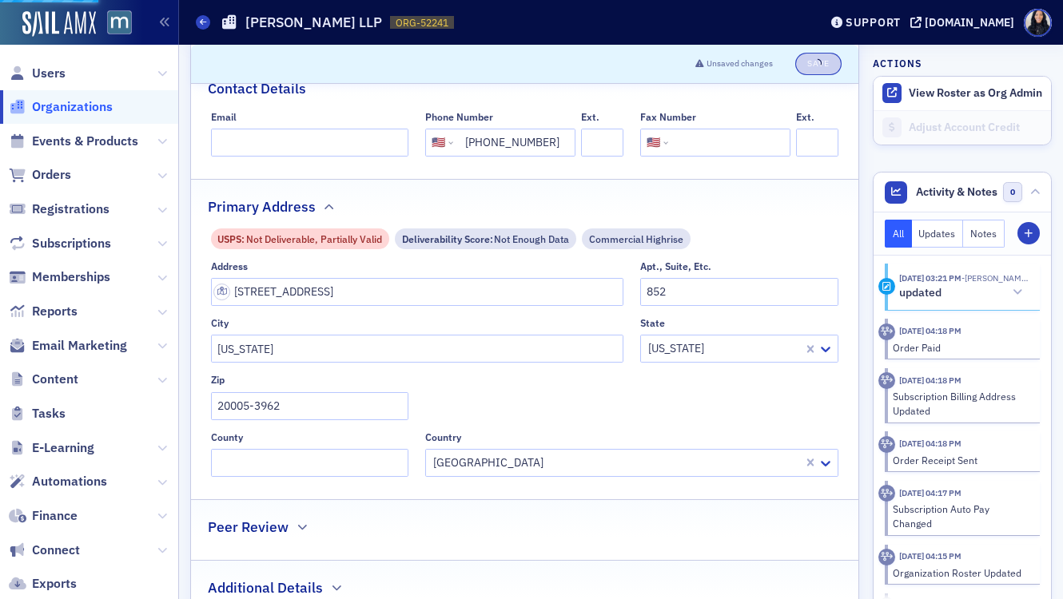
select select "US"
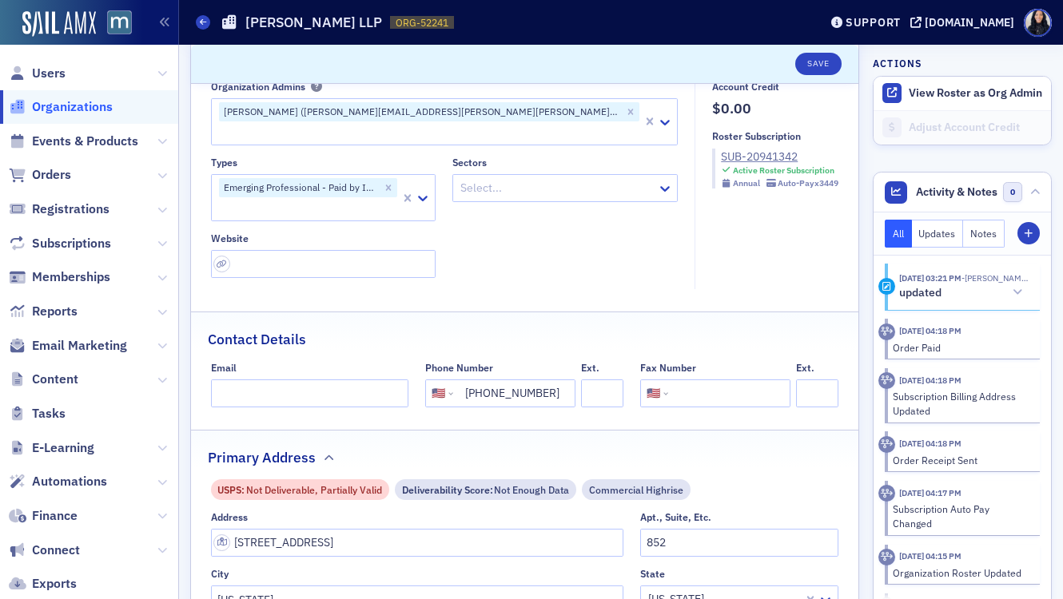
scroll to position [137, 0]
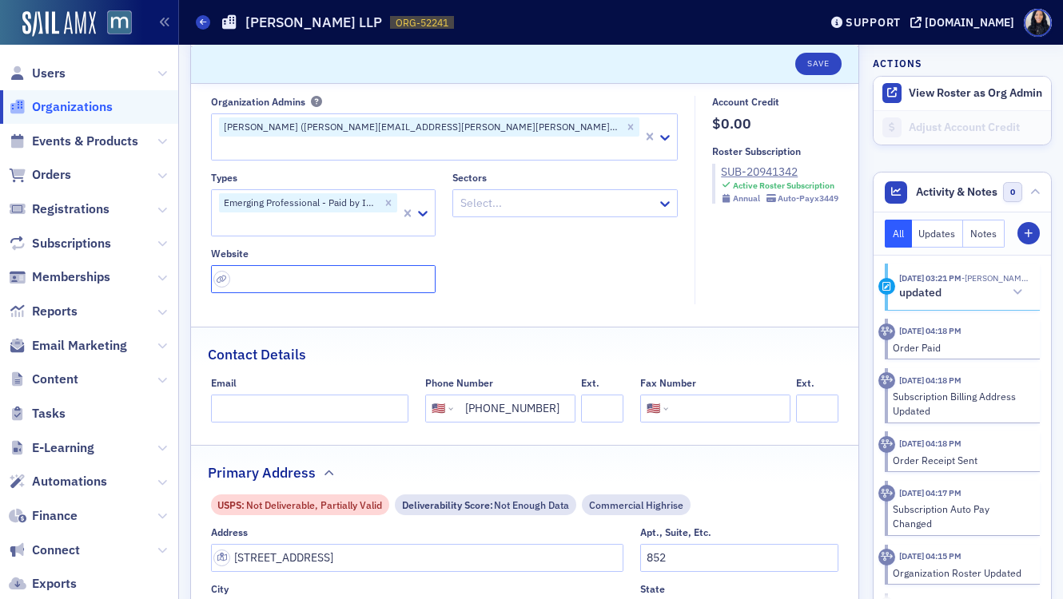
click at [323, 265] on input "url" at bounding box center [323, 279] width 225 height 28
paste input "https://www.crowe.com/about-us/our-offices/washington-dc"
type input "https://www.crowe.com/about-us/our-offices/washington-dc"
click at [361, 214] on div at bounding box center [308, 224] width 182 height 20
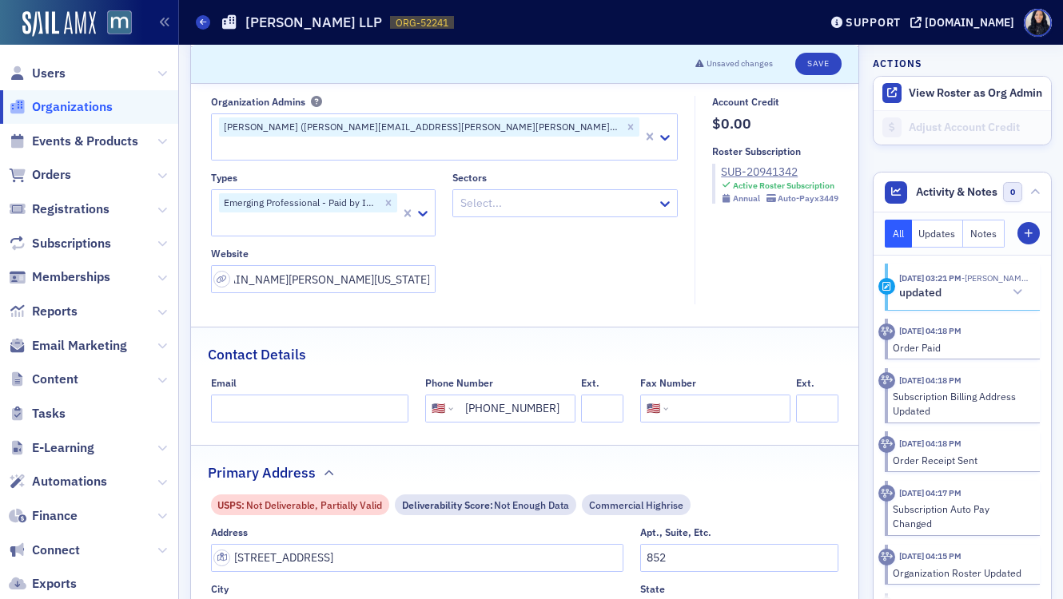
scroll to position [0, 0]
type input "Con"
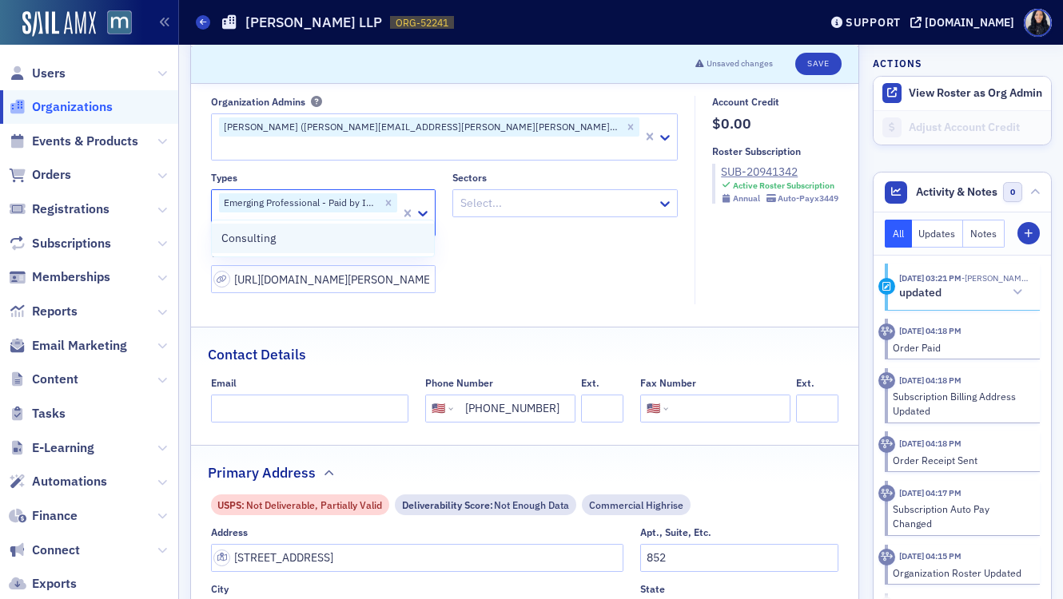
click at [340, 234] on div "Consulting" at bounding box center [322, 238] width 203 height 17
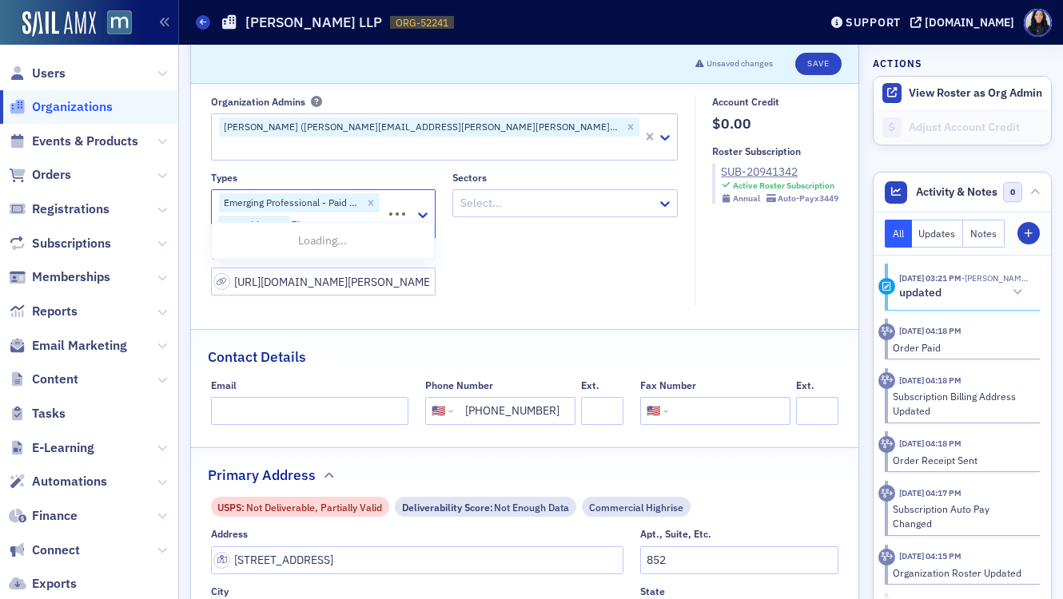
type input "Fina"
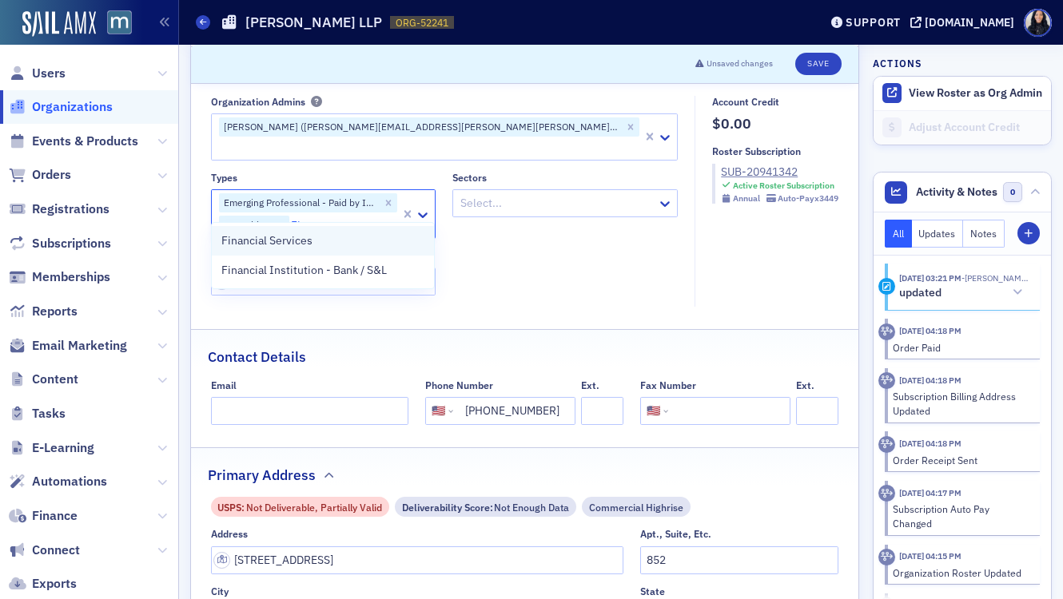
click at [316, 242] on div "Financial Services" at bounding box center [322, 240] width 203 height 17
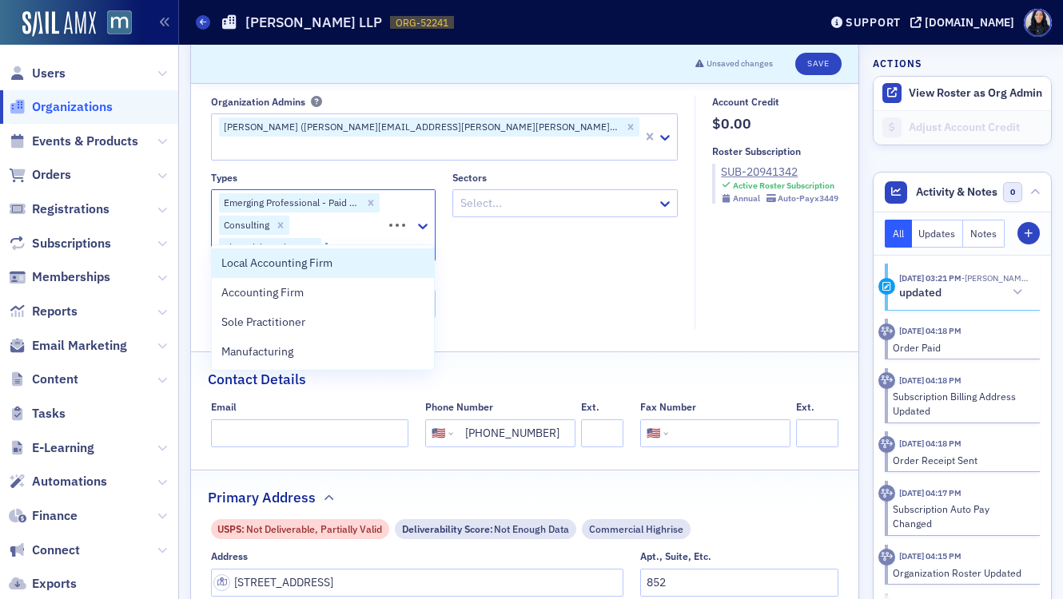
type input "Acco"
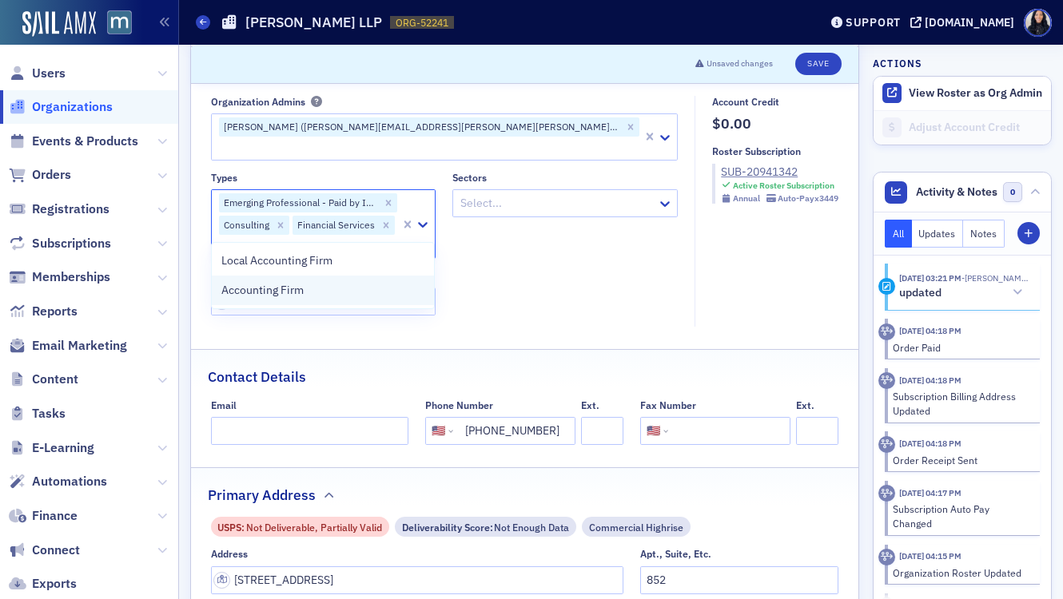
click at [296, 292] on span "Accounting Firm" at bounding box center [262, 290] width 82 height 17
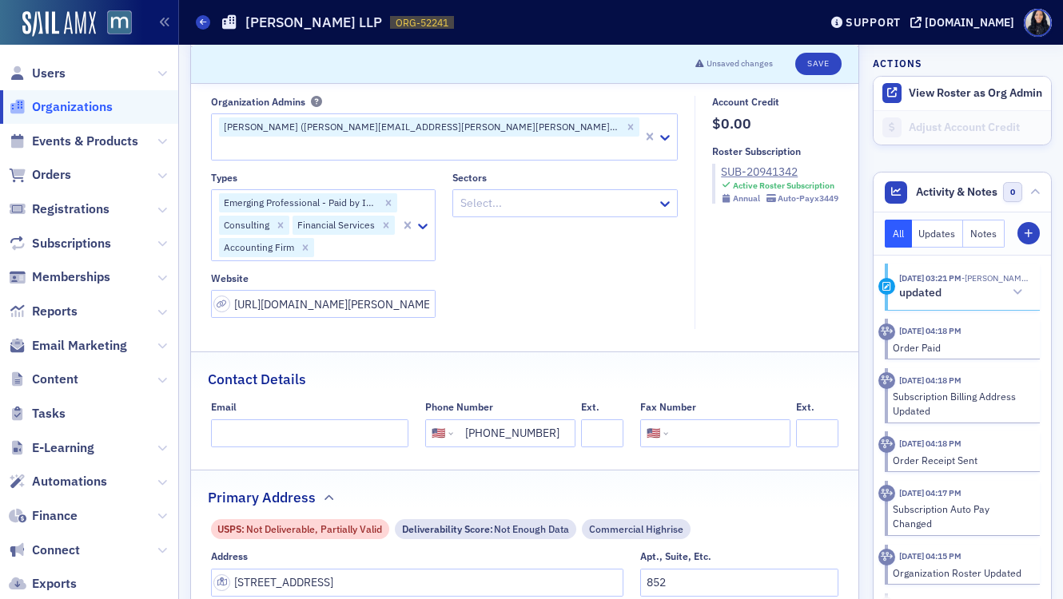
click at [558, 258] on div "Types Emerging Professional - Paid by Individual Consulting Financial Services …" at bounding box center [444, 245] width 467 height 146
click at [657, 196] on icon at bounding box center [665, 204] width 16 height 16
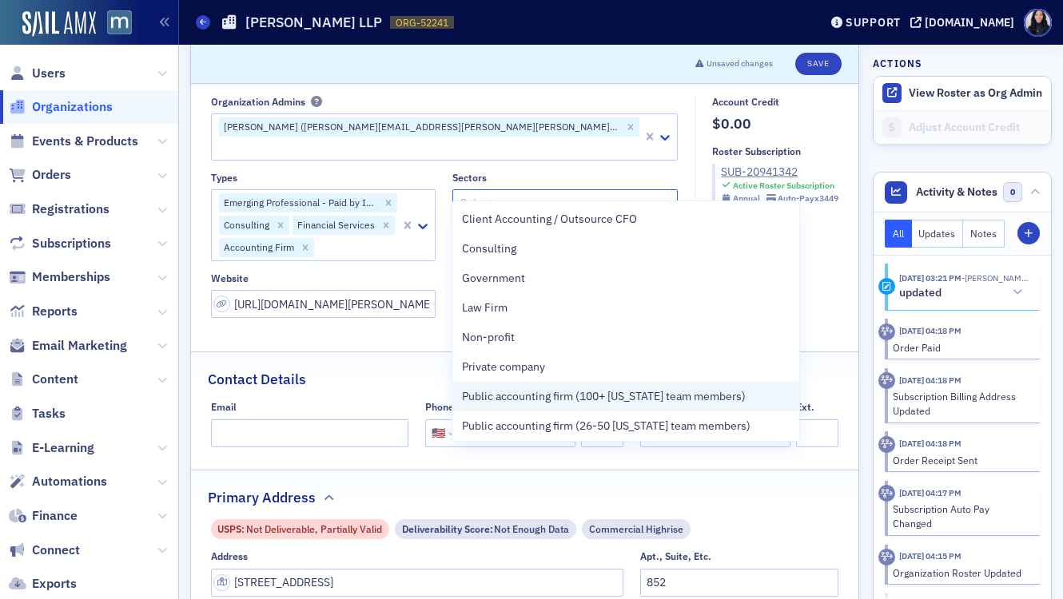
click at [634, 390] on span "Public accounting firm (100+ [US_STATE] team members)" at bounding box center [604, 396] width 284 height 17
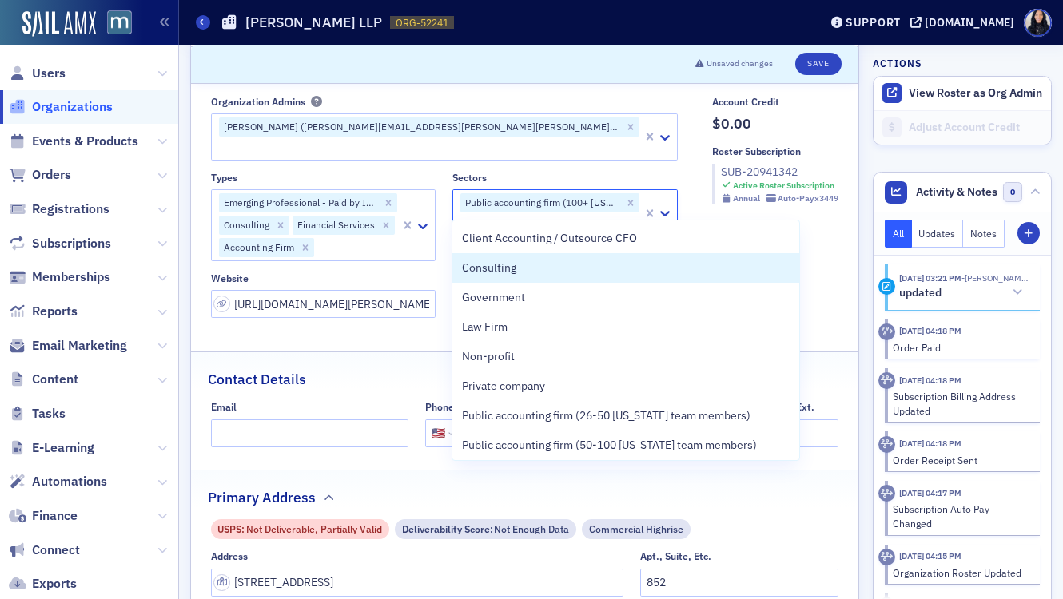
click at [816, 252] on fieldset "Account Credit $0.00 Roster Subscription SUB-20941342 Active Roster Subscriptio…" at bounding box center [770, 212] width 152 height 233
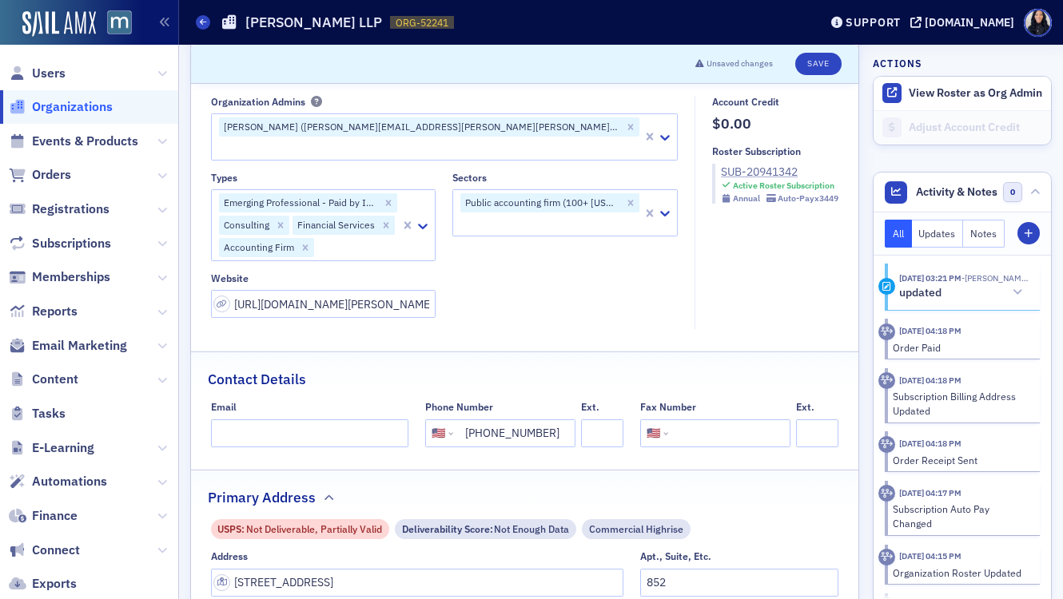
click at [755, 173] on div "SUB-20941342" at bounding box center [779, 172] width 117 height 17
click at [819, 61] on button "Save" at bounding box center [818, 64] width 46 height 22
select select "US"
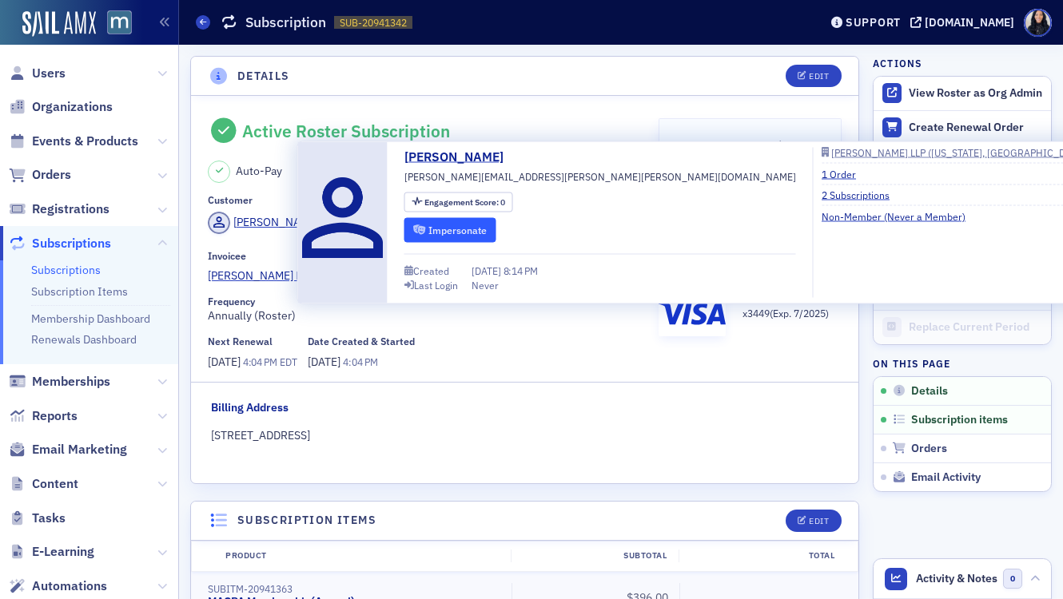
click at [451, 233] on button "Impersonate" at bounding box center [450, 229] width 92 height 25
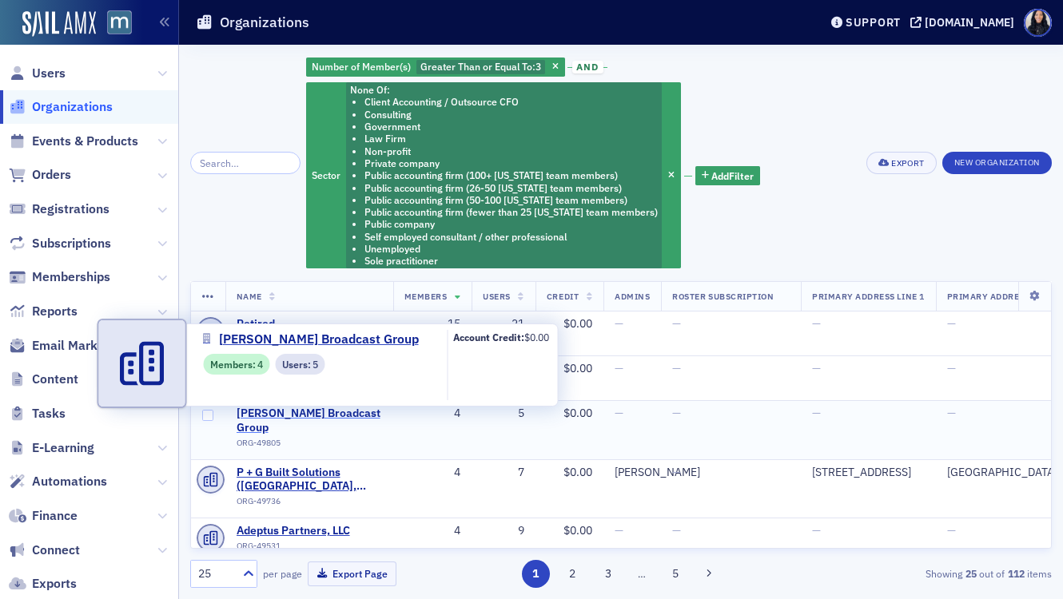
click at [344, 415] on span "[PERSON_NAME] Broadcast Group" at bounding box center [308, 421] width 145 height 28
select select "US"
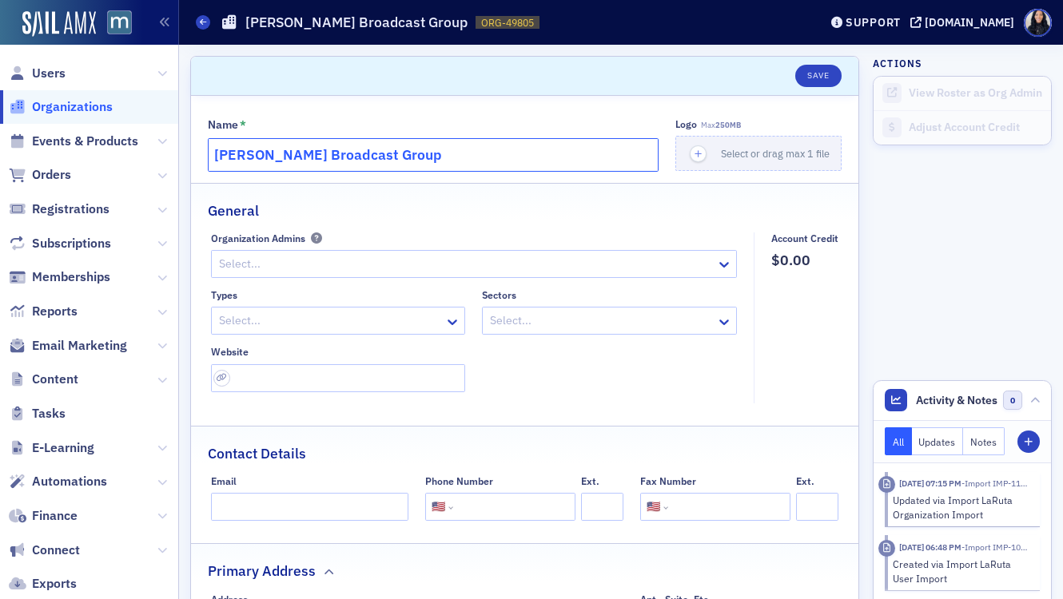
click at [384, 153] on input "[PERSON_NAME] Broadcast Group" at bounding box center [433, 155] width 451 height 34
click at [384, 153] on input "Sinclair Broadcast Group" at bounding box center [433, 155] width 451 height 34
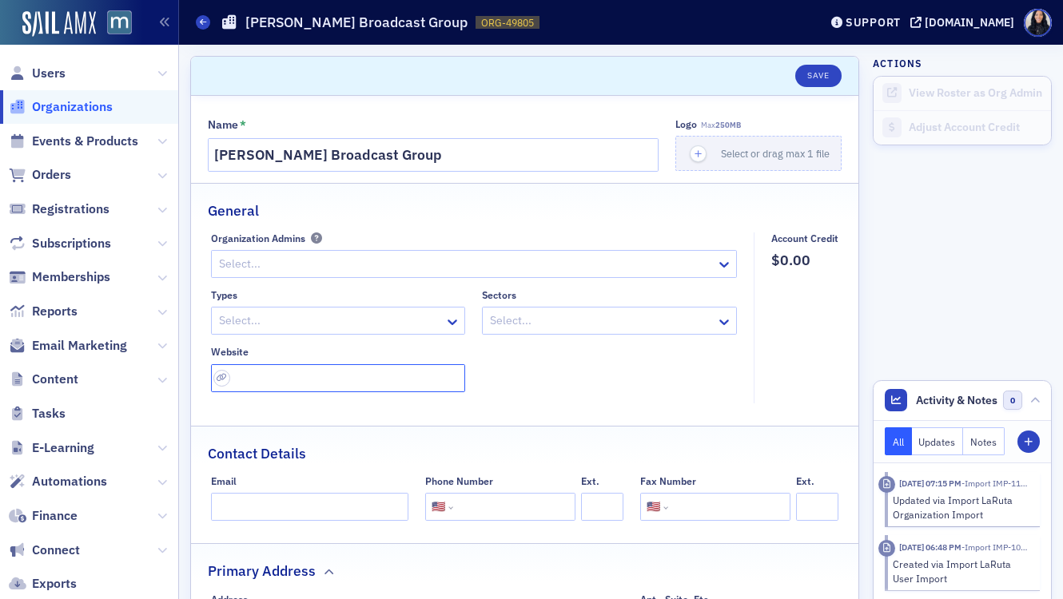
click at [244, 375] on input "url" at bounding box center [338, 378] width 255 height 28
paste input "https://sbgi.net/"
type input "https://sbgi.net/"
click at [725, 319] on icon at bounding box center [724, 322] width 16 height 16
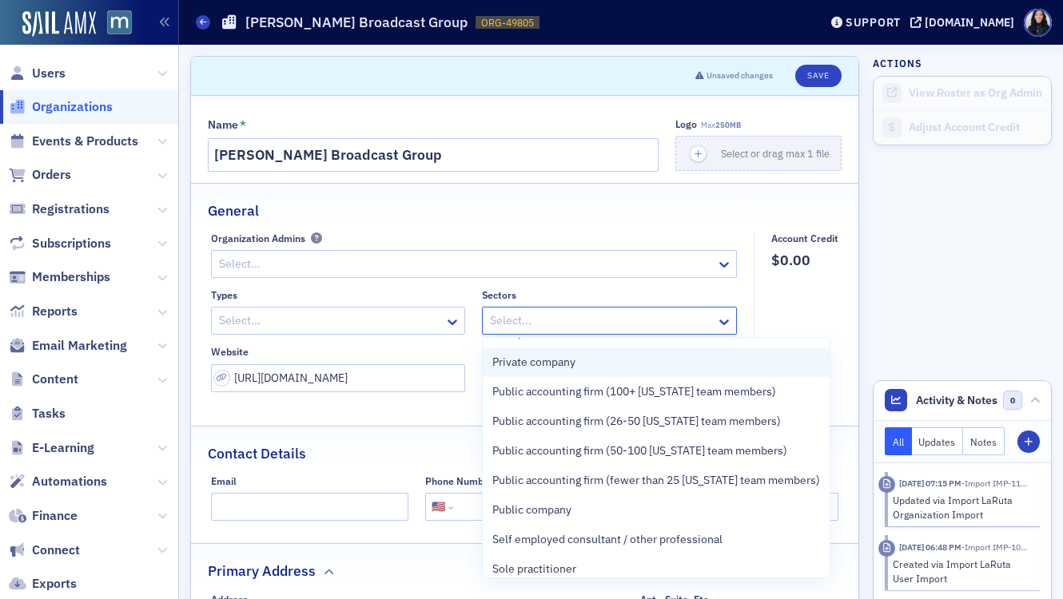
scroll to position [181, 0]
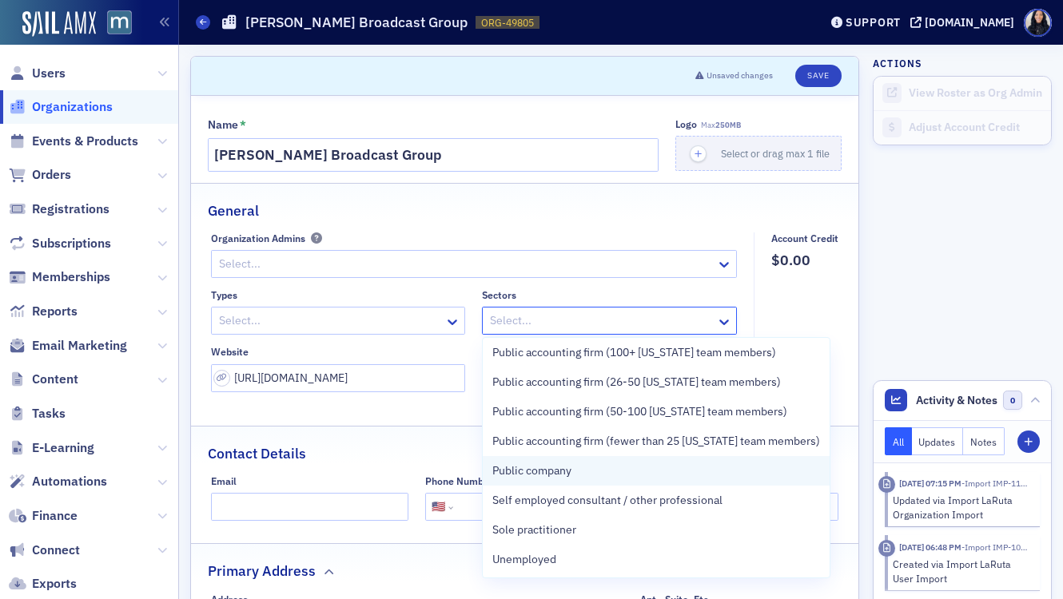
click at [614, 470] on div "Public company" at bounding box center [656, 471] width 328 height 17
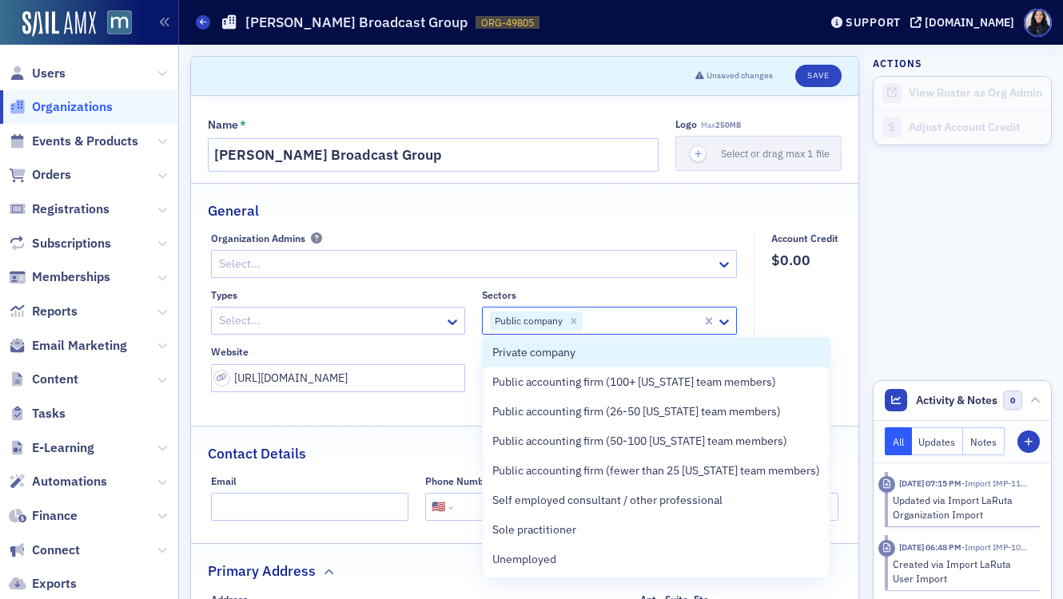
click at [613, 221] on fieldset "General Organization Admins Select... Types Select... Sectors option Public com…" at bounding box center [524, 299] width 667 height 232
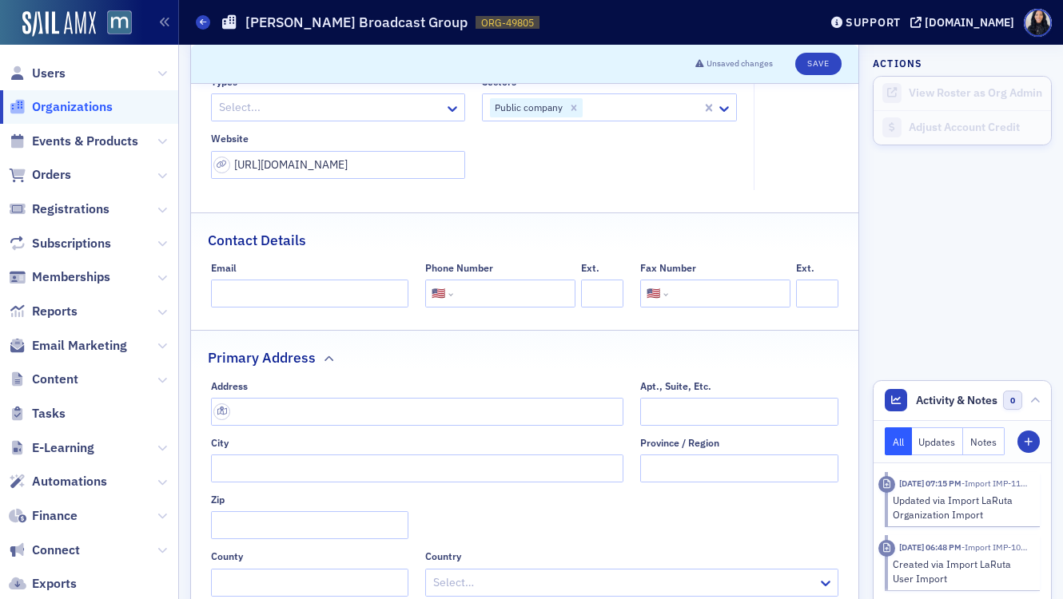
scroll to position [232, 0]
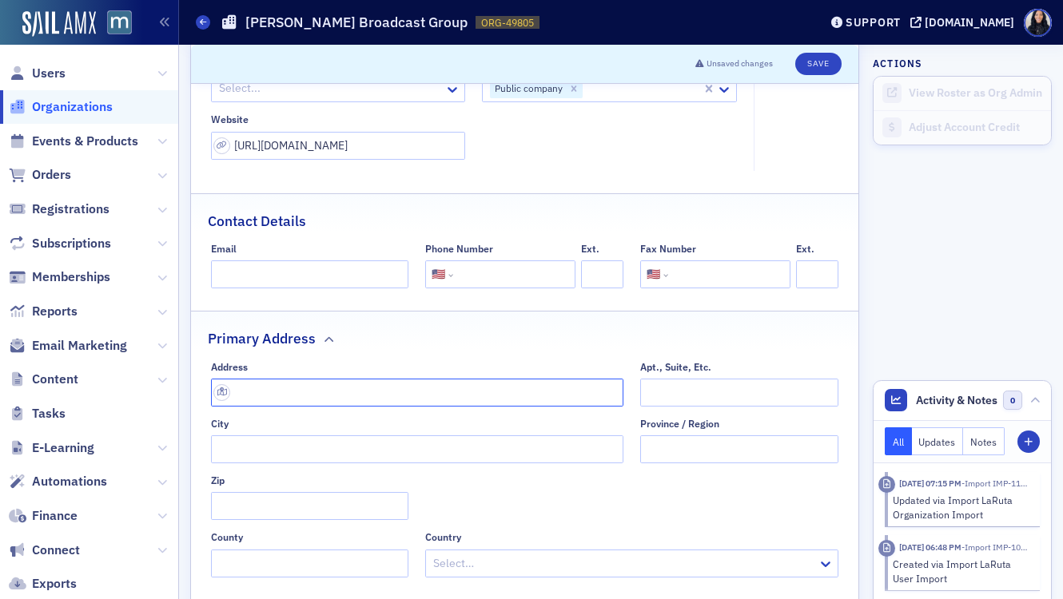
click at [271, 397] on input "text" at bounding box center [417, 393] width 413 height 28
paste input "10706 Beaver Dam Road Hunt Valley, Maryland 21030"
type input "10706 Beaver Dam Rd"
type input "Cockeysville"
type input "21031"
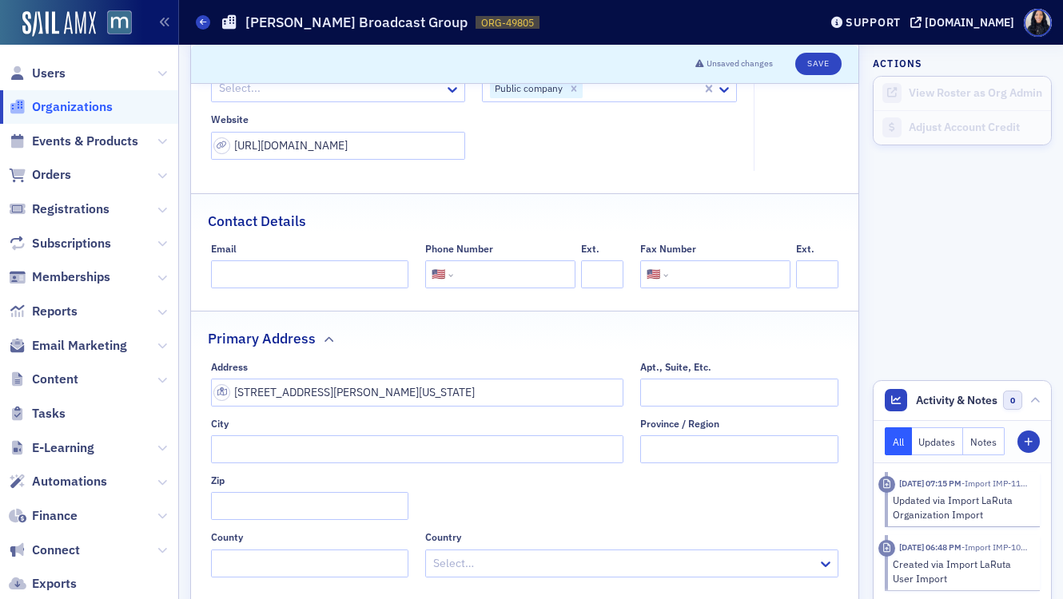
type input "Baltimore County"
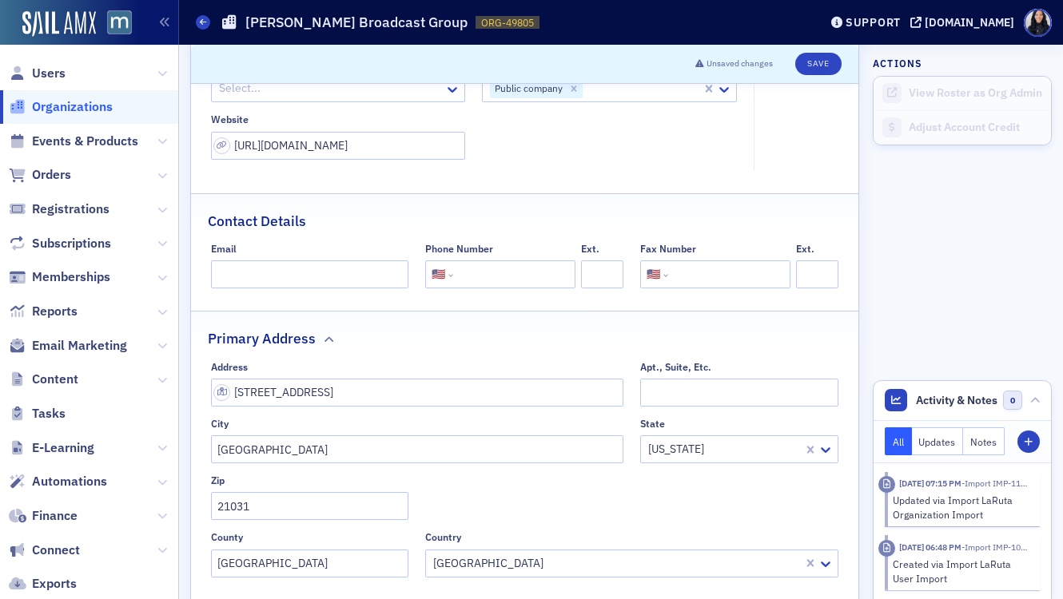
click at [486, 276] on input "tel" at bounding box center [512, 274] width 113 height 28
paste input "(410) 568-1500"
type input "(410) 568-1500"
click at [523, 220] on div "Contact Details" at bounding box center [525, 213] width 634 height 38
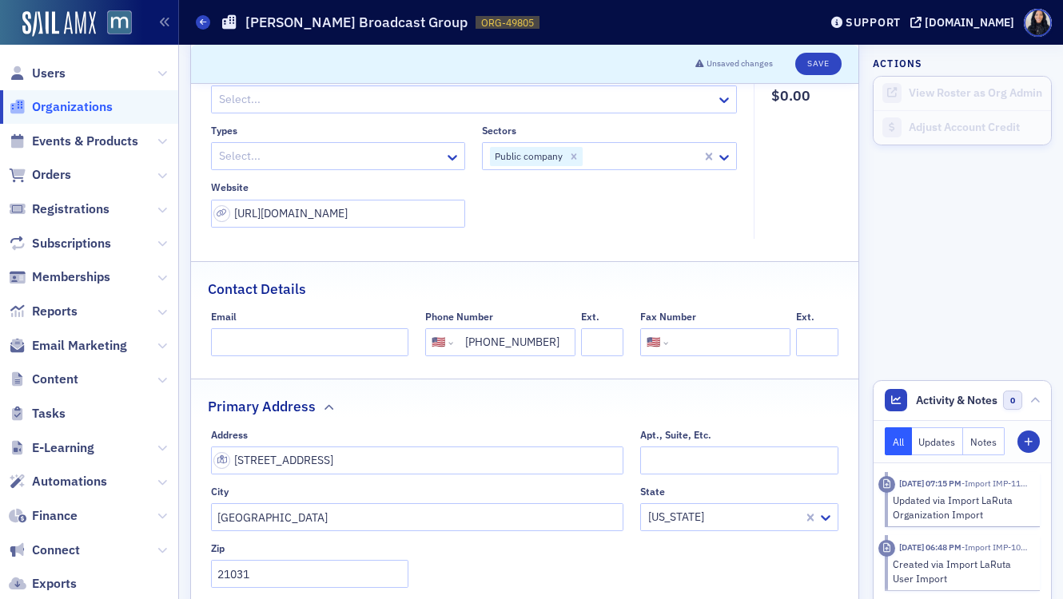
scroll to position [145, 0]
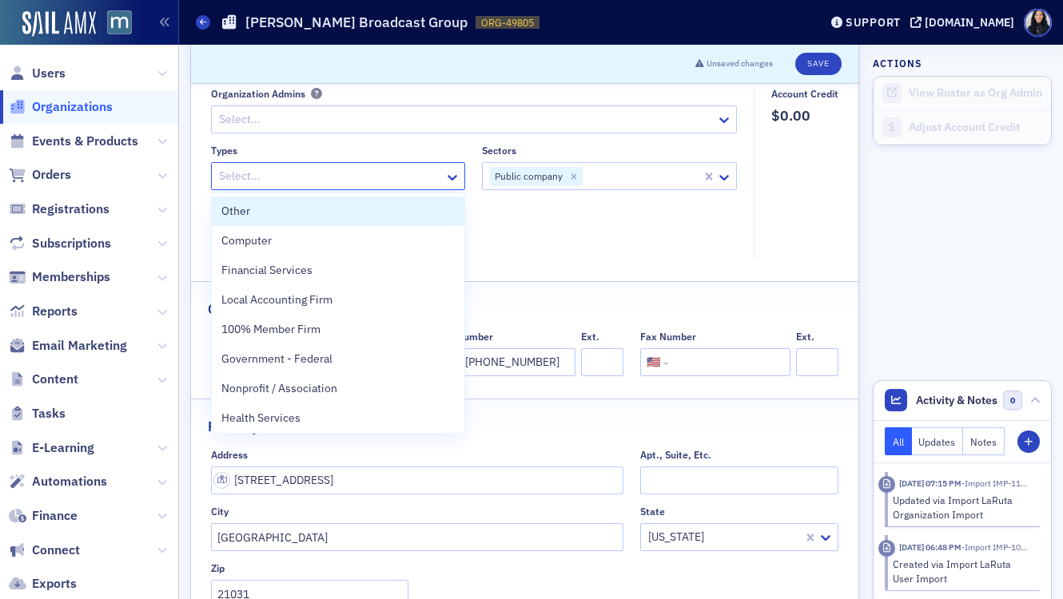
click at [285, 173] on div at bounding box center [330, 176] width 226 height 20
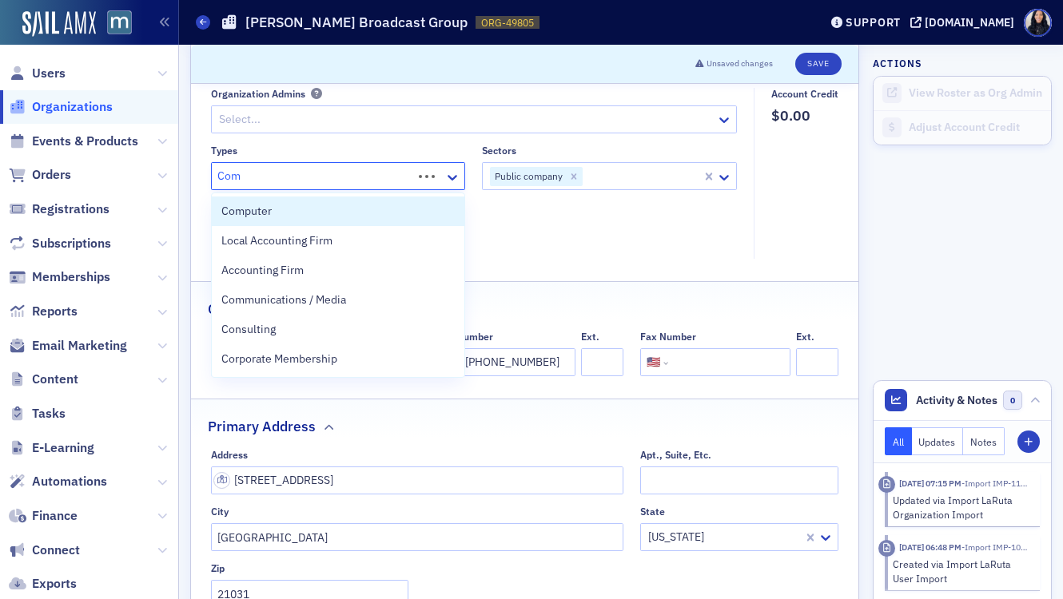
type input "Comm"
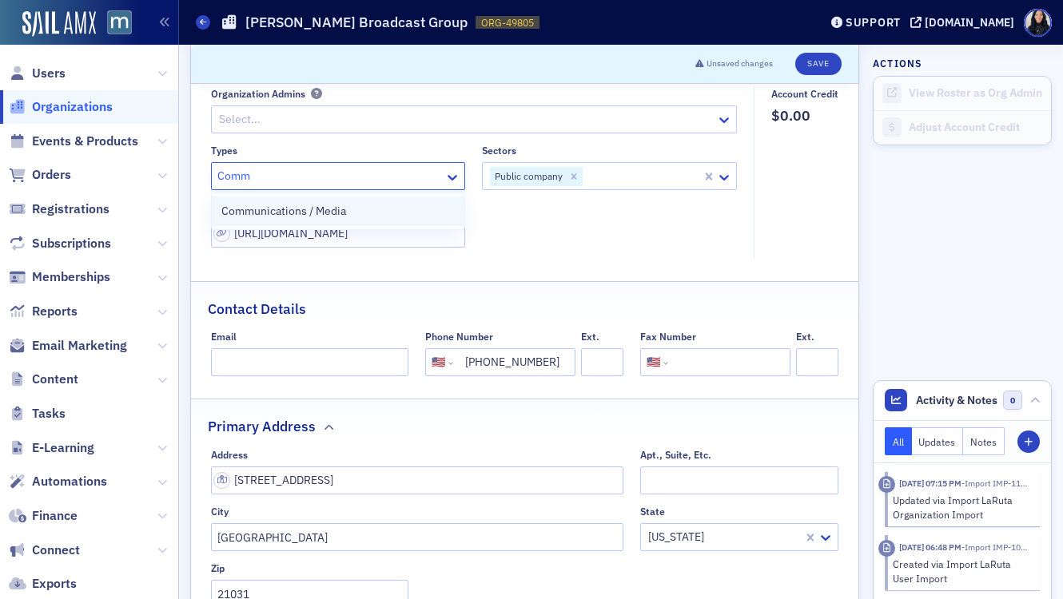
click at [271, 217] on span "Communications / Media" at bounding box center [283, 211] width 125 height 17
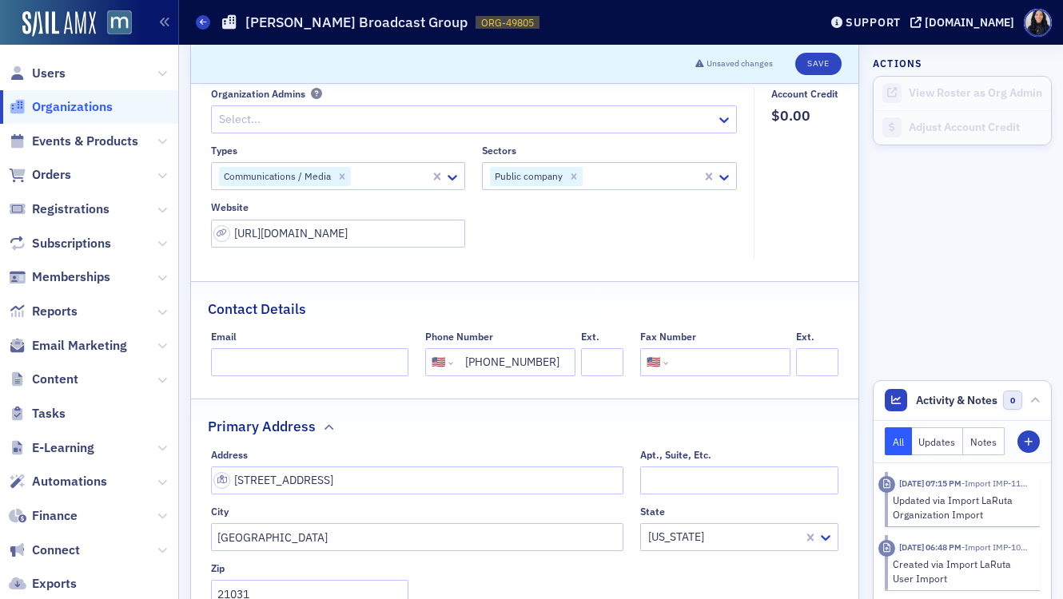
click at [678, 264] on fieldset "General Organization Admins Select... Types Communications / Media Sectors Publ…" at bounding box center [524, 154] width 667 height 232
click at [825, 62] on button "Save" at bounding box center [818, 64] width 46 height 22
select select "US"
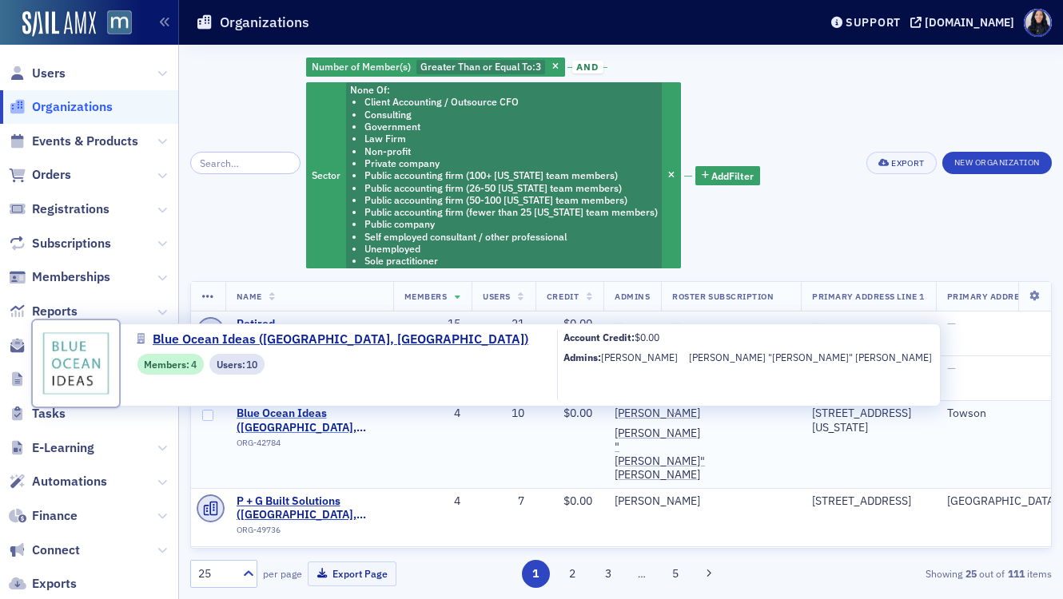
click at [359, 413] on span "Blue Ocean Ideas (Towson, MD)" at bounding box center [308, 421] width 145 height 28
select select "US"
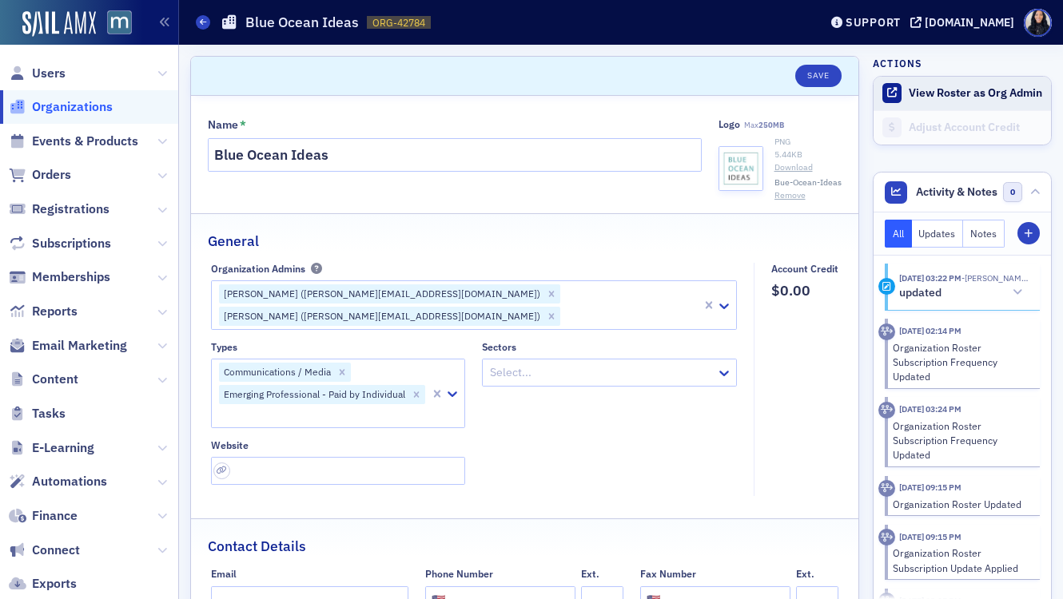
click at [935, 92] on button "View Roster as Org Admin" at bounding box center [974, 93] width 133 height 14
click at [720, 372] on icon at bounding box center [724, 375] width 10 height 6
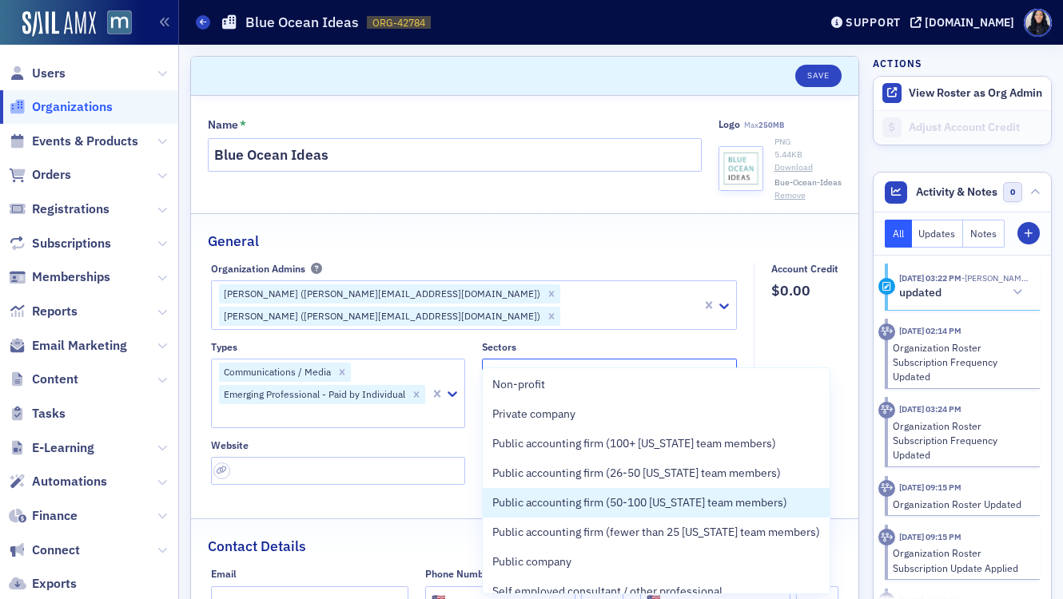
scroll to position [121, 0]
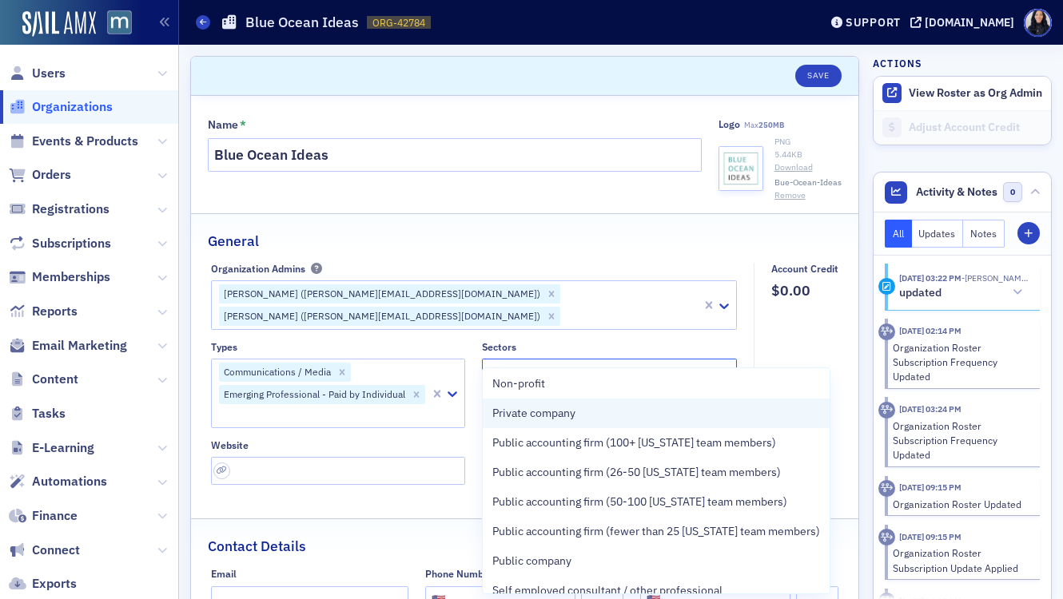
click at [630, 415] on div "Private company" at bounding box center [656, 413] width 328 height 17
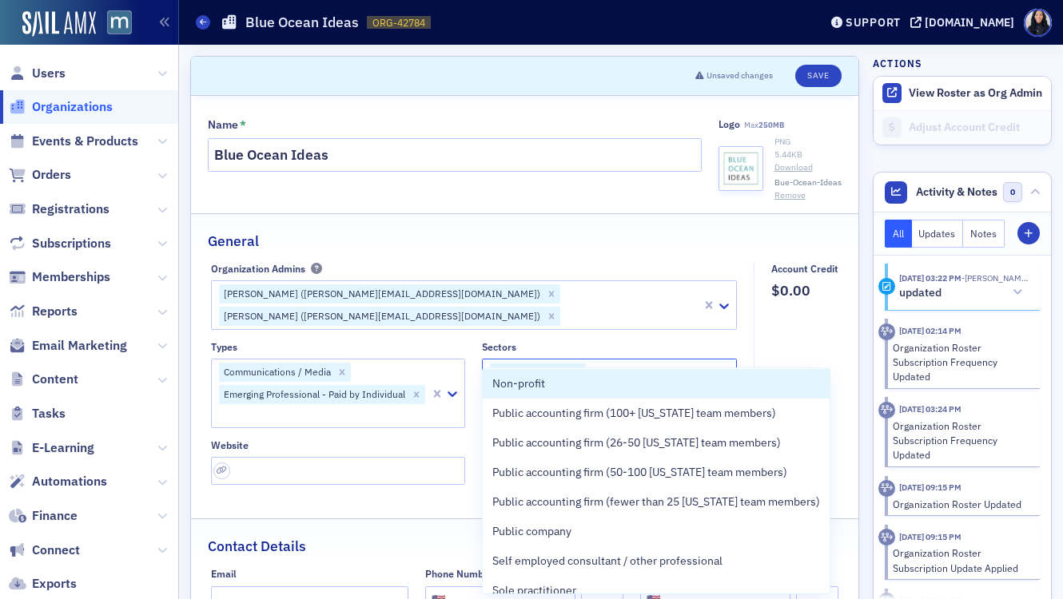
click at [678, 363] on div at bounding box center [643, 373] width 113 height 20
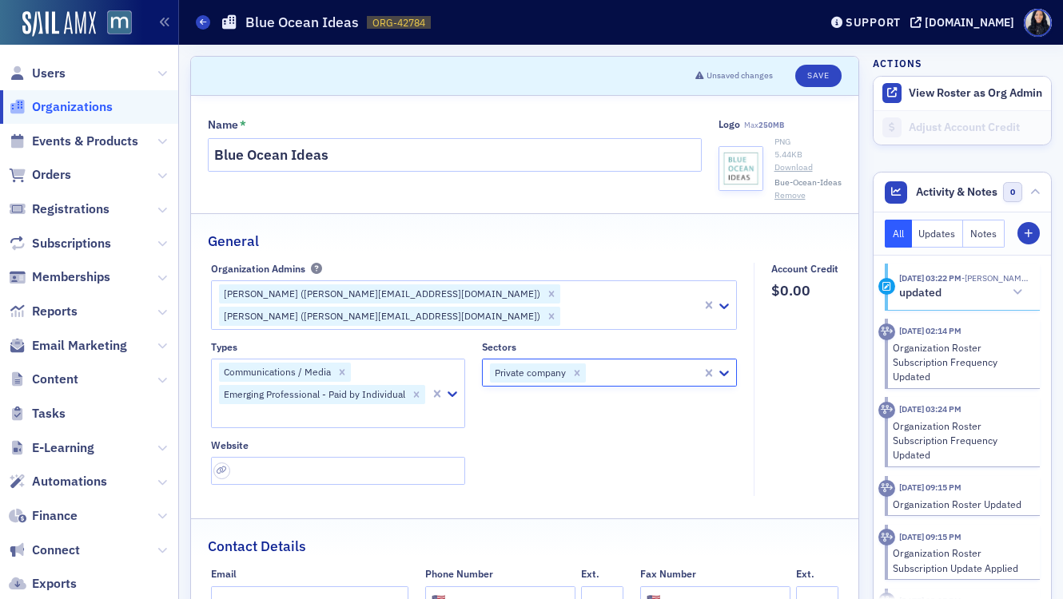
click at [678, 363] on div at bounding box center [643, 373] width 113 height 20
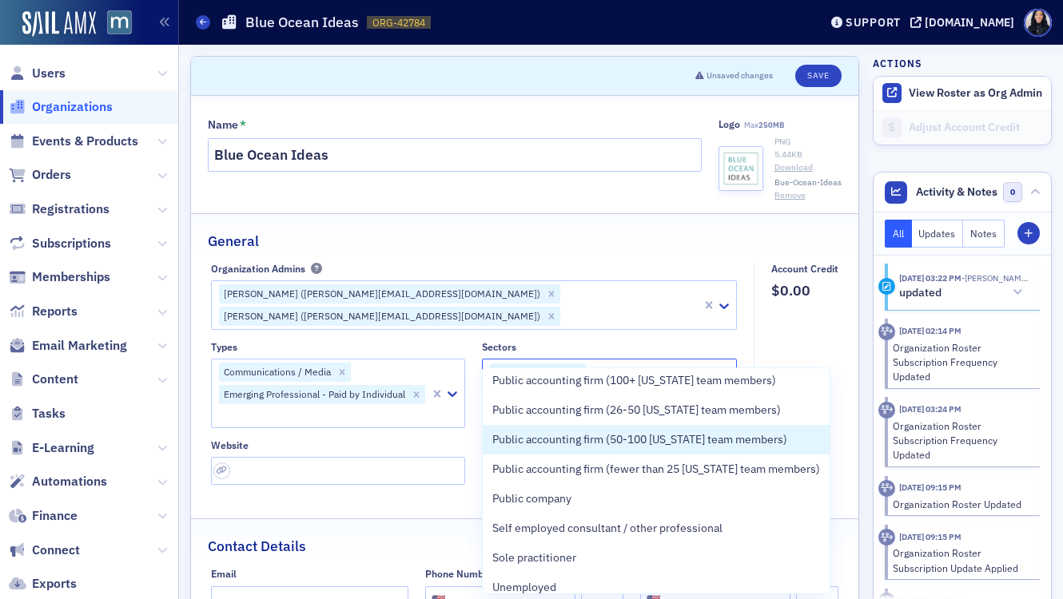
scroll to position [165, 0]
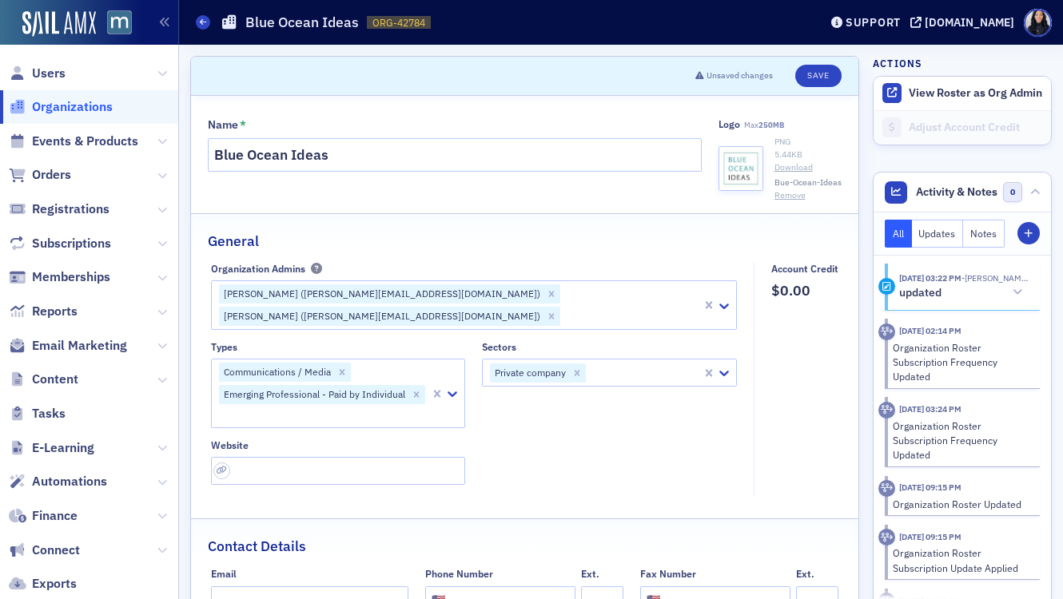
click at [457, 465] on fieldset "General Organization Admins Luke Abell (luke@blueoceanideas.com) Greg Rittler (…" at bounding box center [524, 360] width 667 height 295
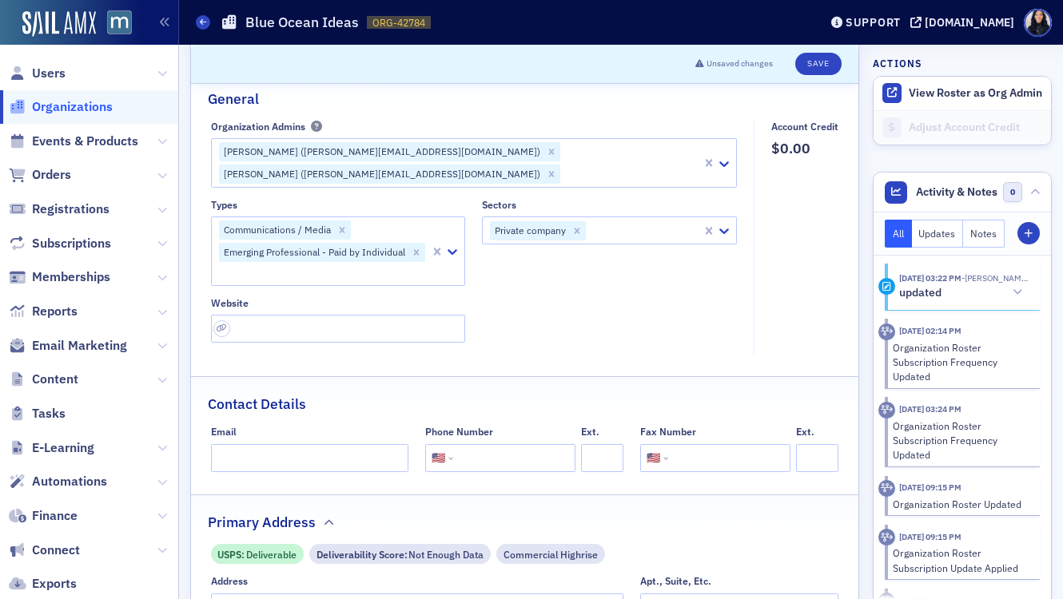
scroll to position [0, 0]
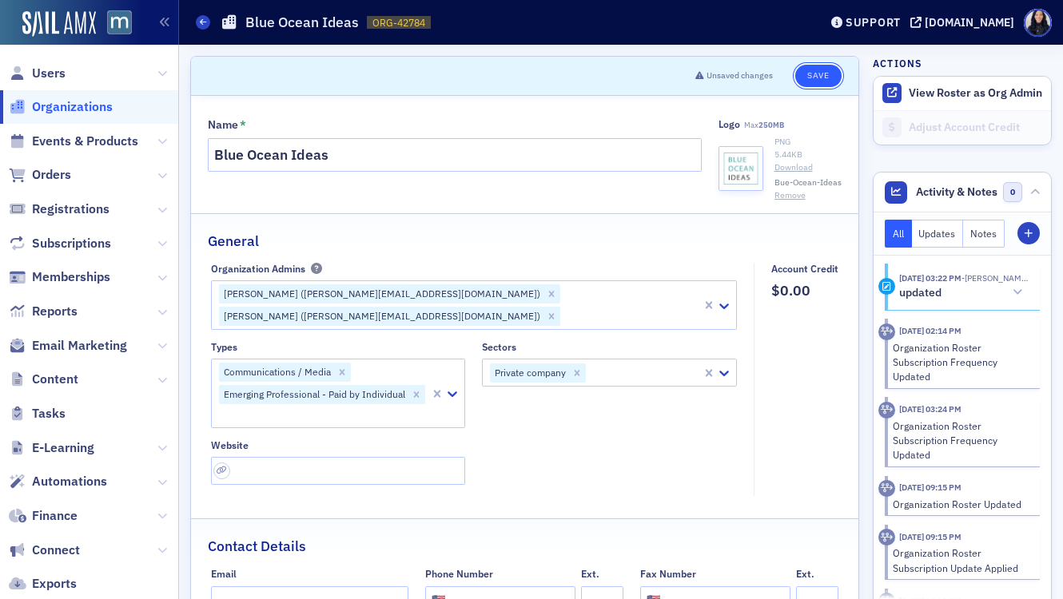
click at [825, 78] on button "Save" at bounding box center [818, 76] width 46 height 22
select select "US"
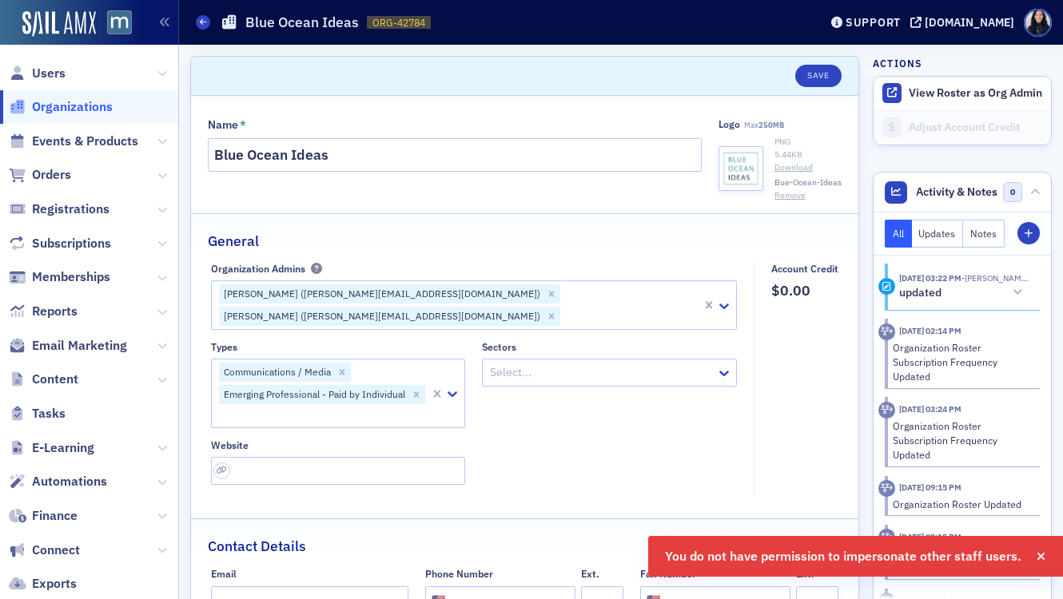
select select "US"
click at [1039, 559] on icon "button" at bounding box center [1040, 556] width 9 height 11
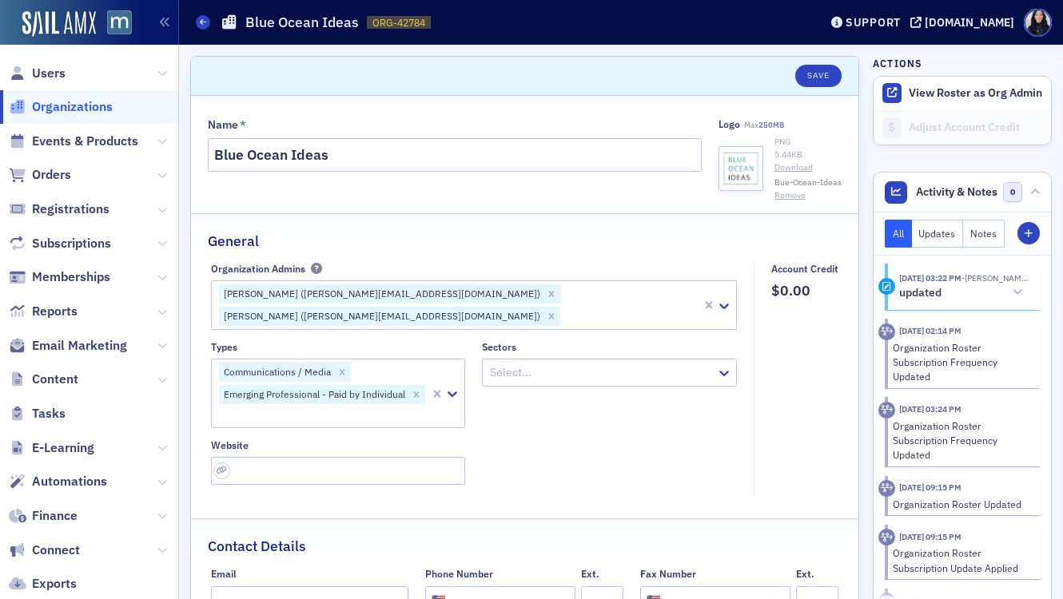
click at [507, 363] on div at bounding box center [601, 373] width 226 height 20
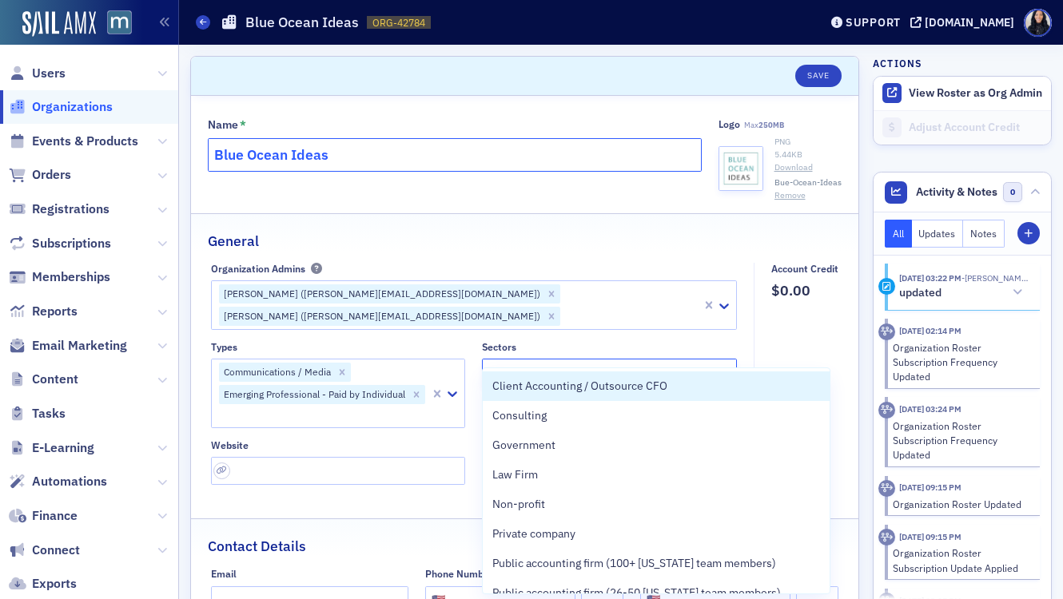
click at [554, 160] on input "Blue Ocean Ideas" at bounding box center [455, 155] width 494 height 34
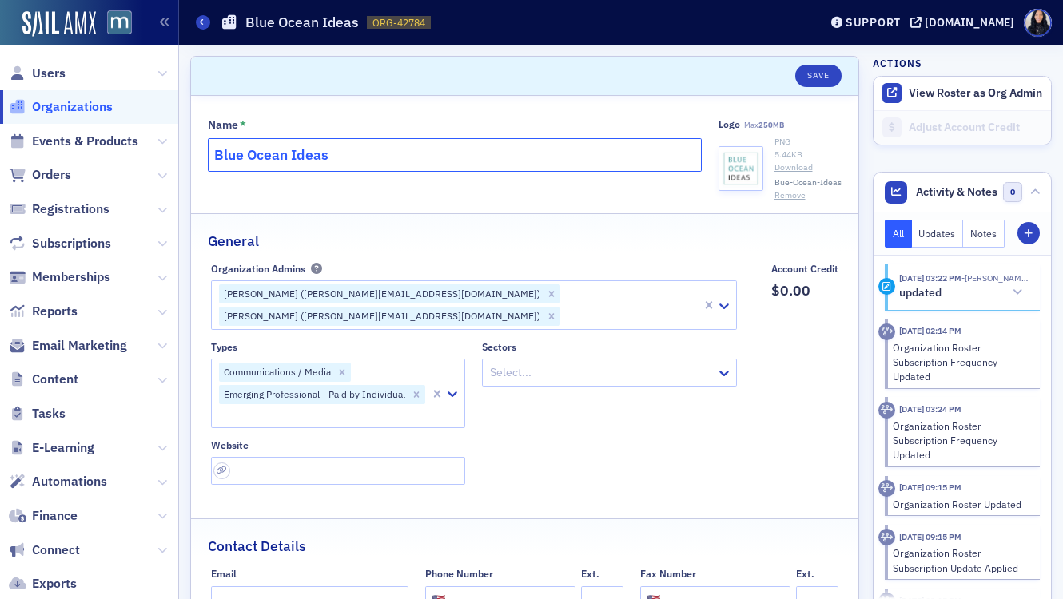
click at [554, 160] on input "Blue Ocean Ideas" at bounding box center [455, 155] width 494 height 34
